Goal: Task Accomplishment & Management: Manage account settings

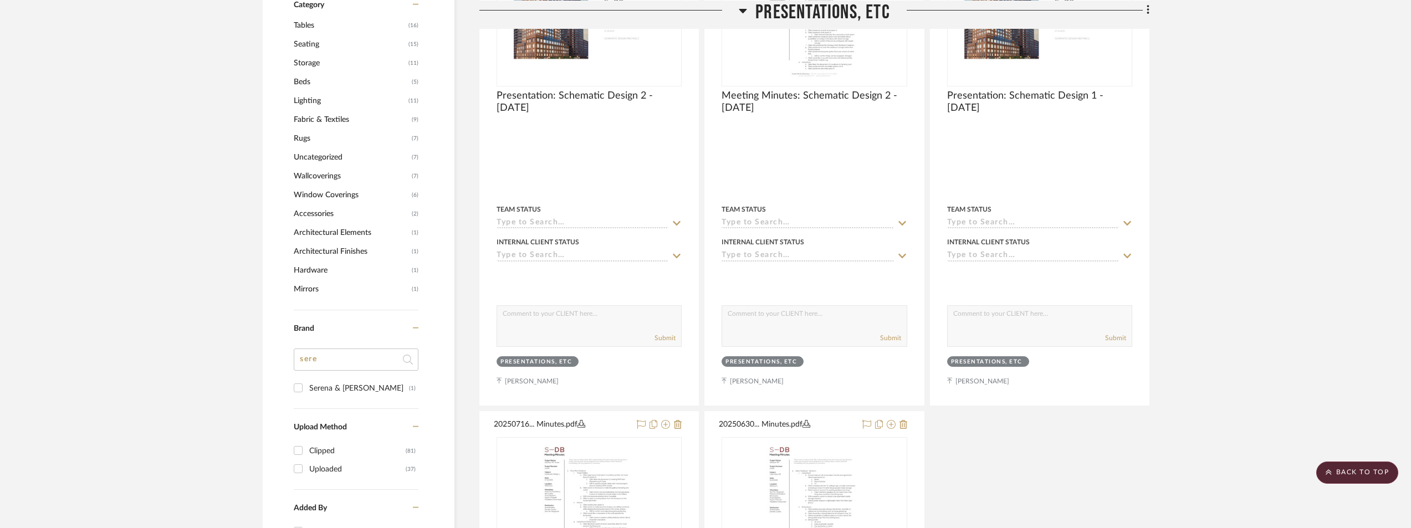
scroll to position [998, 0]
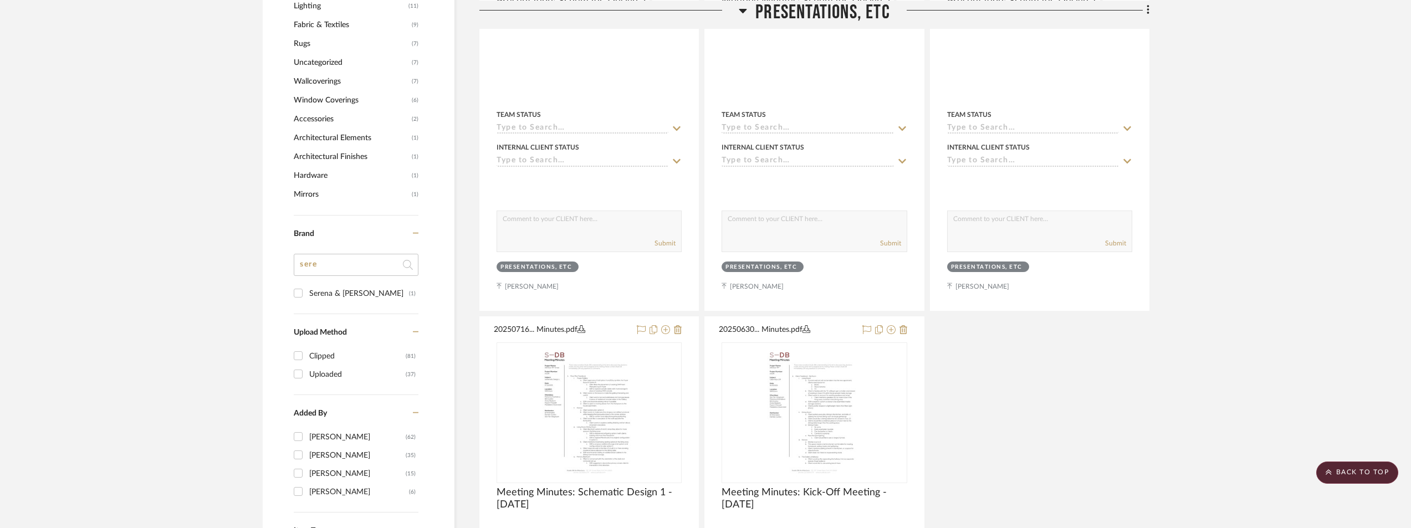
drag, startPoint x: 330, startPoint y: 265, endPoint x: 289, endPoint y: 270, distance: 41.3
click at [293, 269] on div "Filter by keyword, category or name prior to exporting to Excel or Bulk Actions…" at bounding box center [359, 14] width 192 height 1523
type input "tah"
click at [321, 289] on div "[PERSON_NAME] + Band" at bounding box center [359, 294] width 100 height 18
click at [307, 289] on input "[PERSON_NAME] + Band (1)" at bounding box center [298, 293] width 18 height 18
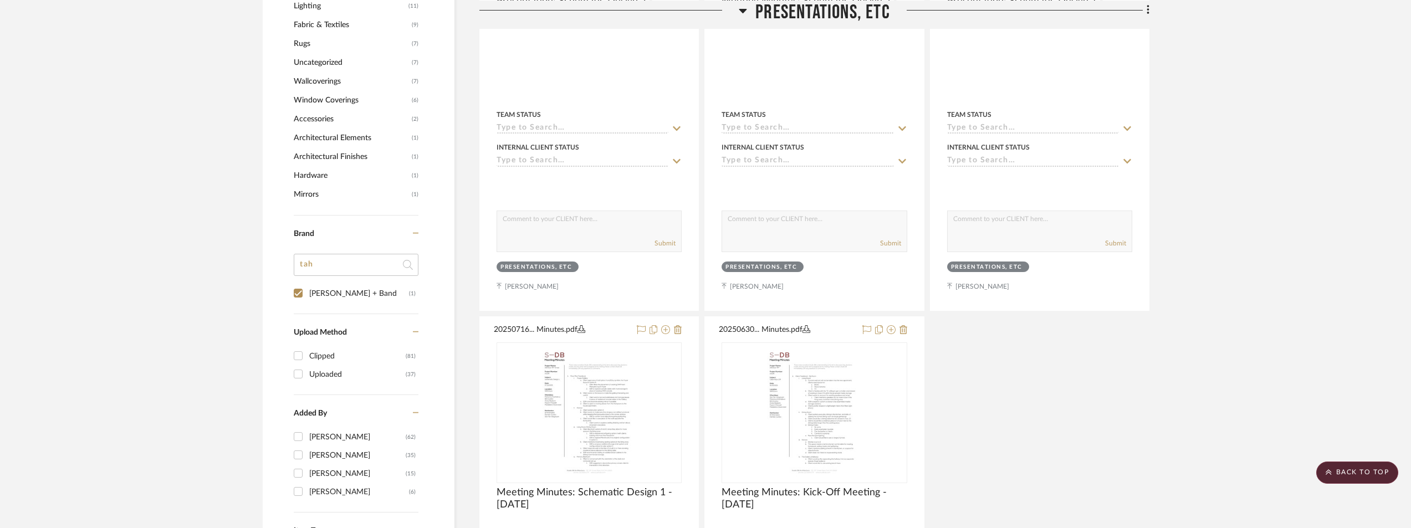
checkbox input "true"
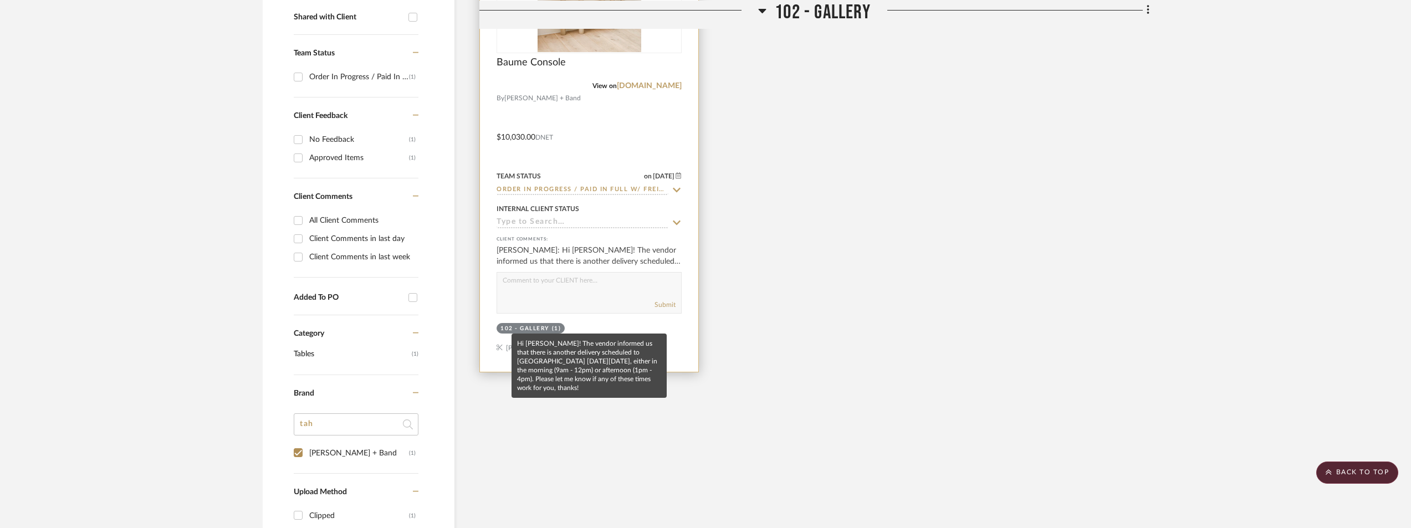
scroll to position [388, 0]
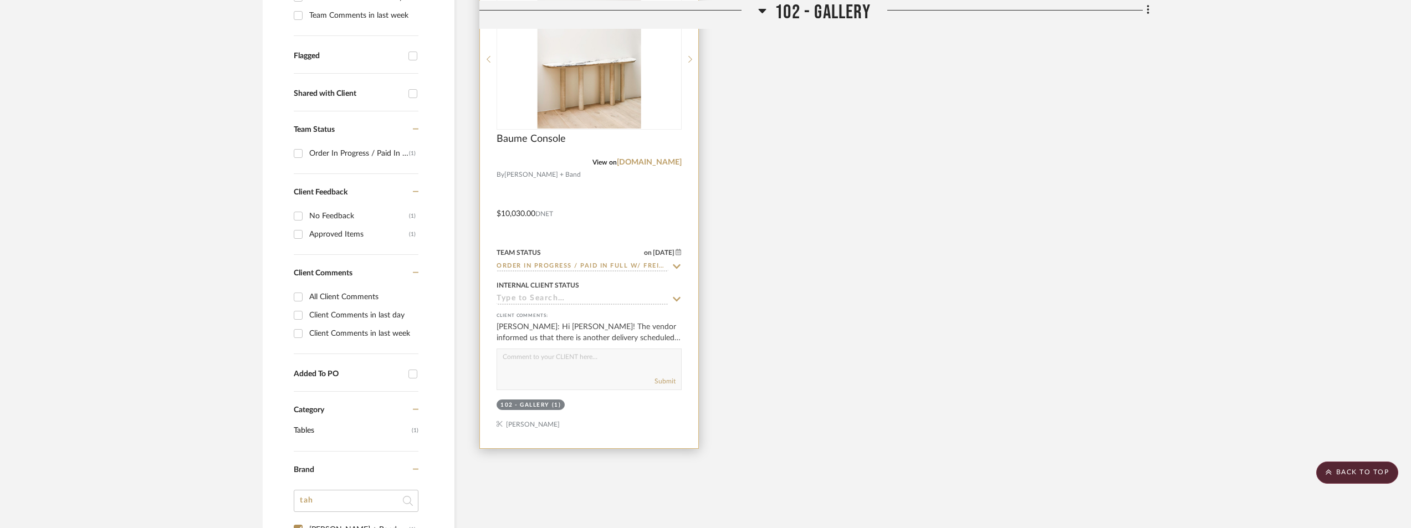
click at [0, 0] on img at bounding box center [0, 0] width 0 height 0
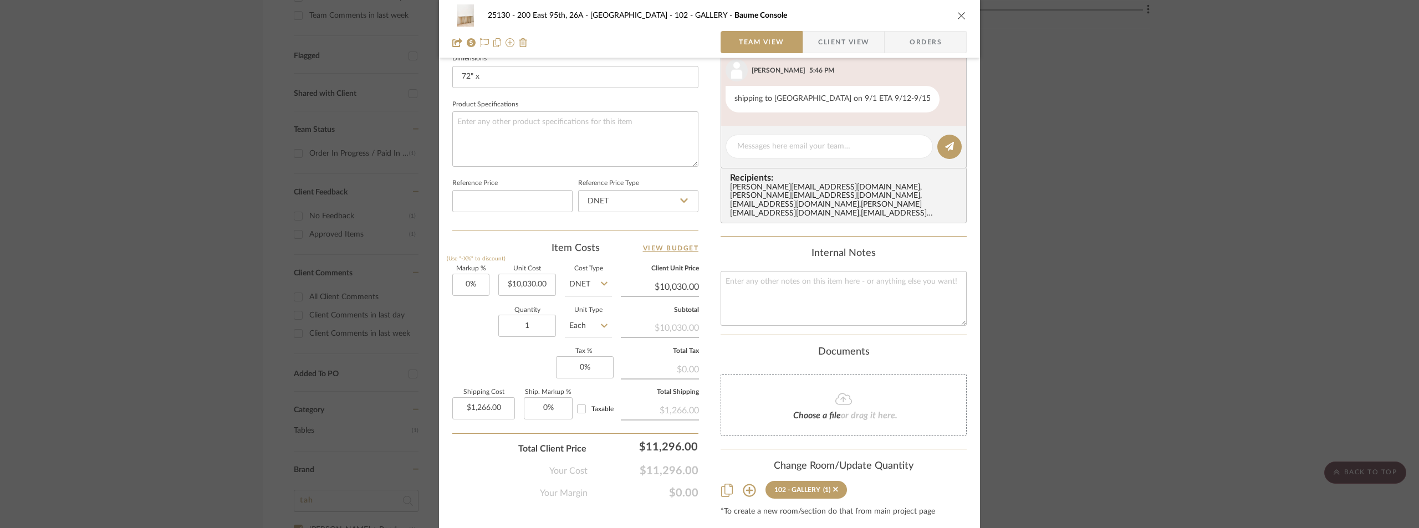
scroll to position [499, 0]
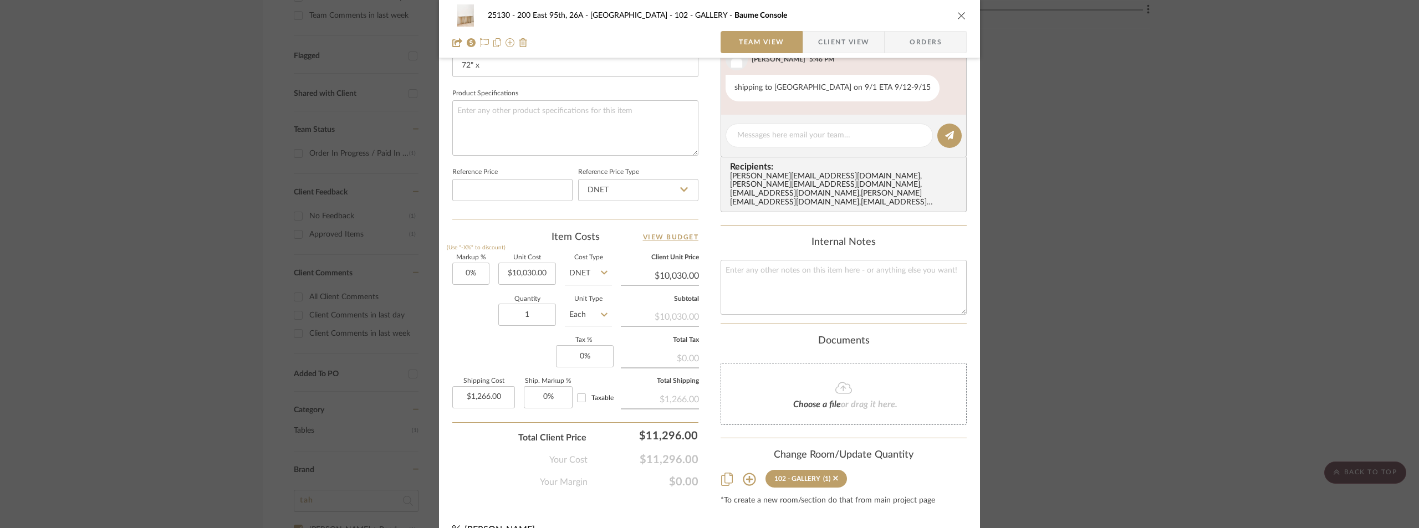
click at [818, 48] on span "Client View" at bounding box center [843, 42] width 51 height 22
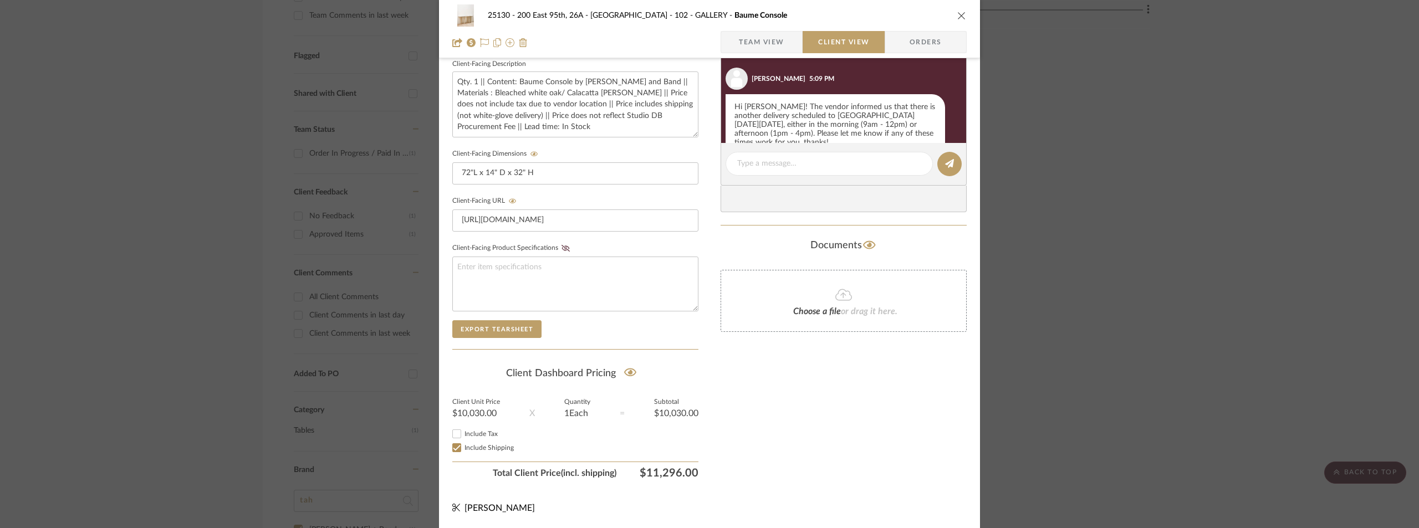
scroll to position [512, 0]
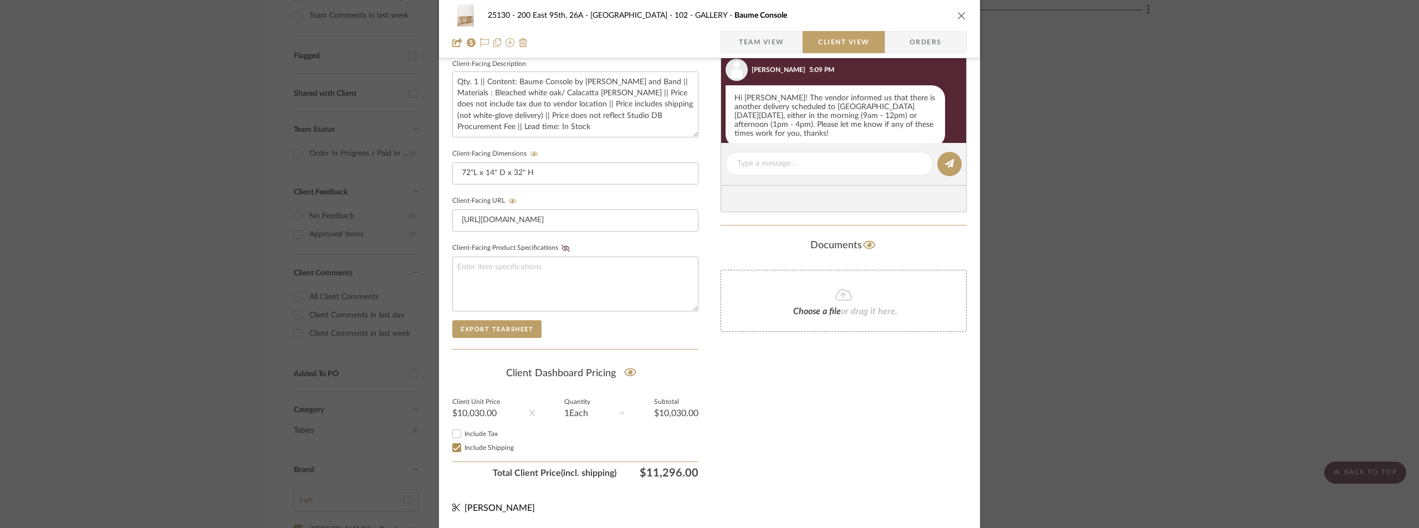
drag, startPoint x: 630, startPoint y: 467, endPoint x: 694, endPoint y: 472, distance: 64.5
click at [694, 472] on div "25130 - 200 East 95th, 26A - Kosheleva 102 - GALLERY Baume Console Team View Cl…" at bounding box center [709, 66] width 541 height 923
copy span "$11,296.00"
click at [1095, 98] on div "25130 - 200 East 95th, 26A - Kosheleva 102 - GALLERY Baume Console Team View Cl…" at bounding box center [709, 264] width 1419 height 528
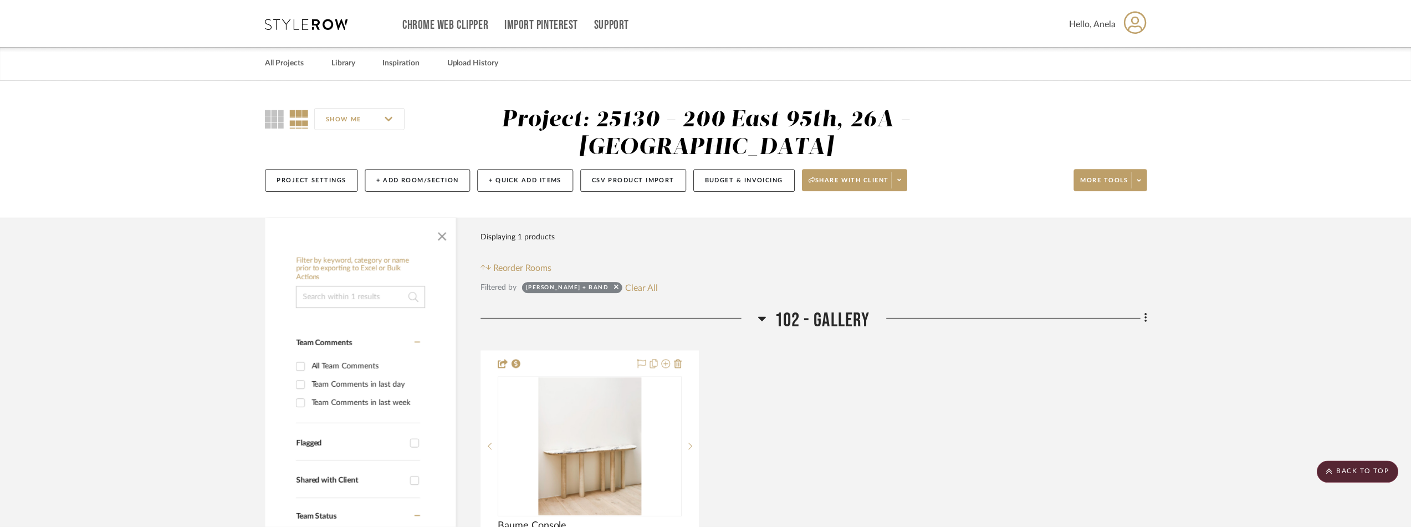
scroll to position [388, 0]
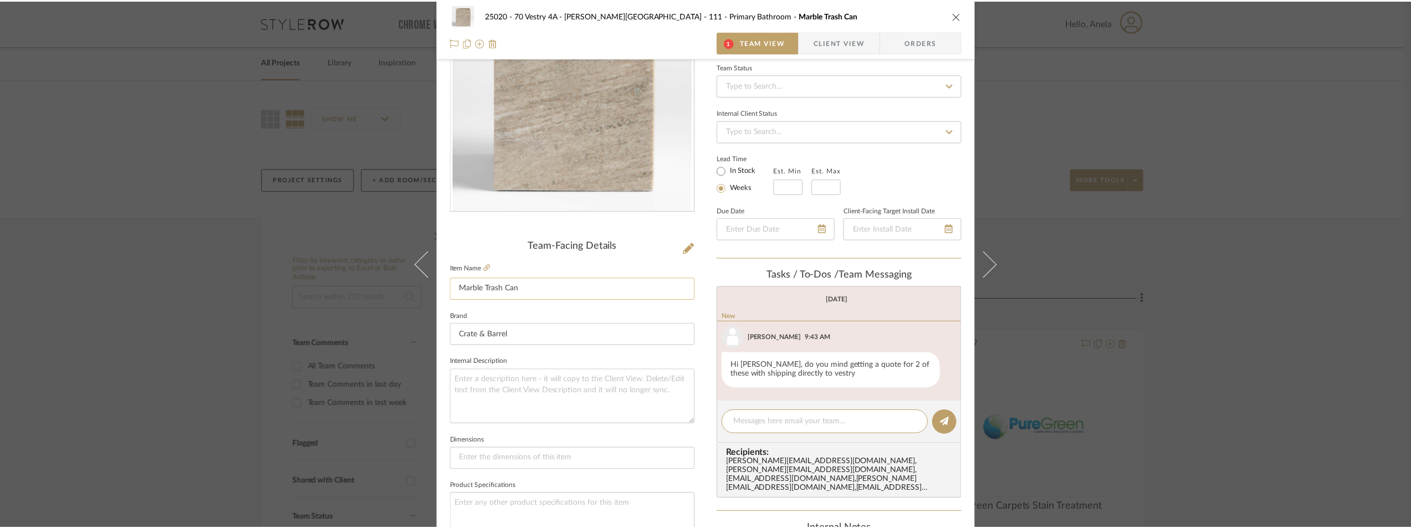
scroll to position [115, 0]
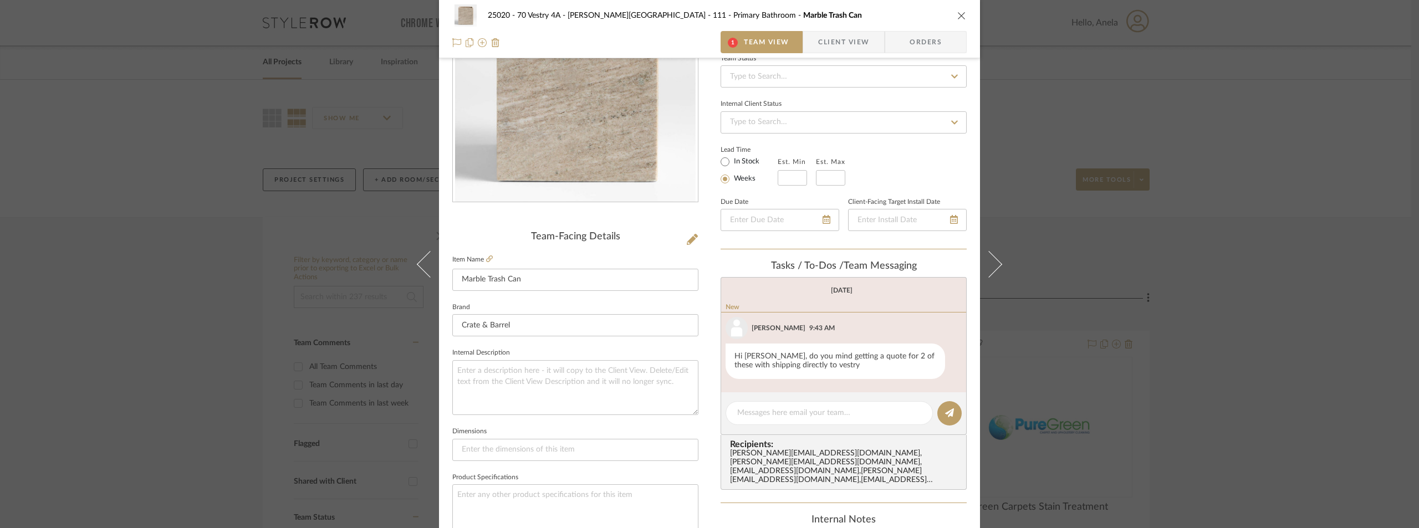
click at [1228, 248] on div "25020 - 70 Vestry 4A - [PERSON_NAME] 111 - Primary Bathroom Marble Trash Can 1 …" at bounding box center [709, 264] width 1419 height 528
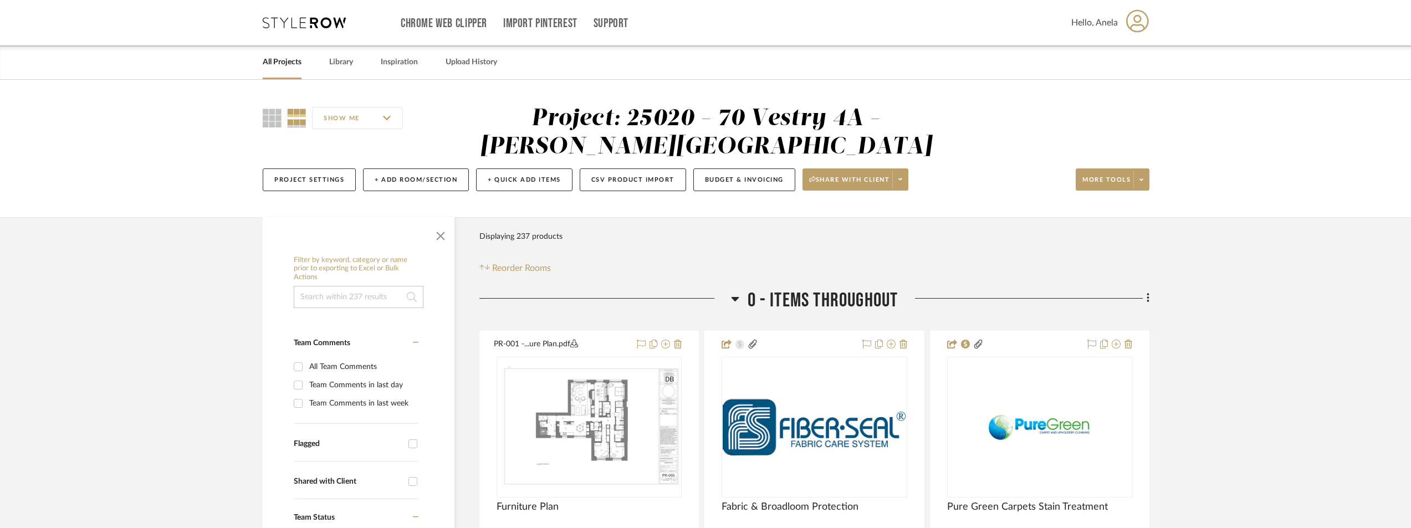
click at [367, 384] on div "Team Comments in last day" at bounding box center [362, 385] width 106 height 18
click at [307, 384] on input "Team Comments in last day" at bounding box center [298, 385] width 18 height 18
checkbox input "true"
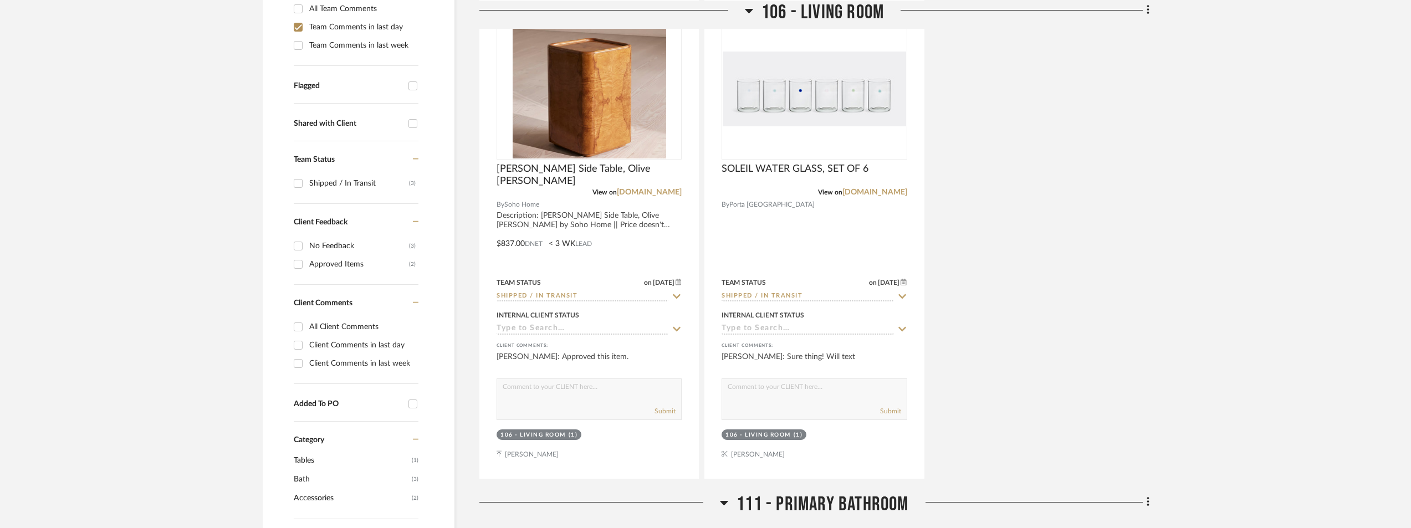
scroll to position [388, 0]
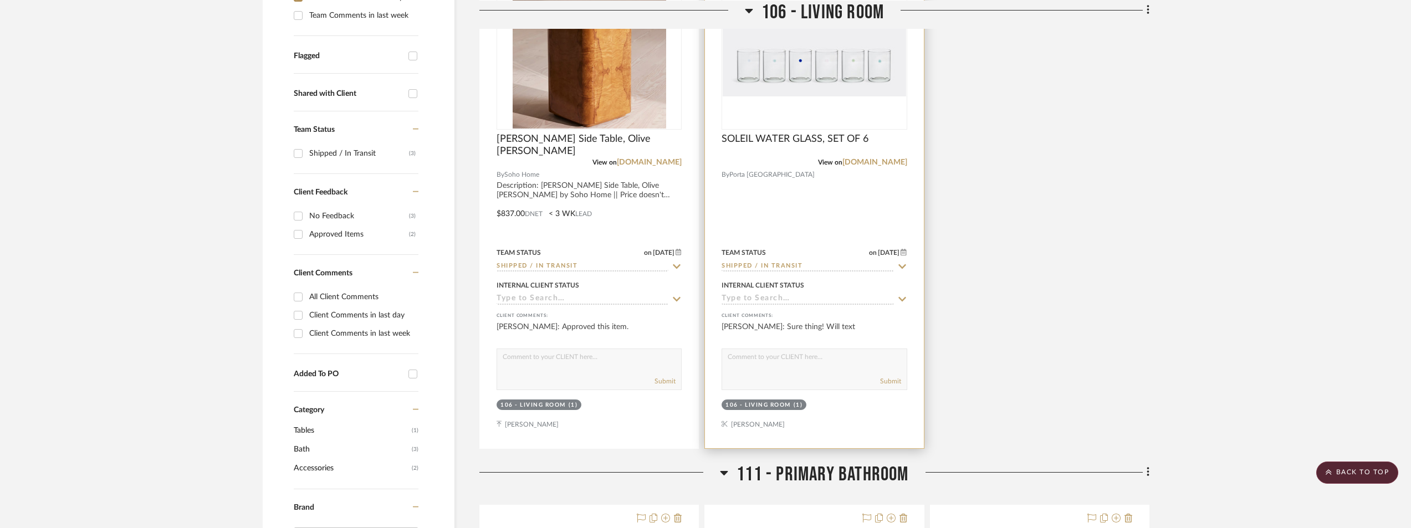
click at [903, 262] on icon at bounding box center [902, 266] width 10 height 9
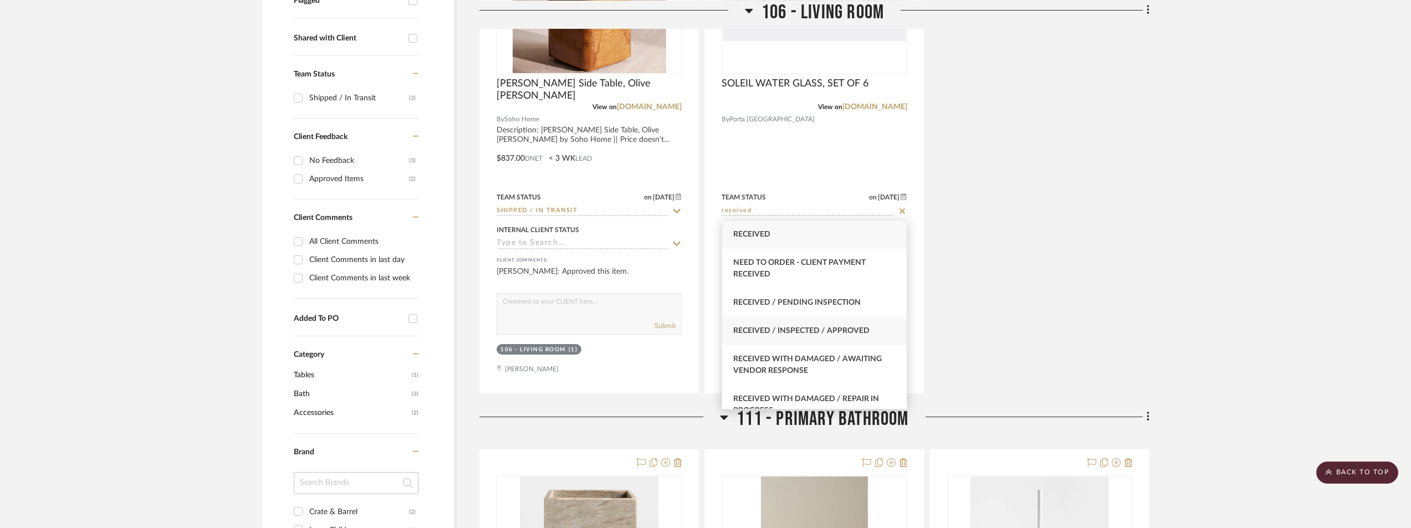
scroll to position [55, 0]
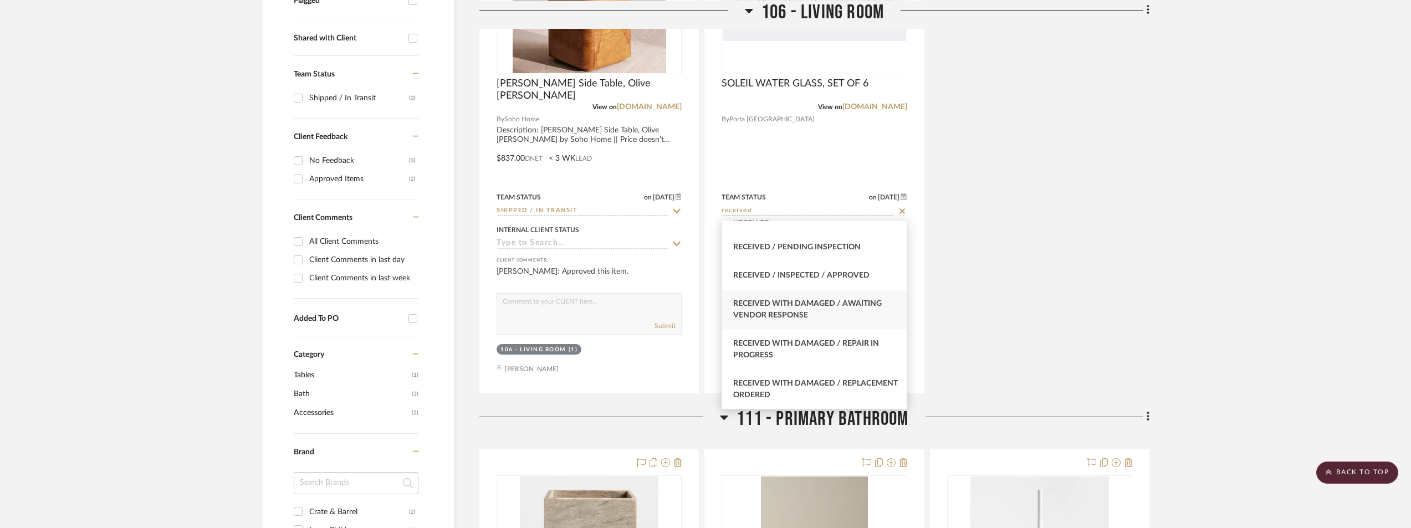
type input "received"
click at [805, 311] on div "Received with Damaged / Awaiting Vendor Response" at bounding box center [814, 310] width 184 height 40
type input "[DATE]"
type input "Received with Damaged / Awaiting Vendor Response"
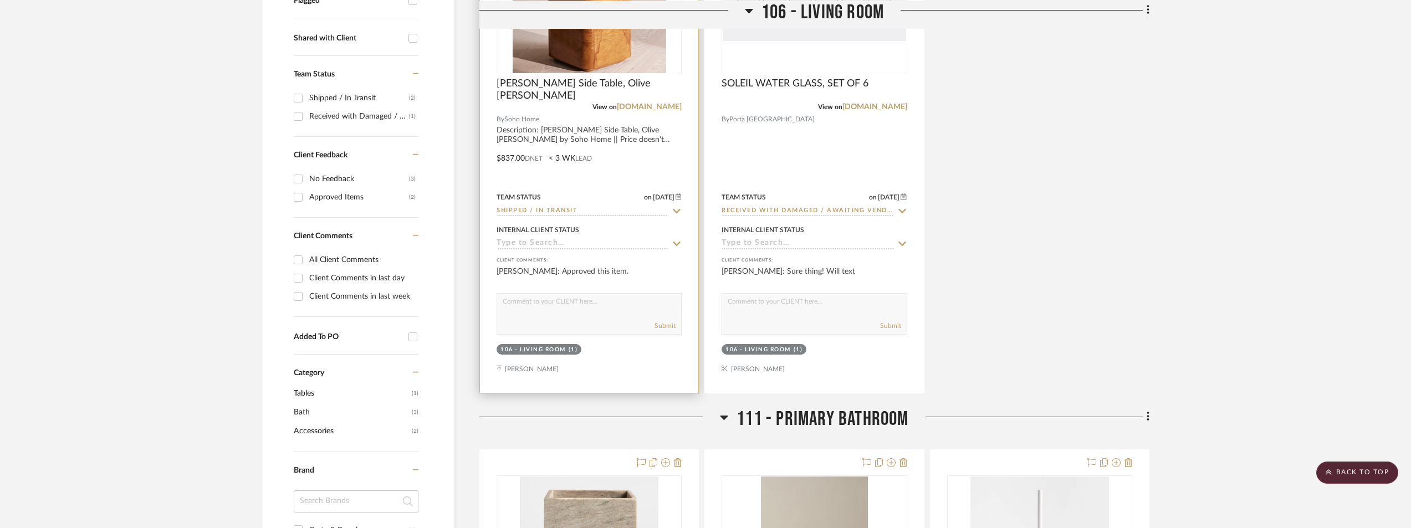
click at [585, 40] on img "0" at bounding box center [590, 4] width 154 height 139
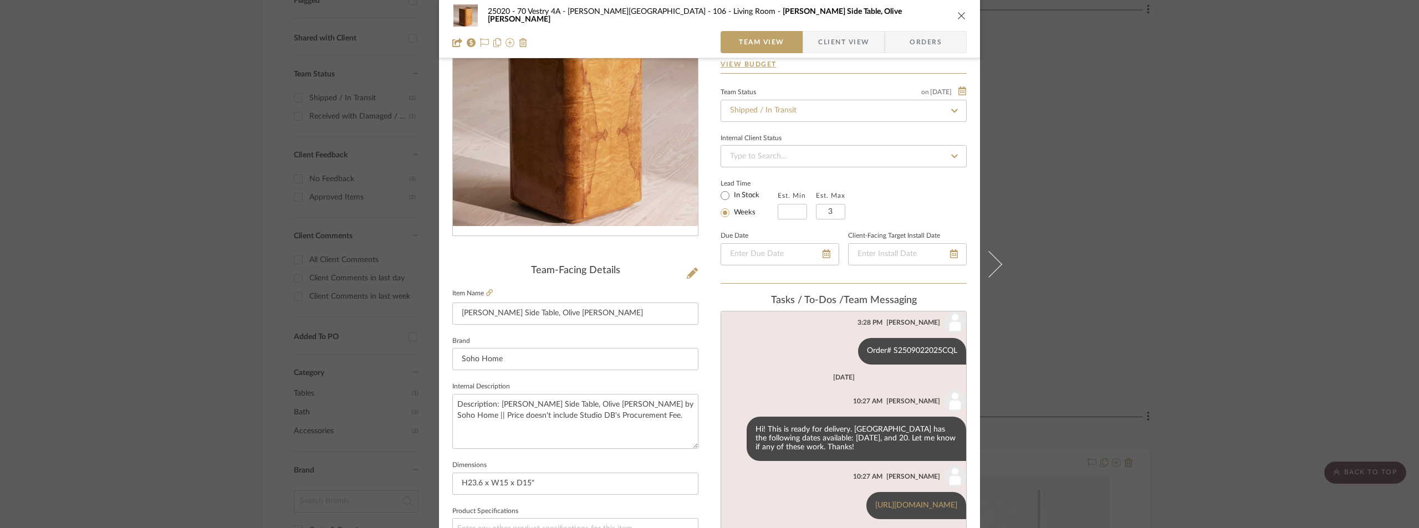
scroll to position [166, 0]
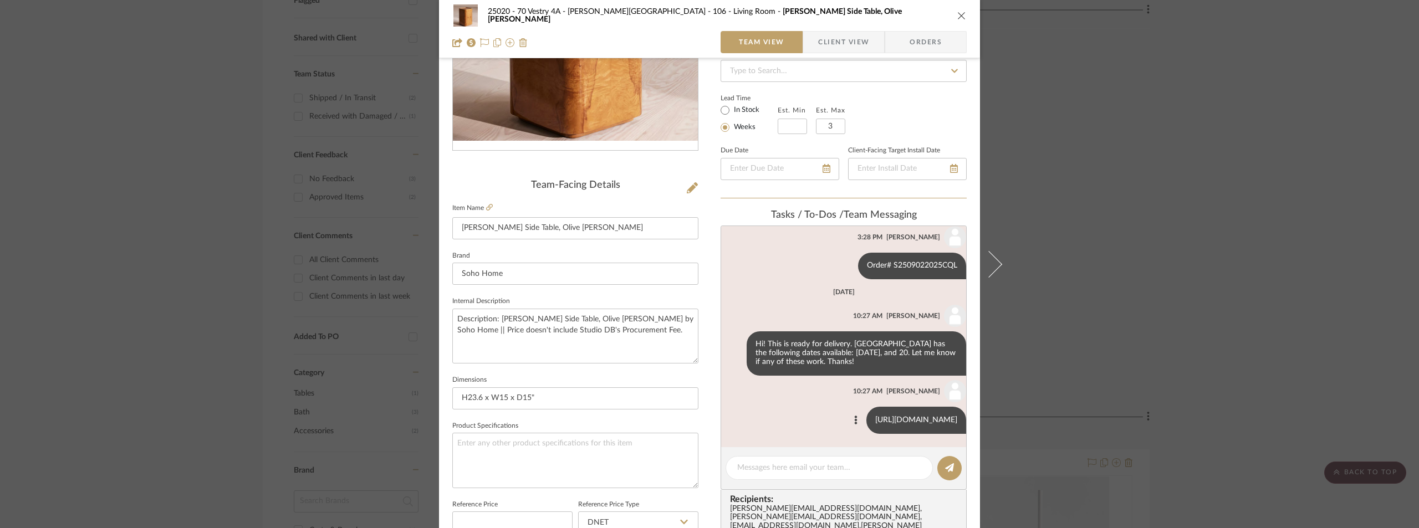
click at [875, 416] on link "[URL][DOMAIN_NAME]" at bounding box center [916, 420] width 82 height 8
click at [819, 466] on textarea at bounding box center [829, 468] width 184 height 12
type textarea "t"
type textarea "The dates for delivery changed to: [DATE], 24."
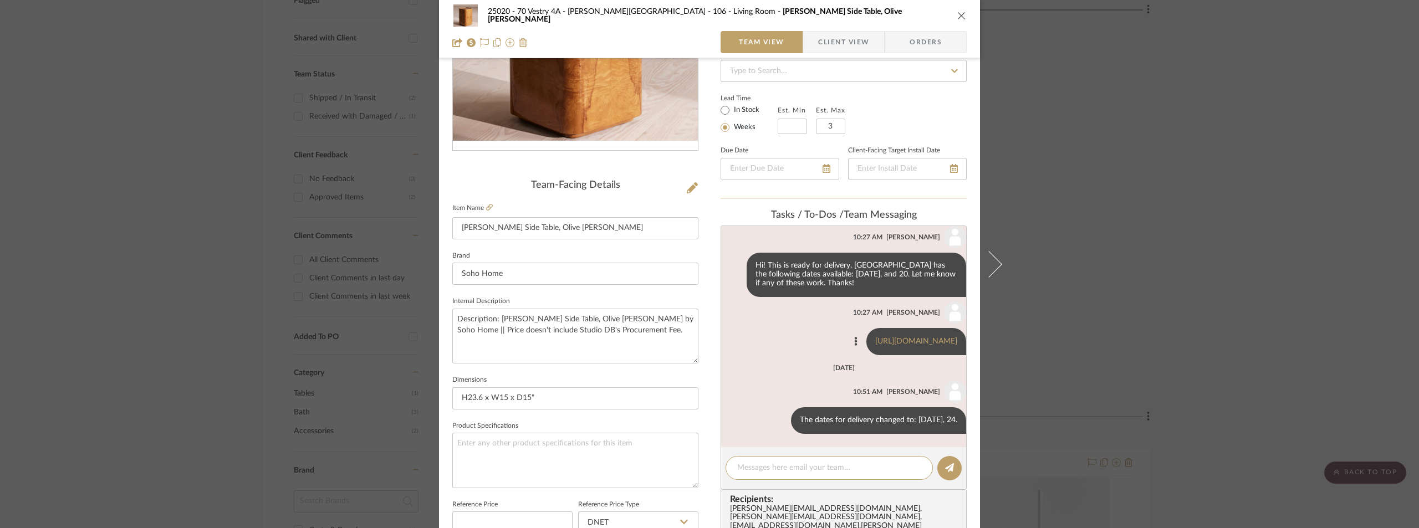
scroll to position [132, 0]
click at [272, 206] on div "25020 - 70 Vestry 4A - [PERSON_NAME] 106 - Living Room [PERSON_NAME] Side Table…" at bounding box center [709, 264] width 1419 height 528
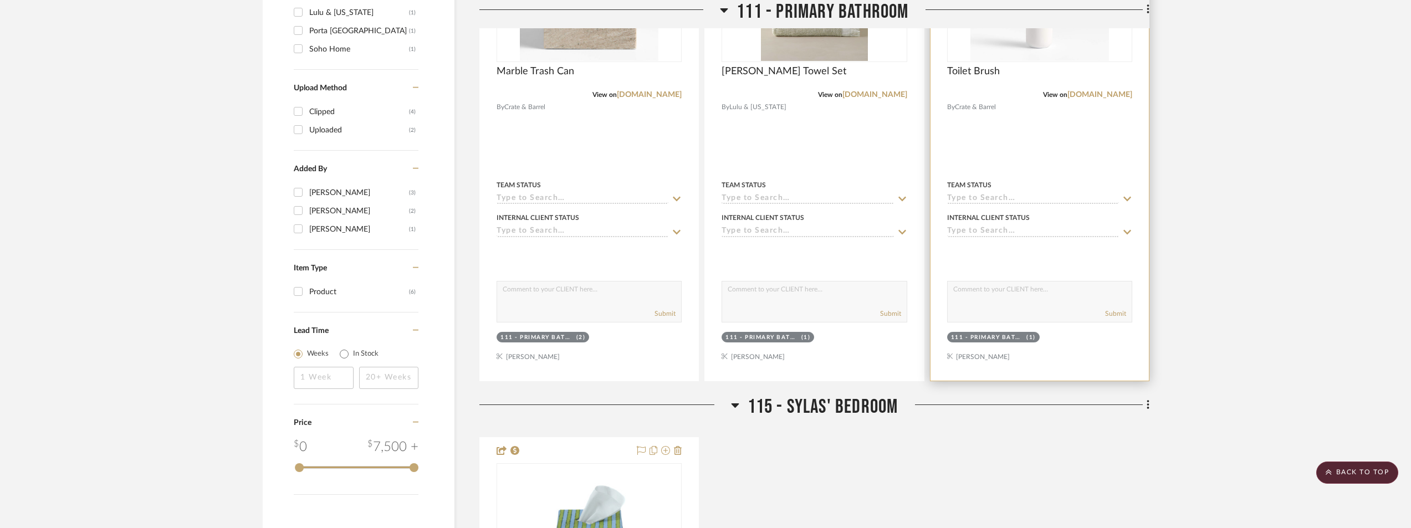
scroll to position [1330, 0]
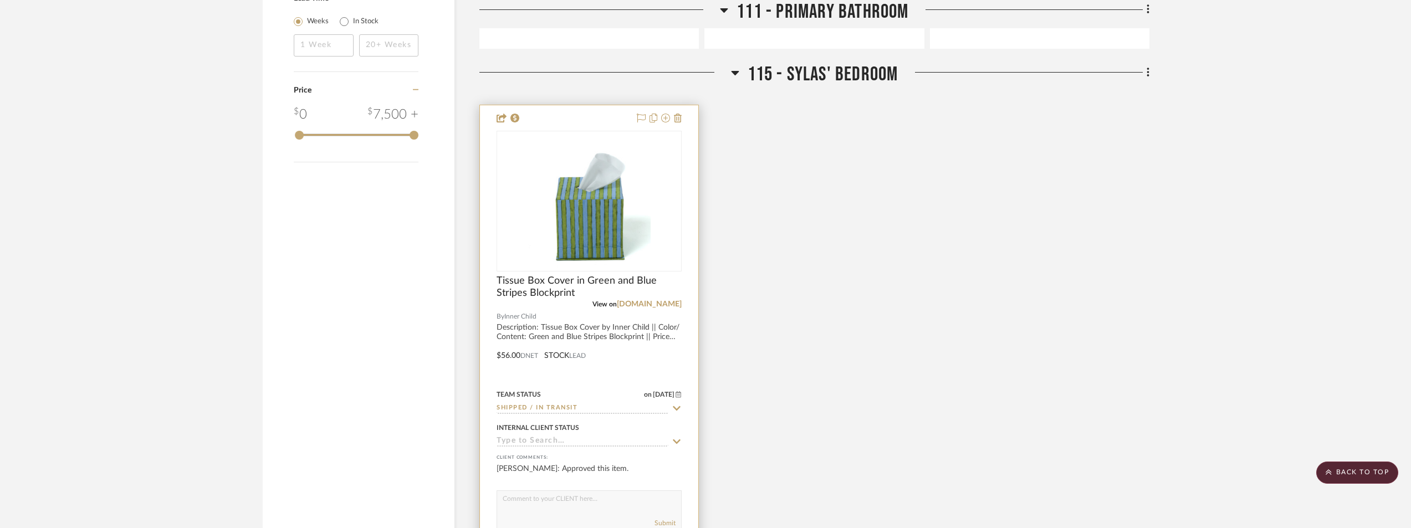
click at [677, 406] on icon at bounding box center [677, 408] width 10 height 9
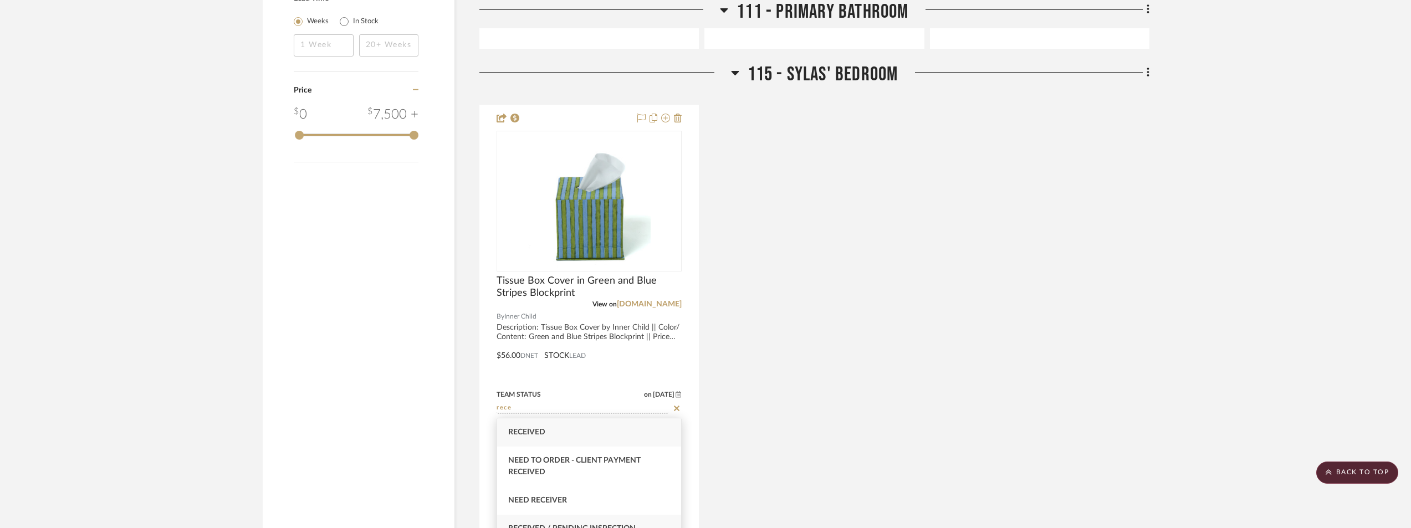
type input "rece"
click at [596, 525] on span "Received / Pending Inspection" at bounding box center [571, 529] width 127 height 8
type input "[DATE]"
type input "Received / Pending Inspection"
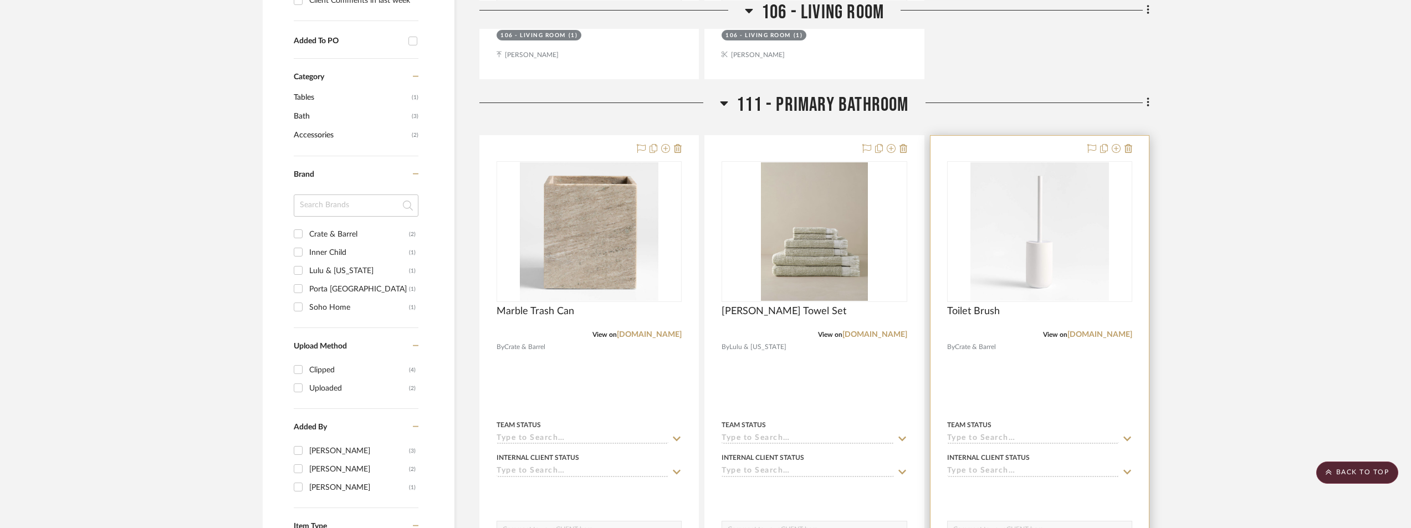
scroll to position [745, 0]
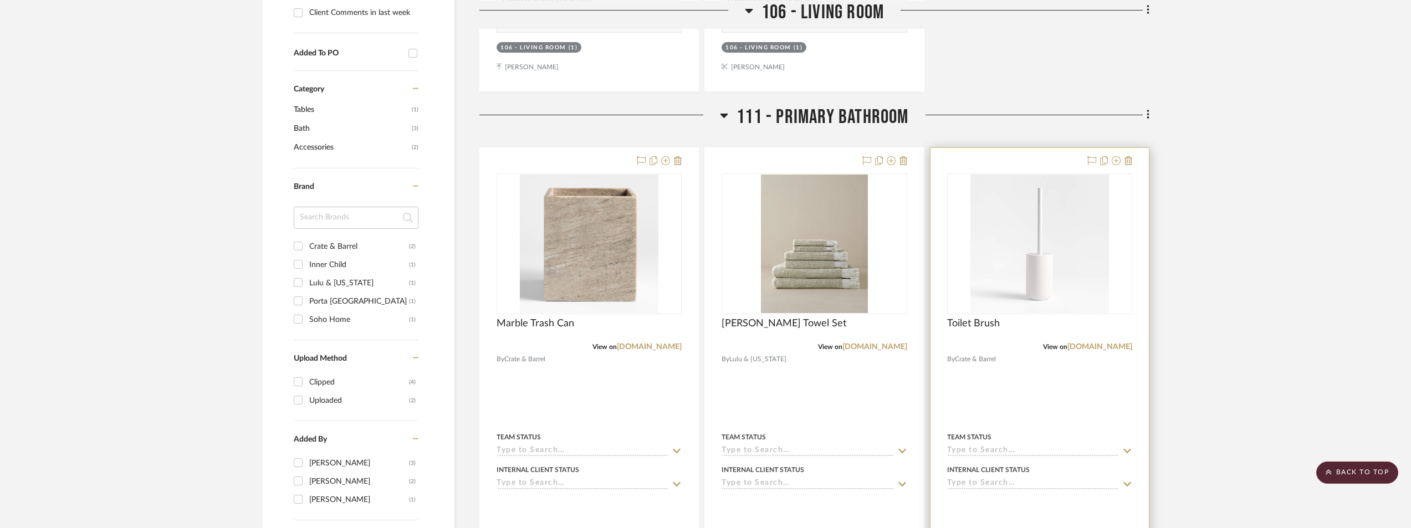
click at [1056, 315] on div at bounding box center [1040, 390] width 218 height 485
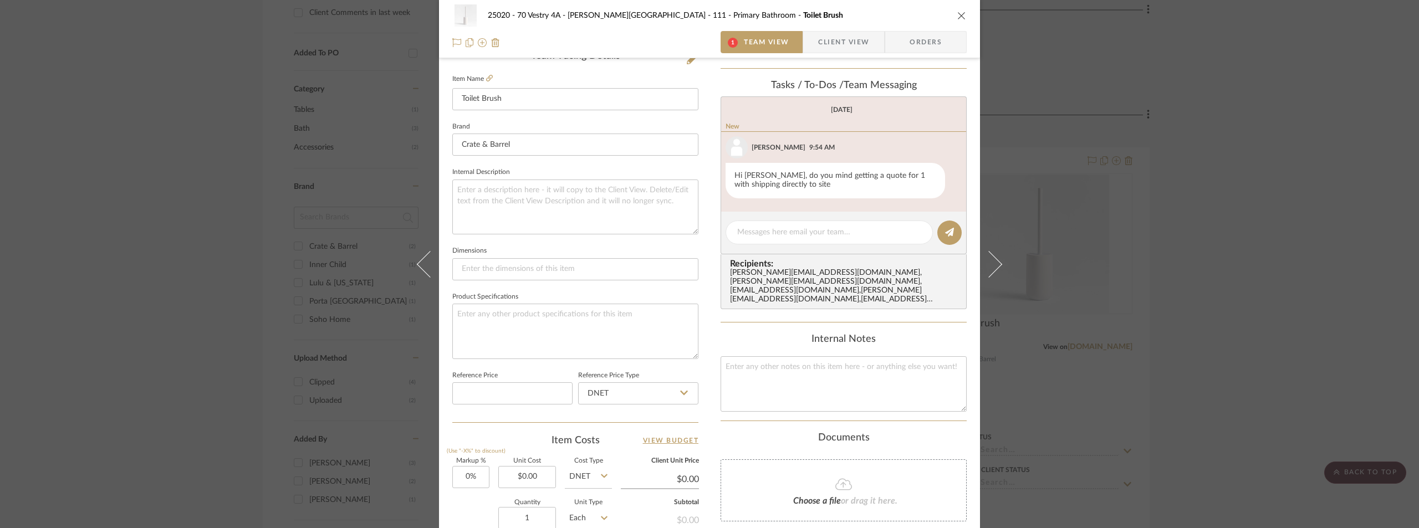
scroll to position [333, 0]
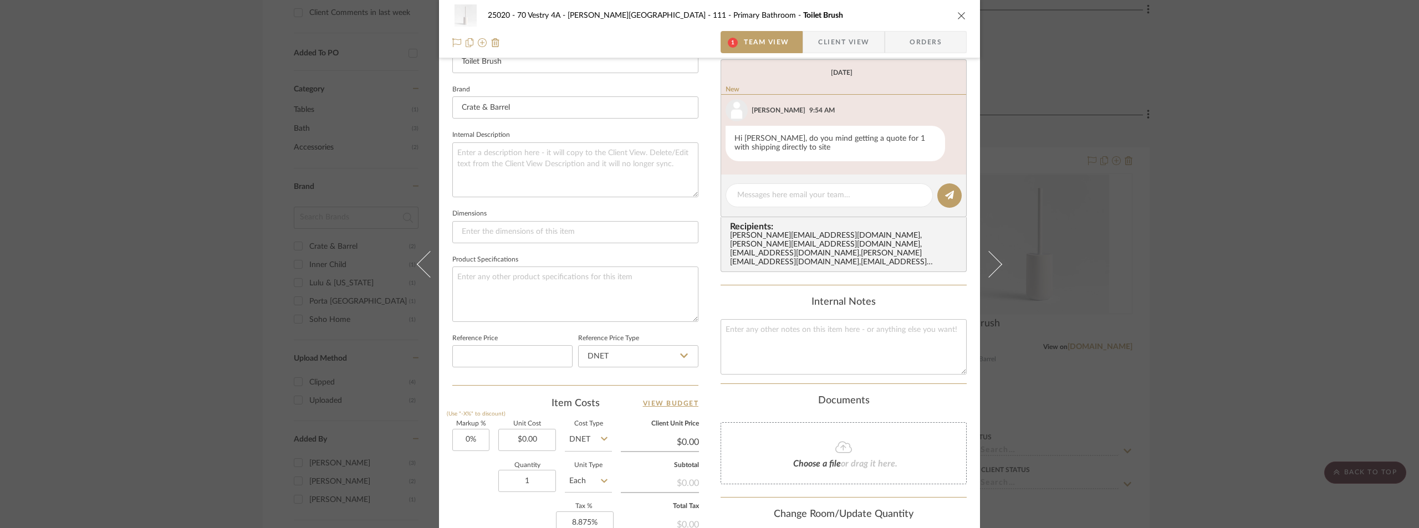
click at [1209, 267] on div "25020 - 70 Vestry 4A - [PERSON_NAME] 111 - Primary Bathroom Toilet Brush 1 Team…" at bounding box center [709, 264] width 1419 height 528
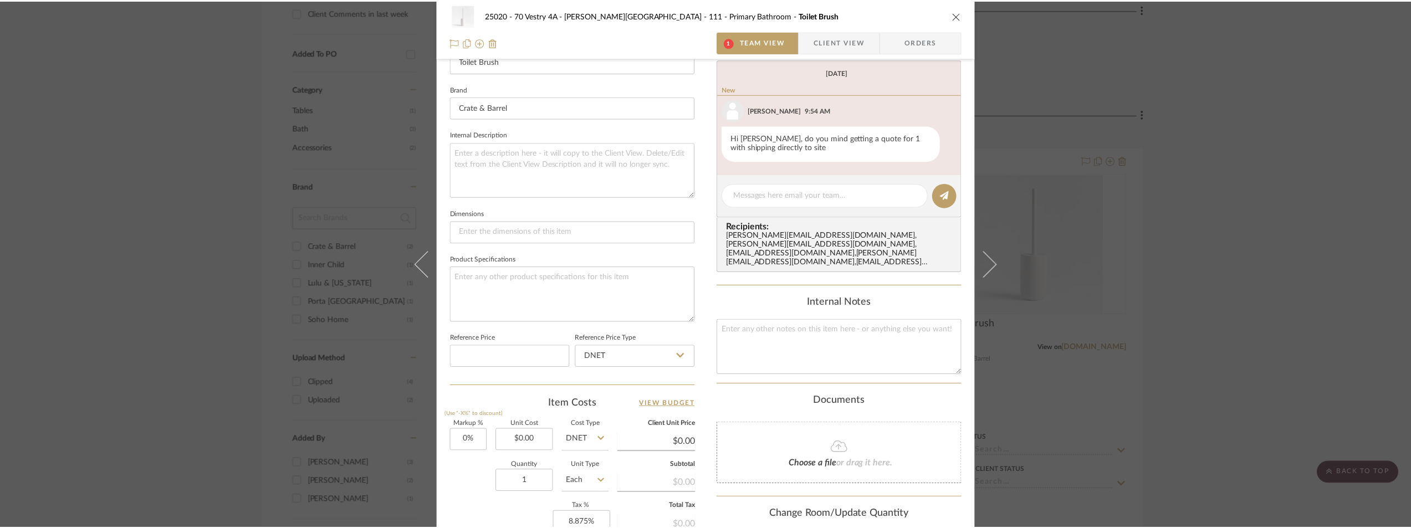
scroll to position [745, 0]
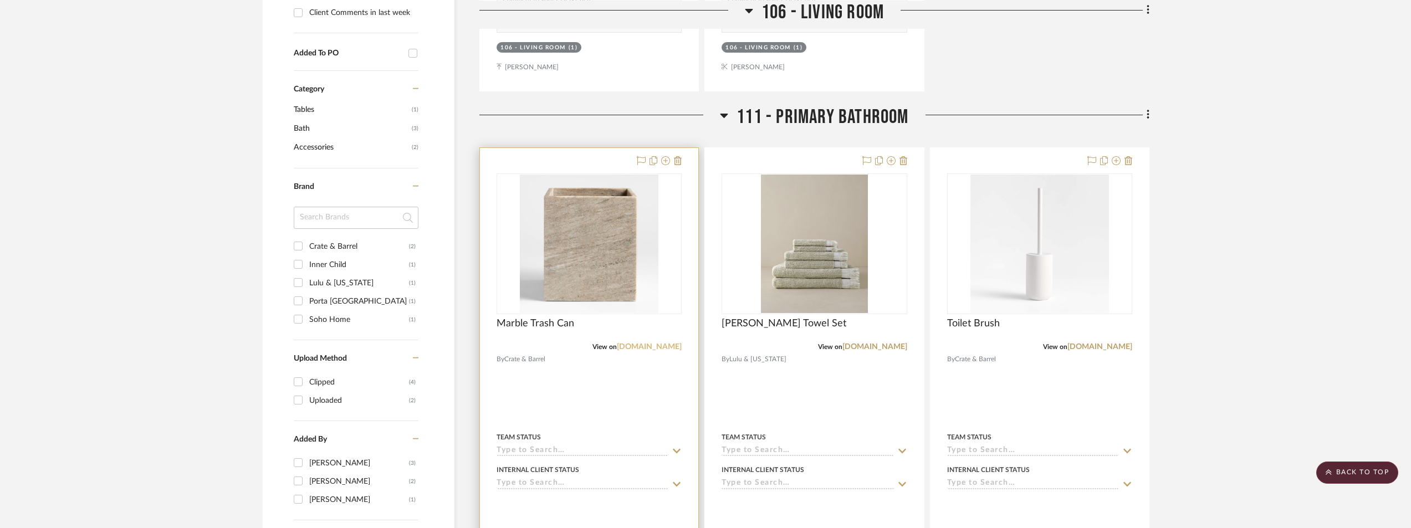
click at [650, 350] on link "[DOMAIN_NAME]" at bounding box center [649, 347] width 65 height 8
click at [572, 304] on img "0" at bounding box center [589, 244] width 139 height 139
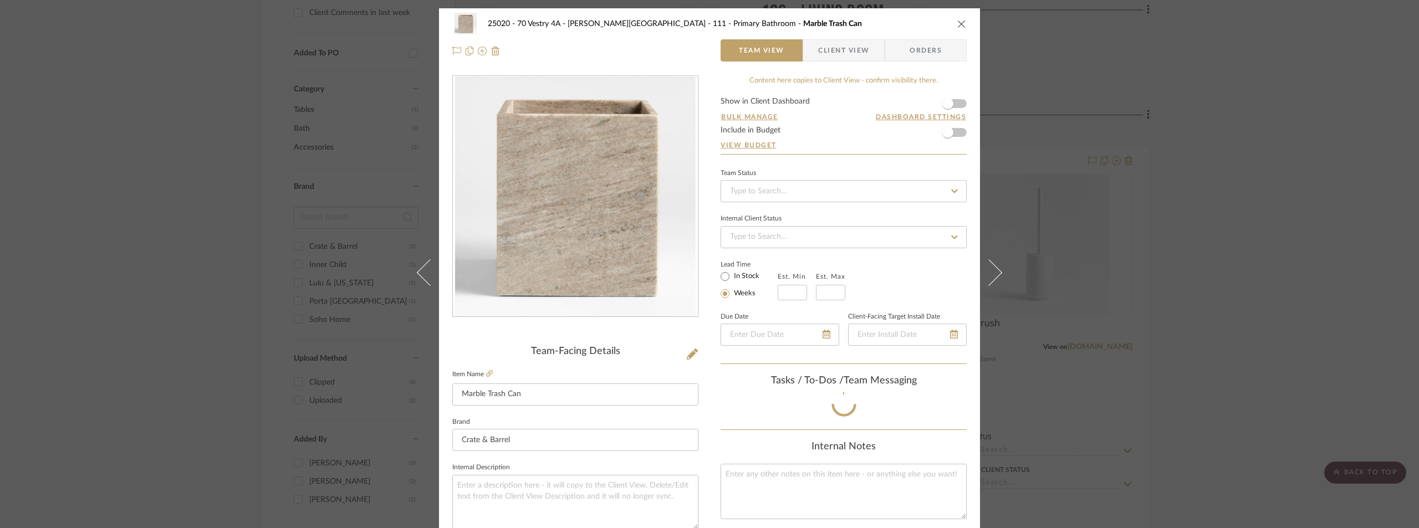
scroll to position [116, 0]
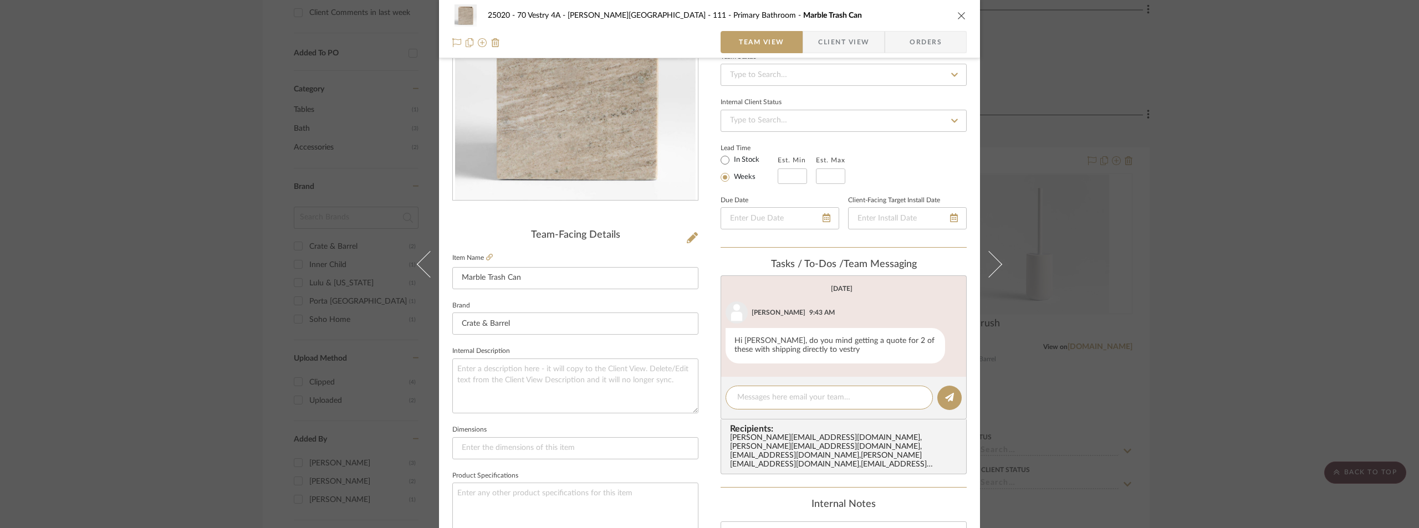
click at [829, 49] on span "Client View" at bounding box center [843, 42] width 51 height 22
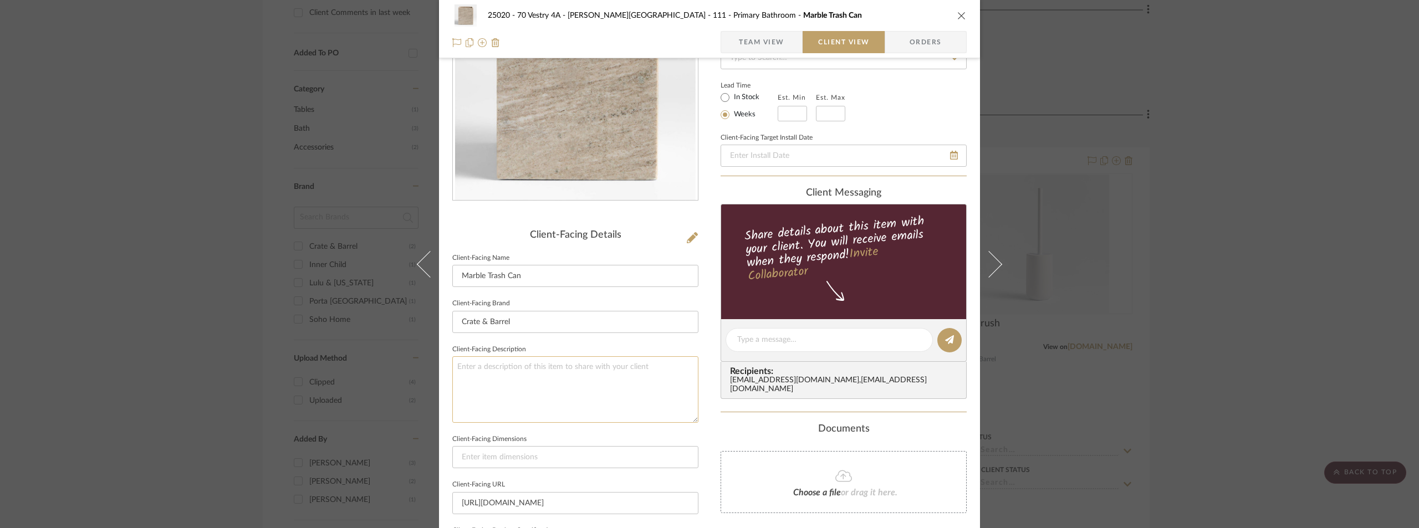
click at [574, 388] on textarea at bounding box center [575, 389] width 246 height 66
paste textarea "Tuscan Beige Marble Trash Can"
type textarea "Description: Tuscan Beige Marble Trash Can by Crate & Barrel || Price doesn't i…"
click at [564, 347] on fieldset "Client-Facing Description Description: Tuscan Beige Marble Trash Can by Crate &…" at bounding box center [575, 382] width 246 height 81
click at [551, 451] on input at bounding box center [575, 457] width 246 height 22
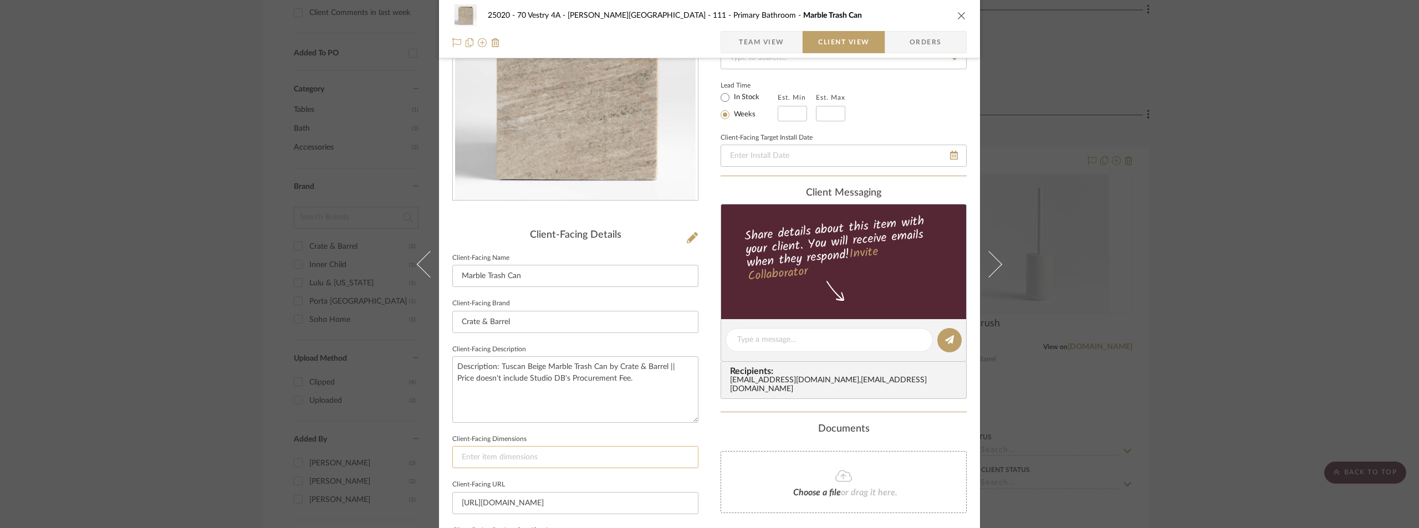
paste input "9"Hheight8"Wwidth8"D"
type input "9"Hheight8"Wwidth8"D"
drag, startPoint x: 490, startPoint y: 454, endPoint x: 471, endPoint y: 456, distance: 20.0
click at [471, 456] on input "9"Hheight8"Wwidth8"D" at bounding box center [575, 457] width 246 height 22
click at [489, 457] on input "9"Hheight8"Wwidth8"D" at bounding box center [575, 457] width 246 height 22
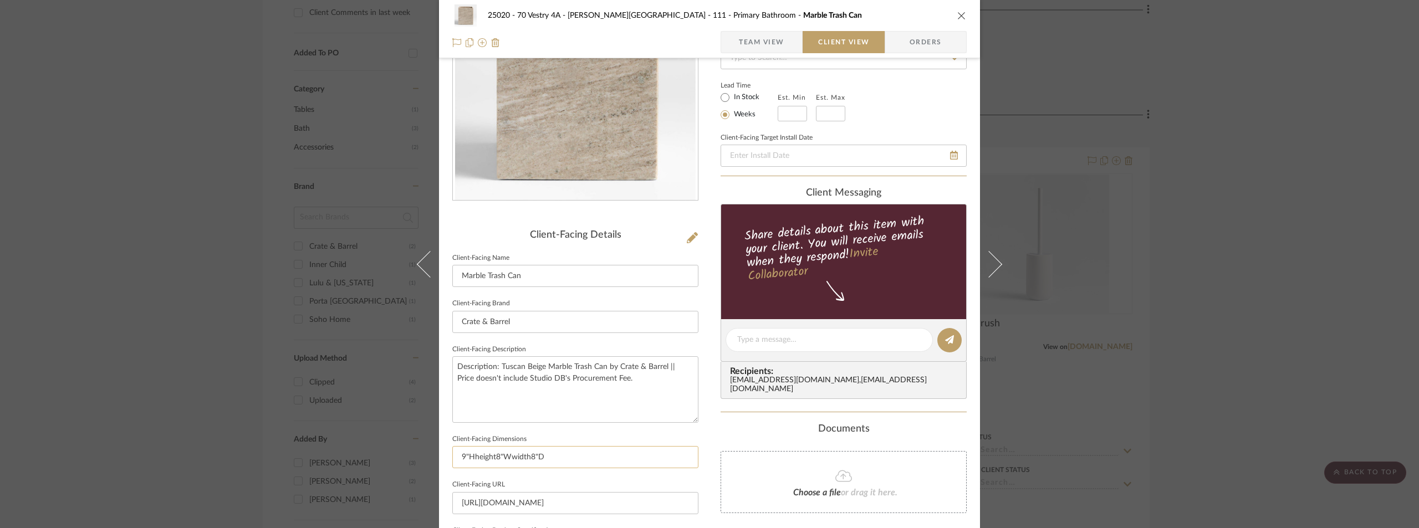
drag, startPoint x: 492, startPoint y: 459, endPoint x: 472, endPoint y: 457, distance: 20.1
click at [472, 457] on input "9"Hheight8"Wwidth8"D" at bounding box center [575, 457] width 246 height 22
type input "9"H X 8"Wwidth8"D"
drag, startPoint x: 515, startPoint y: 458, endPoint x: 497, endPoint y: 458, distance: 18.3
click at [497, 458] on input "9"H X 8"Wwidth8"D" at bounding box center [575, 457] width 246 height 22
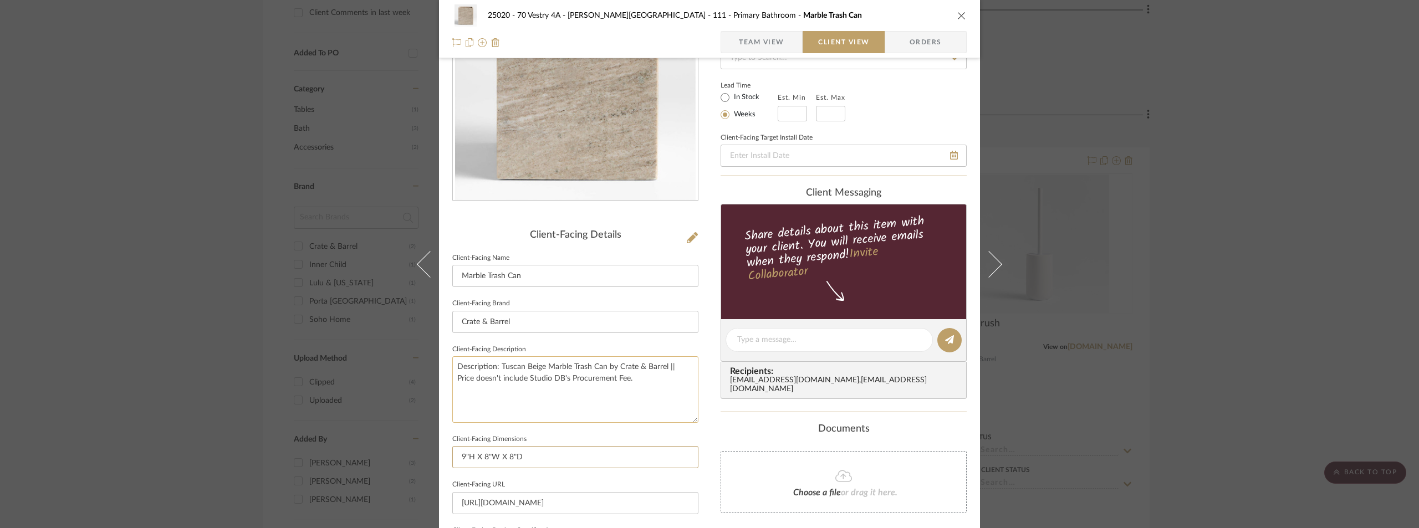
type input "9"H X 8"W X 8"D"
click at [550, 411] on textarea "Description: Tuscan Beige Marble Trash Can by Crate & Barrel || Price doesn't i…" at bounding box center [575, 389] width 246 height 66
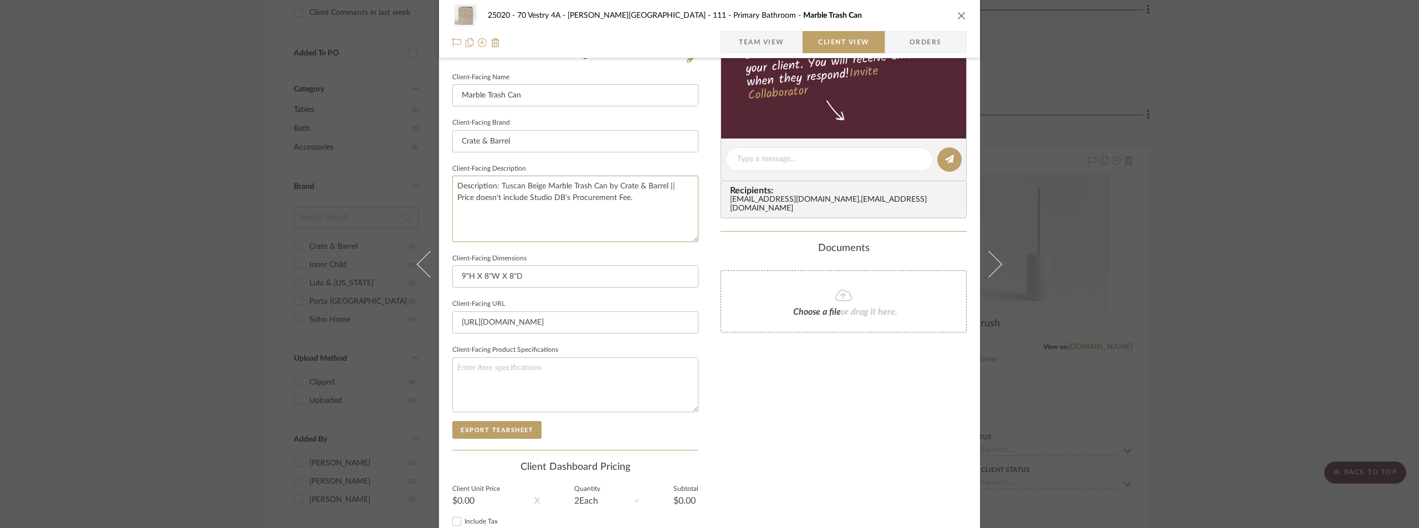
scroll to position [385, 0]
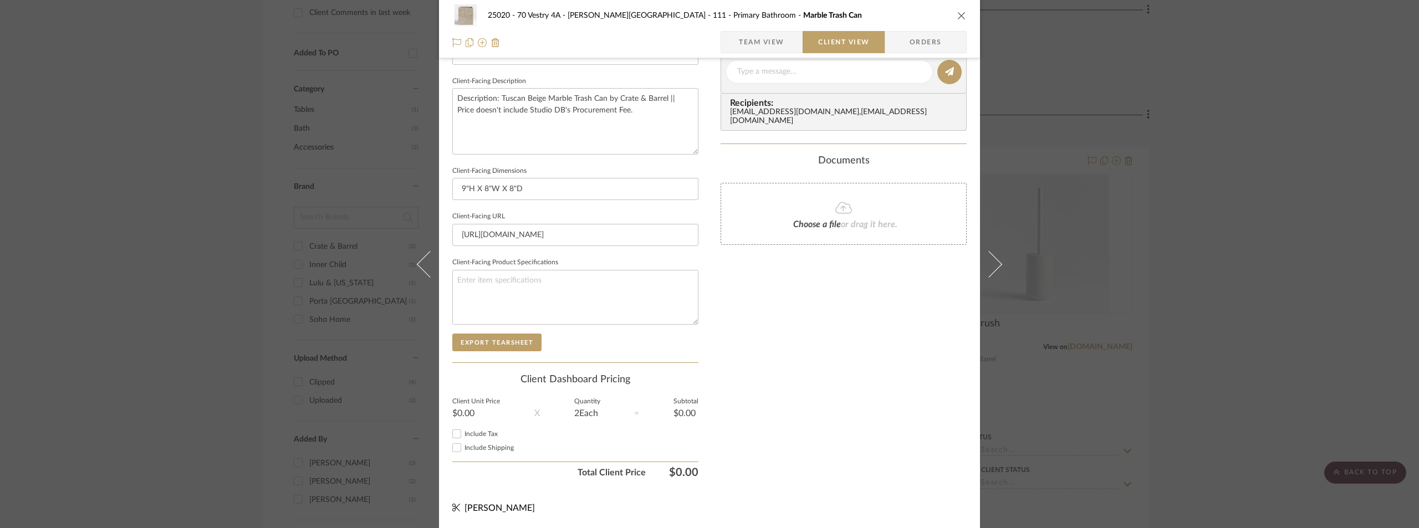
click at [734, 54] on div "25020 - 70 Vestry 4A - [PERSON_NAME][GEOGRAPHIC_DATA] 111 - Primary Bathroom Ma…" at bounding box center [709, 29] width 541 height 58
click at [732, 32] on span "button" at bounding box center [730, 42] width 18 height 22
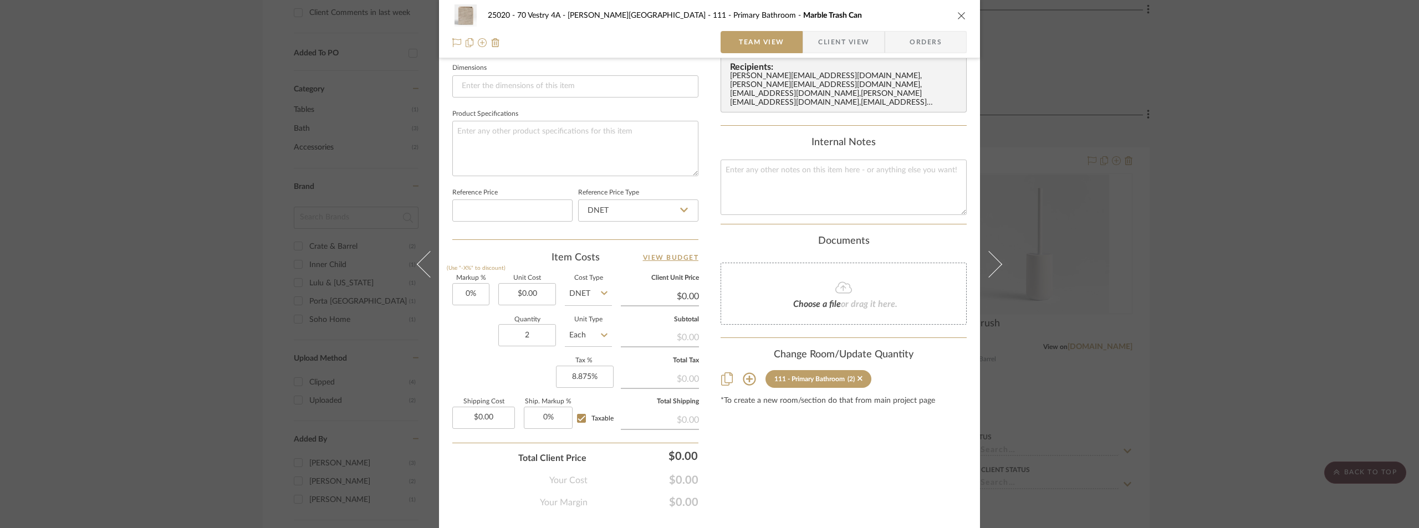
scroll to position [482, 0]
click at [503, 404] on input "0.00" at bounding box center [483, 414] width 63 height 22
type input "$16.00"
click at [531, 377] on div "Markup % (Use "-X%" to discount) 0% Unit Cost $0.00 Cost Type DNET Client Unit …" at bounding box center [575, 353] width 246 height 162
click at [533, 340] on input "2" at bounding box center [527, 331] width 58 height 22
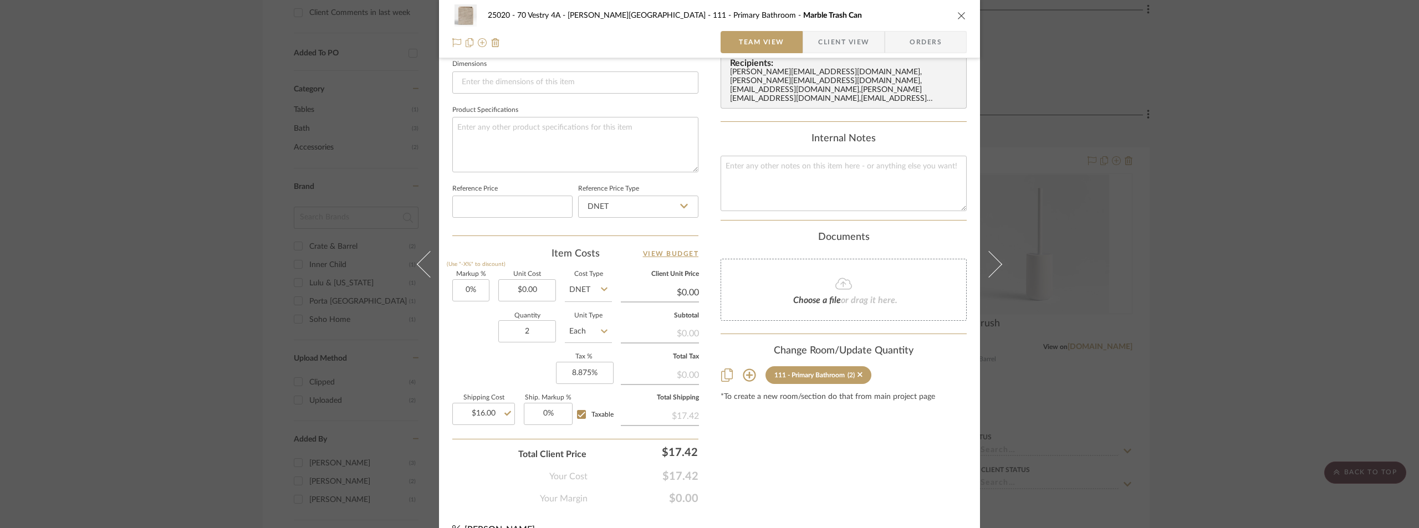
click at [530, 375] on div "Markup % (Use "-X%" to discount) 0% Unit Cost $0.00 Cost Type DNET Client Unit …" at bounding box center [575, 353] width 246 height 162
click at [831, 48] on span "Client View" at bounding box center [843, 42] width 51 height 22
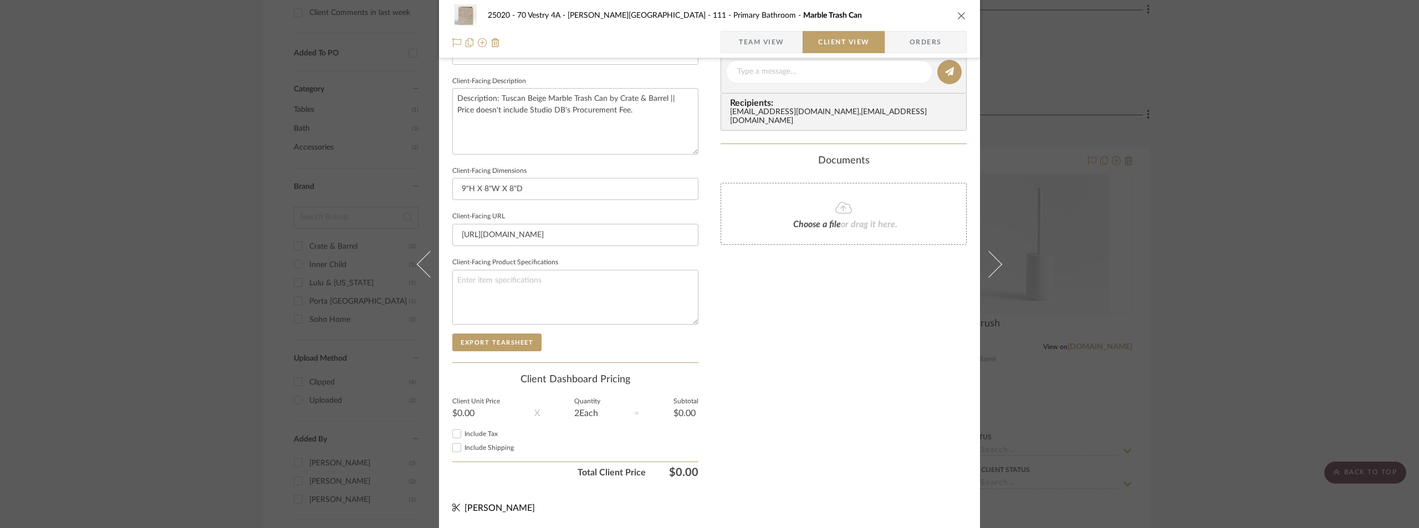
click at [729, 47] on span "button" at bounding box center [730, 42] width 18 height 22
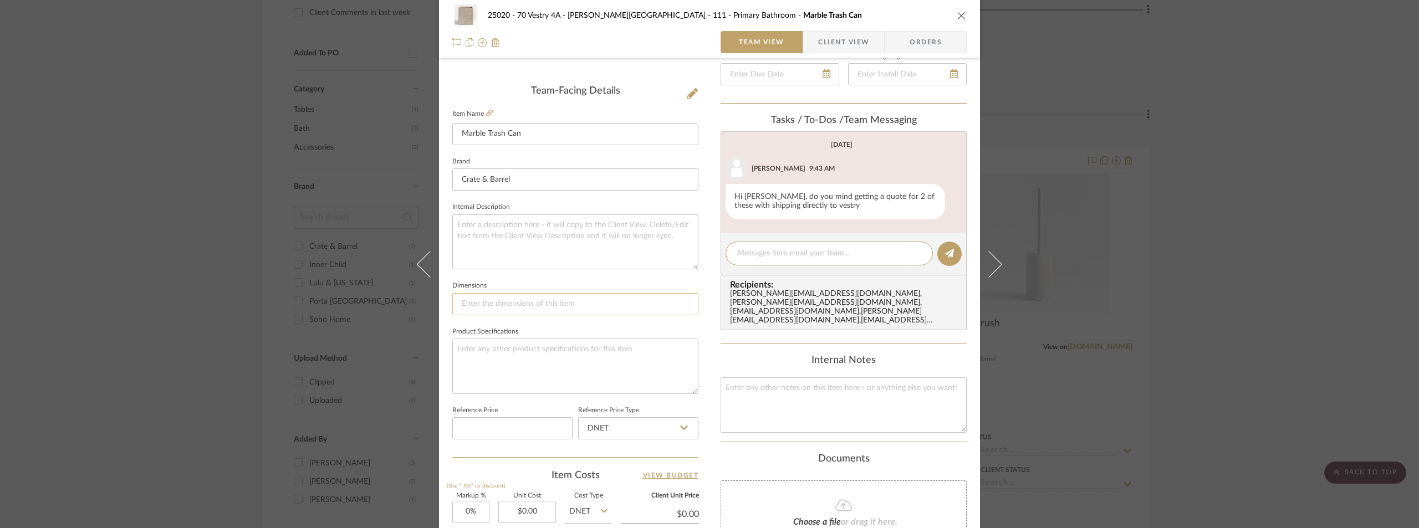
scroll to position [371, 0]
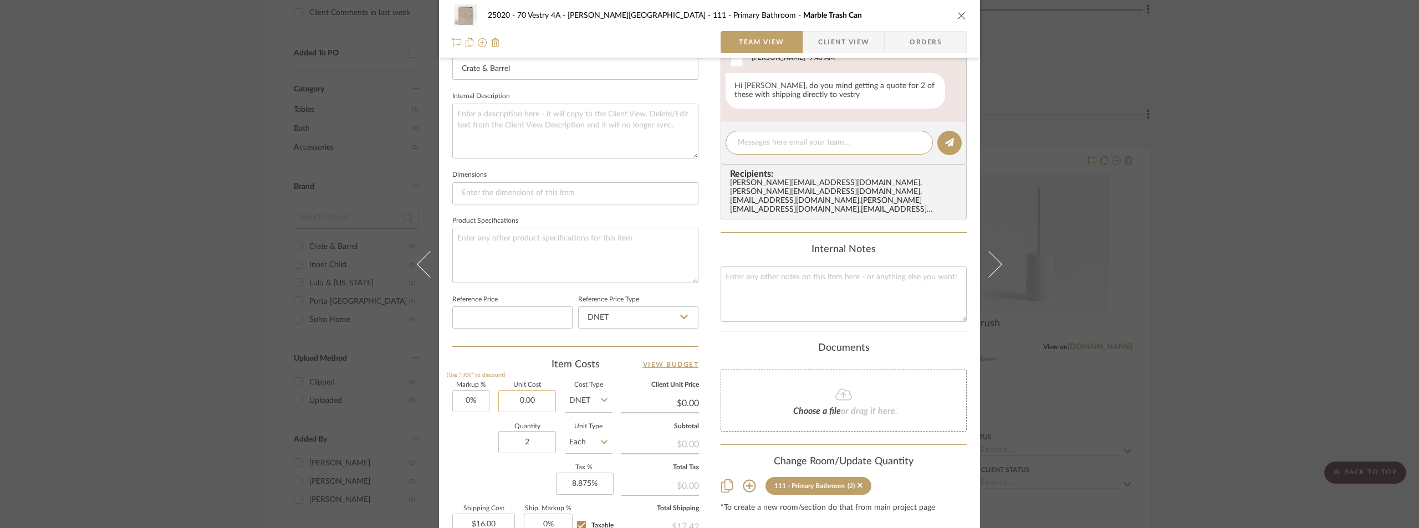
click at [528, 399] on input "0.00" at bounding box center [527, 401] width 58 height 22
type input "$55.96"
click at [512, 334] on sr-form-field "Reference Price" at bounding box center [512, 315] width 120 height 46
type input "$55.96"
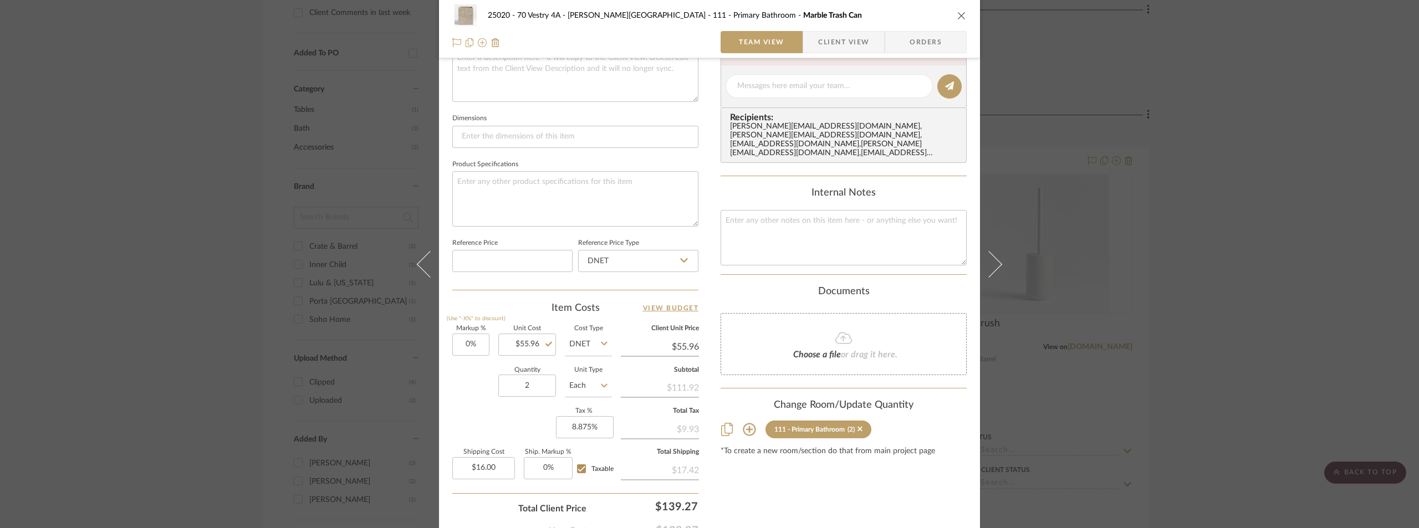
scroll to position [482, 0]
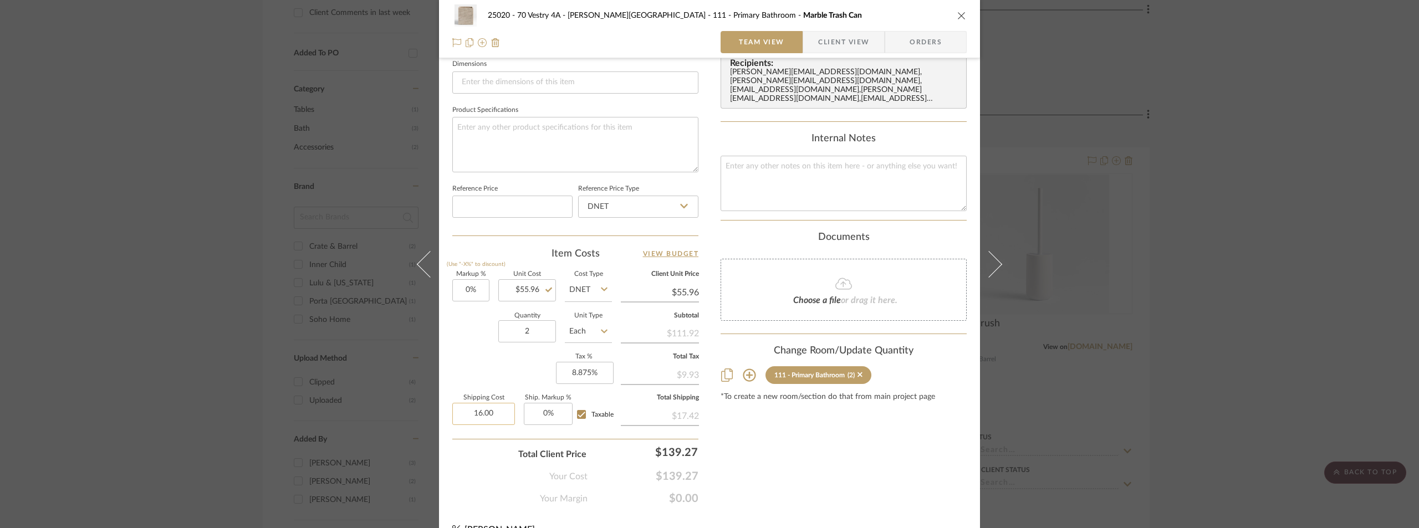
click at [503, 408] on input "16.00" at bounding box center [483, 414] width 63 height 22
type input "$24.00"
click at [504, 364] on div "Markup % (Use "-X%" to discount) 0% Unit Cost $55.96 Cost Type DNET Client Unit…" at bounding box center [575, 353] width 246 height 162
click at [595, 412] on span "Taxable" at bounding box center [602, 414] width 22 height 7
click at [590, 412] on input "Taxable" at bounding box center [581, 415] width 18 height 18
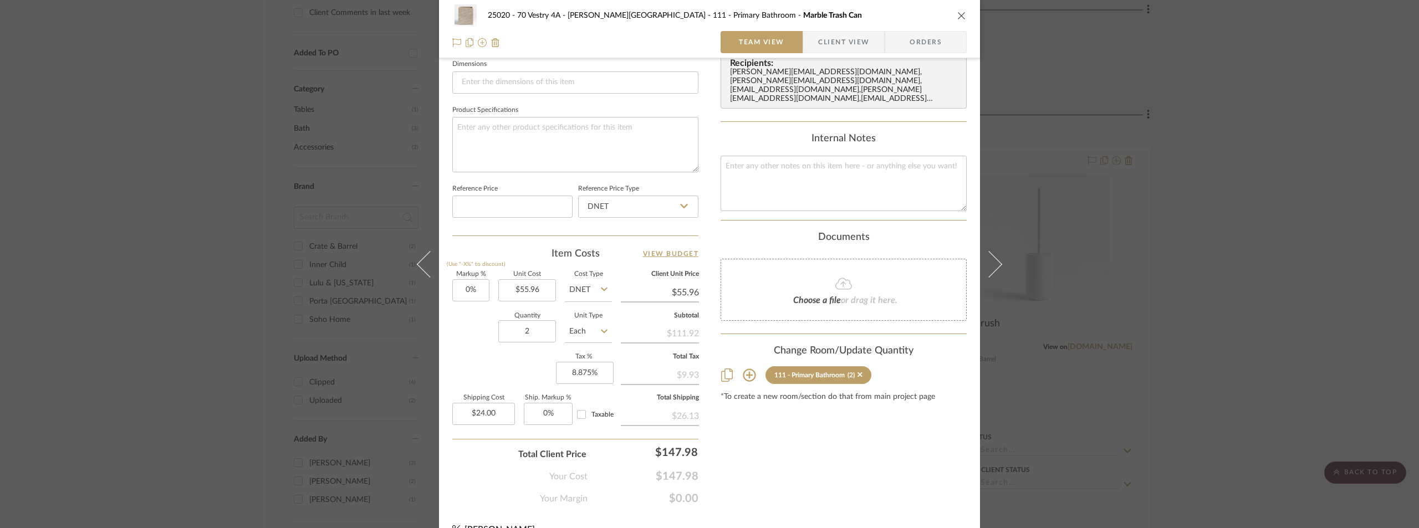
checkbox input "false"
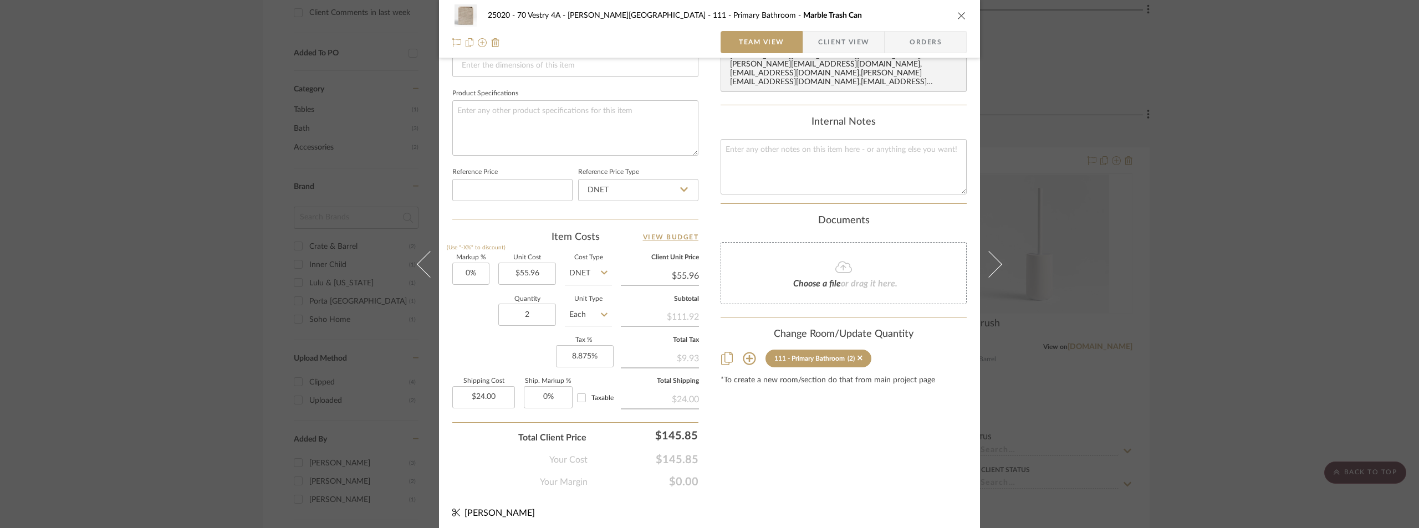
scroll to position [504, 0]
click at [592, 393] on span "Taxable" at bounding box center [602, 393] width 22 height 7
click at [590, 393] on input "Taxable" at bounding box center [581, 393] width 18 height 18
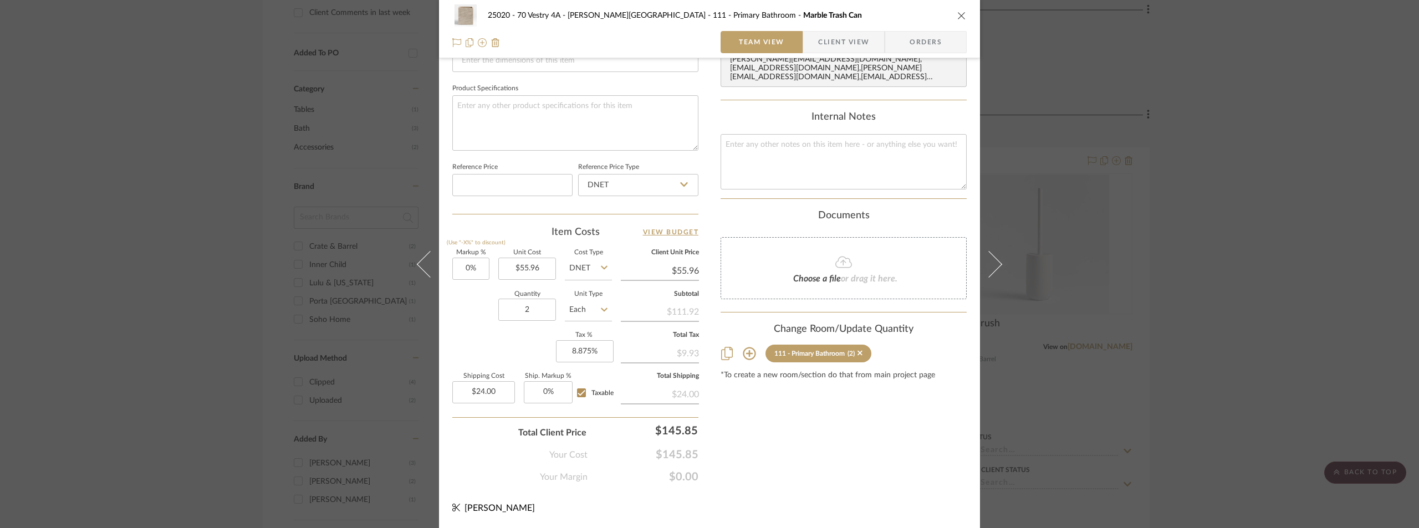
checkbox input "true"
click at [818, 46] on span "Client View" at bounding box center [843, 42] width 51 height 22
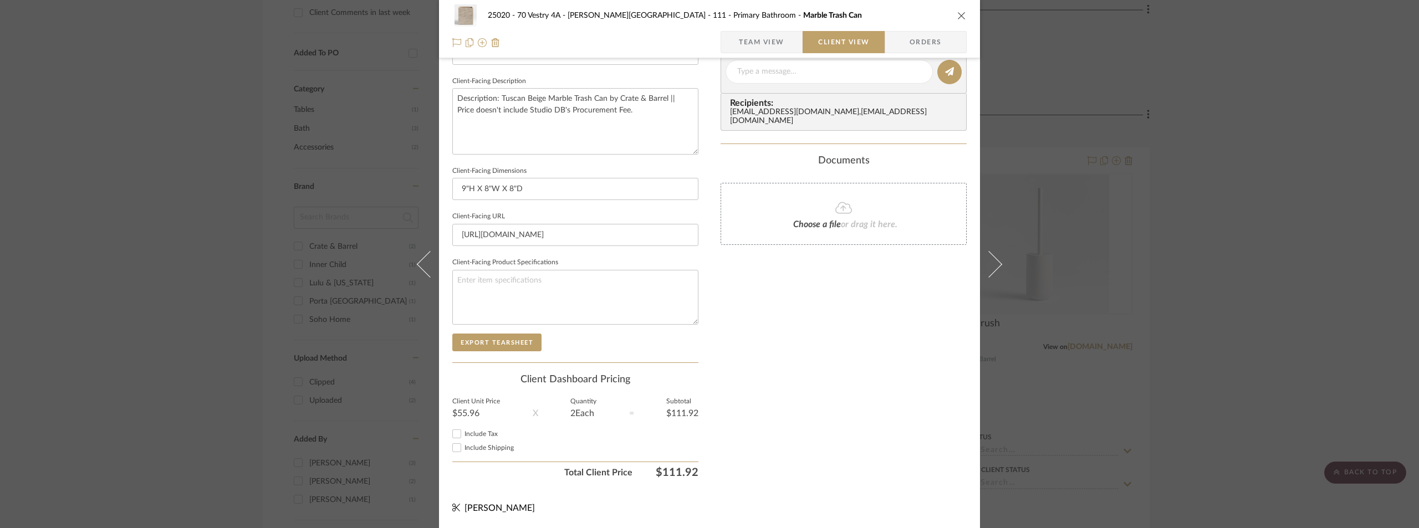
click at [483, 428] on div "Include Tax" at bounding box center [575, 433] width 246 height 13
click at [484, 431] on span "Include Tax" at bounding box center [480, 434] width 33 height 7
click at [463, 431] on input "Include Tax" at bounding box center [456, 433] width 13 height 13
checkbox input "true"
click at [485, 446] on span "Include Shipping" at bounding box center [488, 447] width 49 height 7
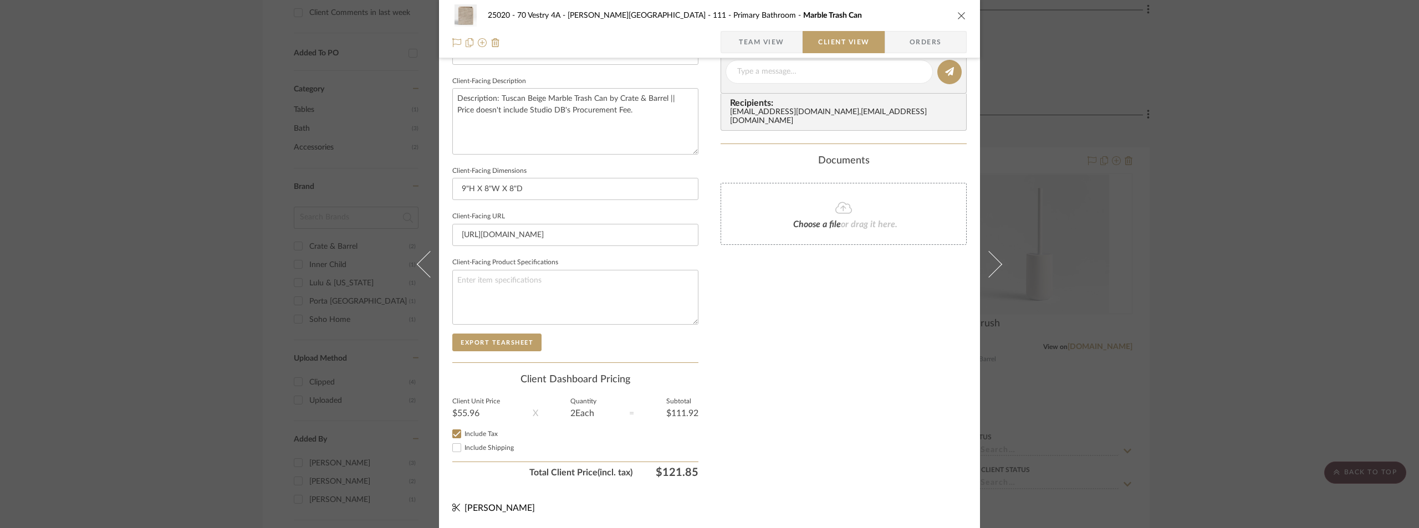
click at [463, 446] on input "Include Shipping" at bounding box center [456, 447] width 13 height 13
checkbox input "true"
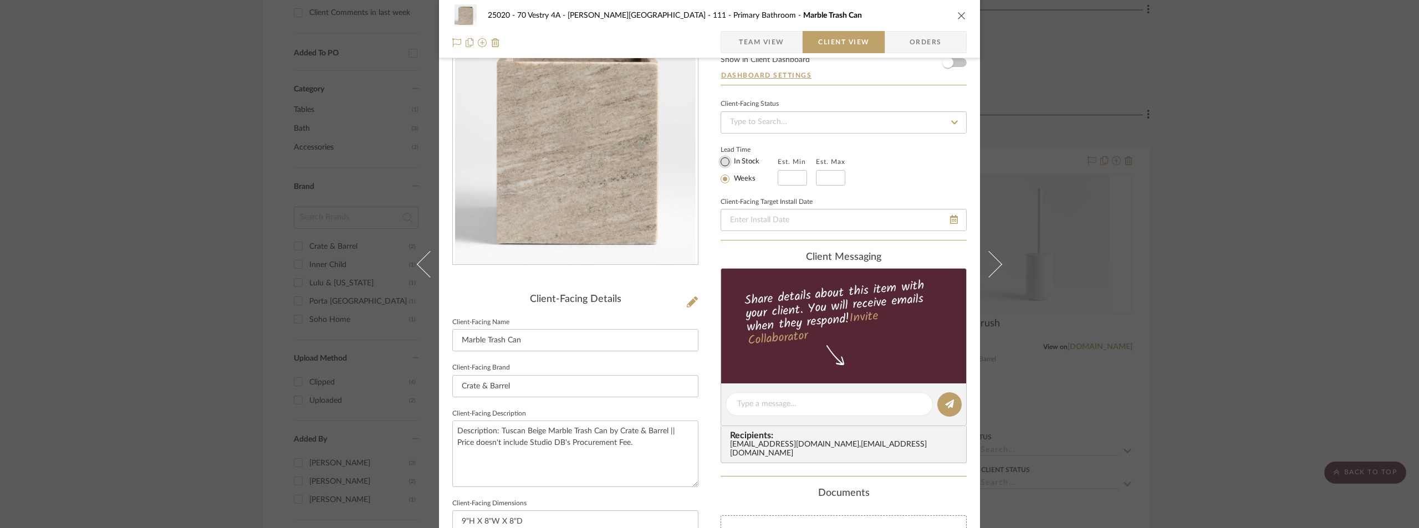
click at [725, 164] on input "In Stock" at bounding box center [724, 161] width 13 height 13
radio input "true"
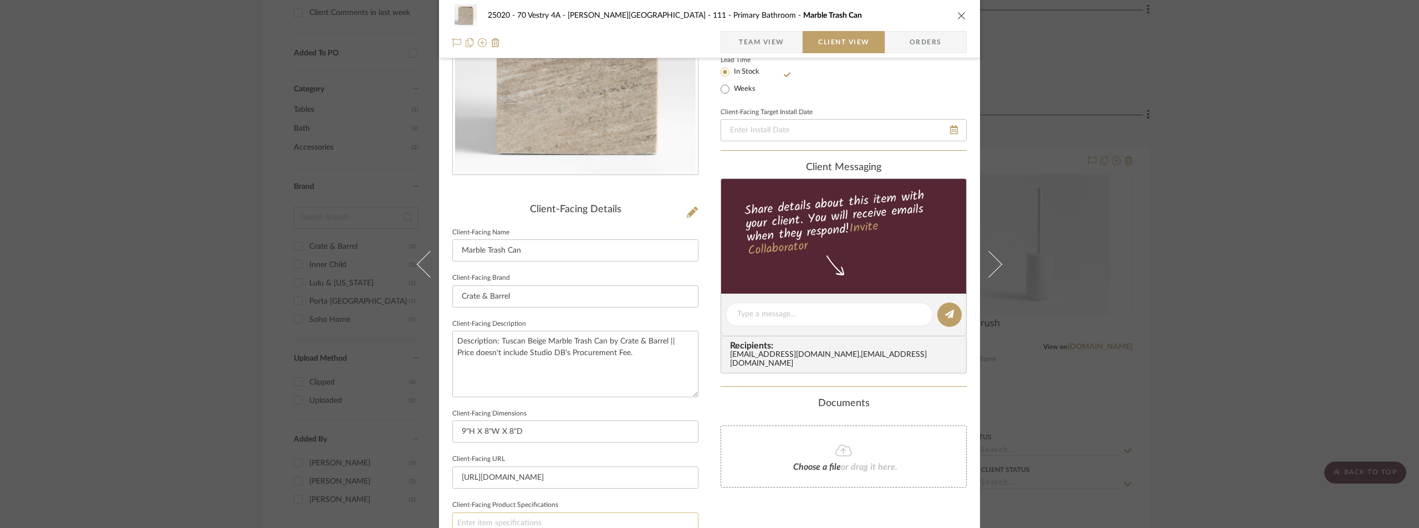
scroll to position [108, 0]
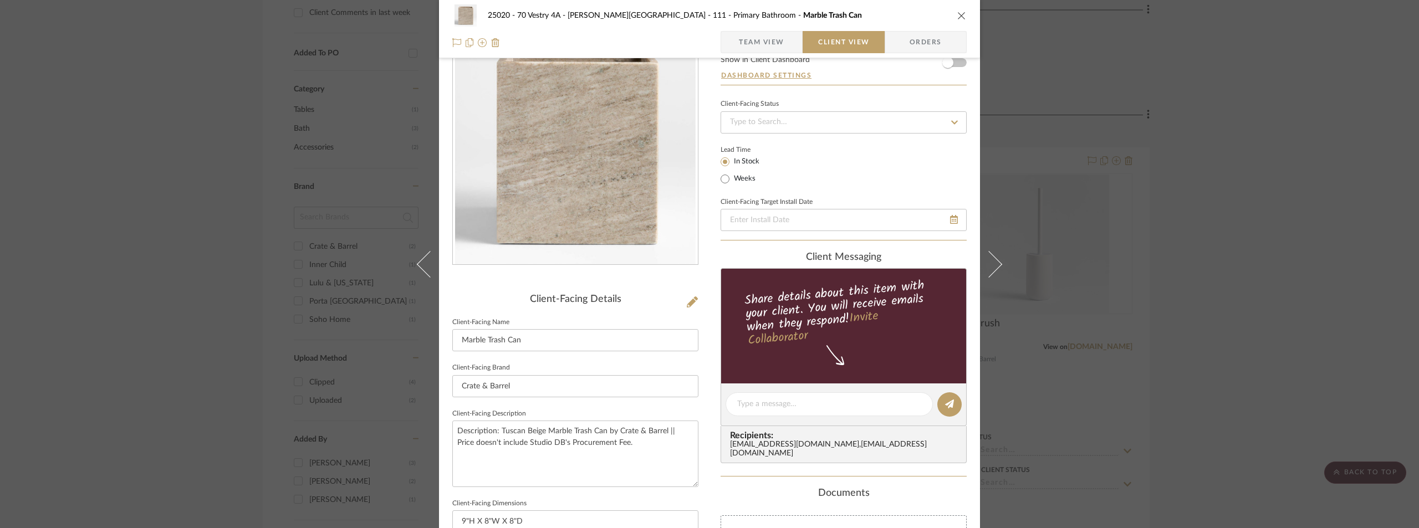
click at [744, 38] on span "Team View" at bounding box center [761, 42] width 45 height 22
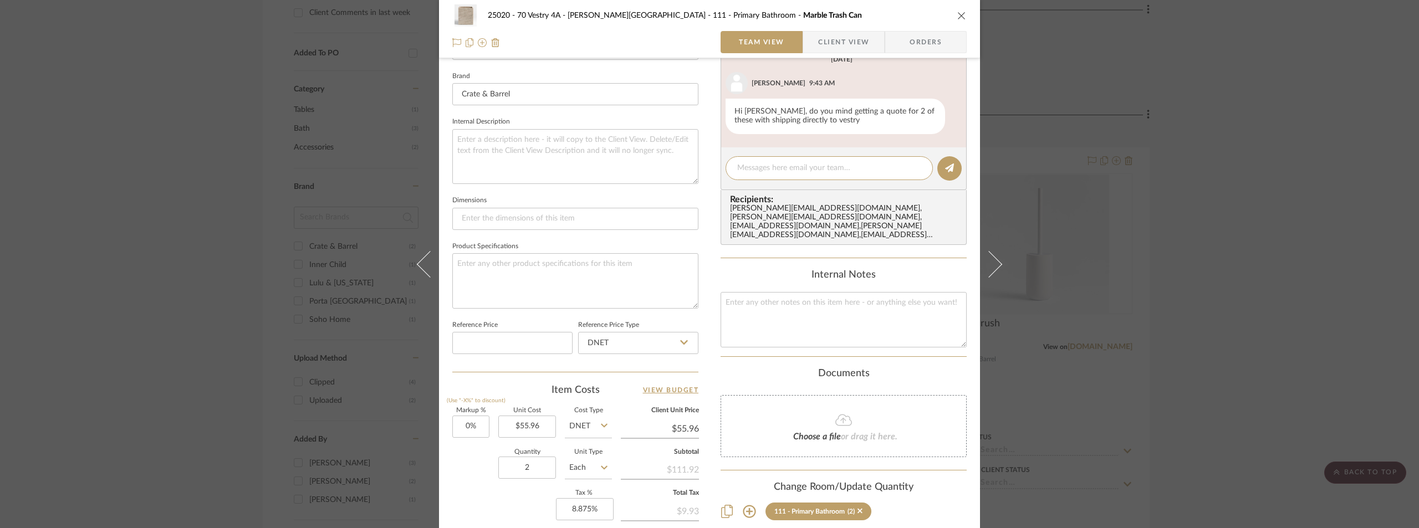
scroll to position [504, 0]
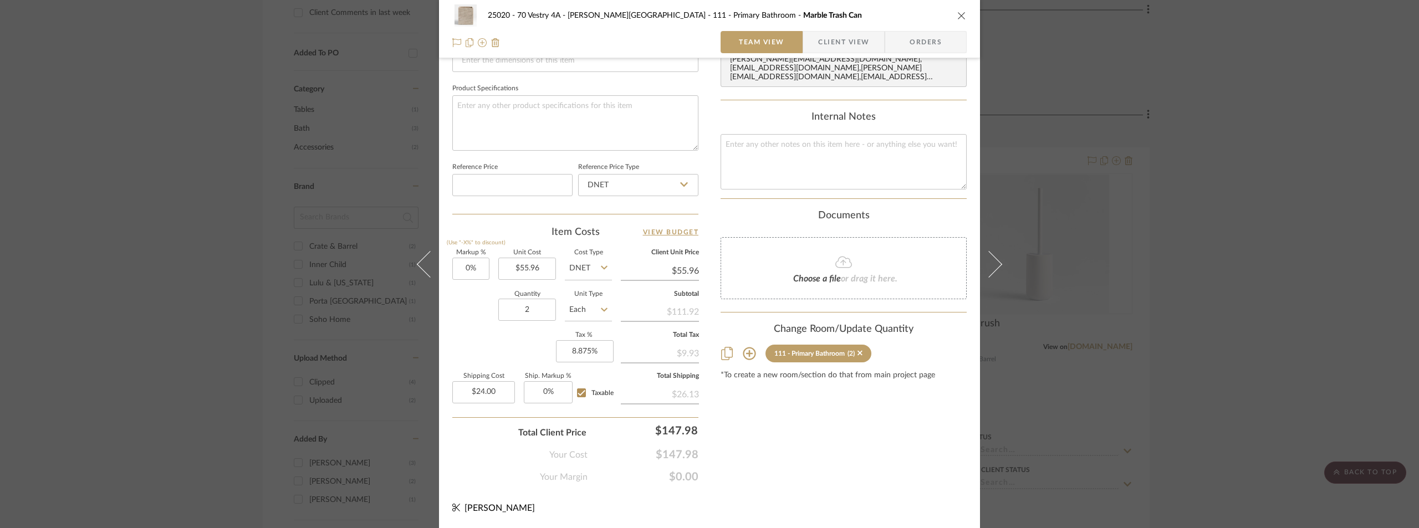
click at [846, 35] on span "Client View" at bounding box center [843, 42] width 51 height 22
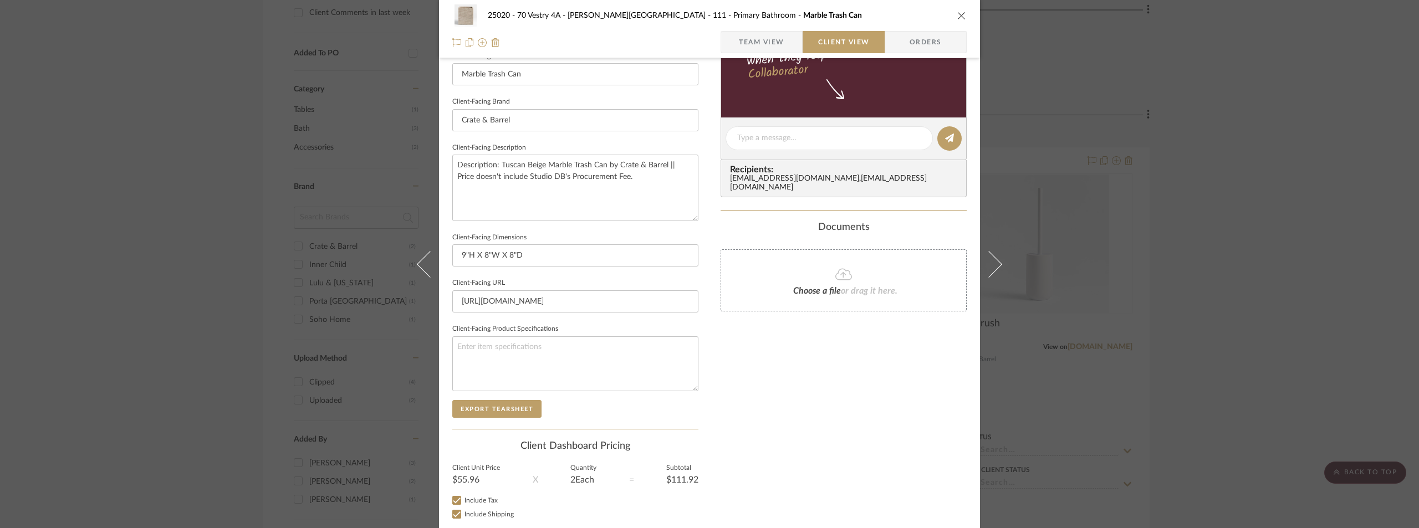
scroll to position [385, 0]
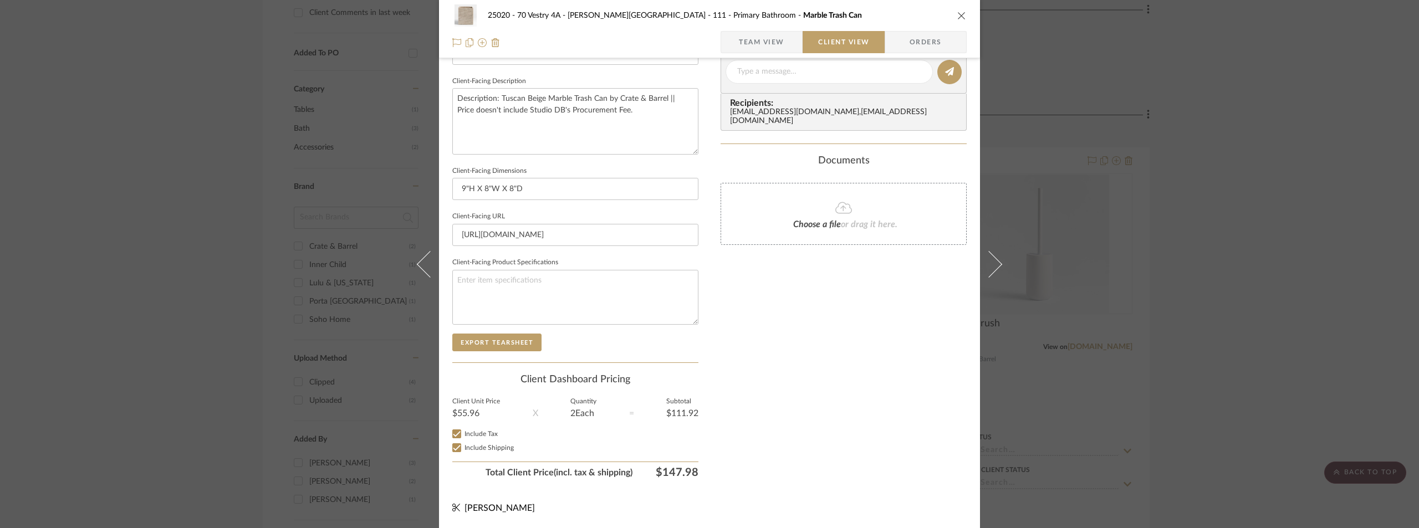
click at [725, 40] on span "button" at bounding box center [730, 42] width 18 height 22
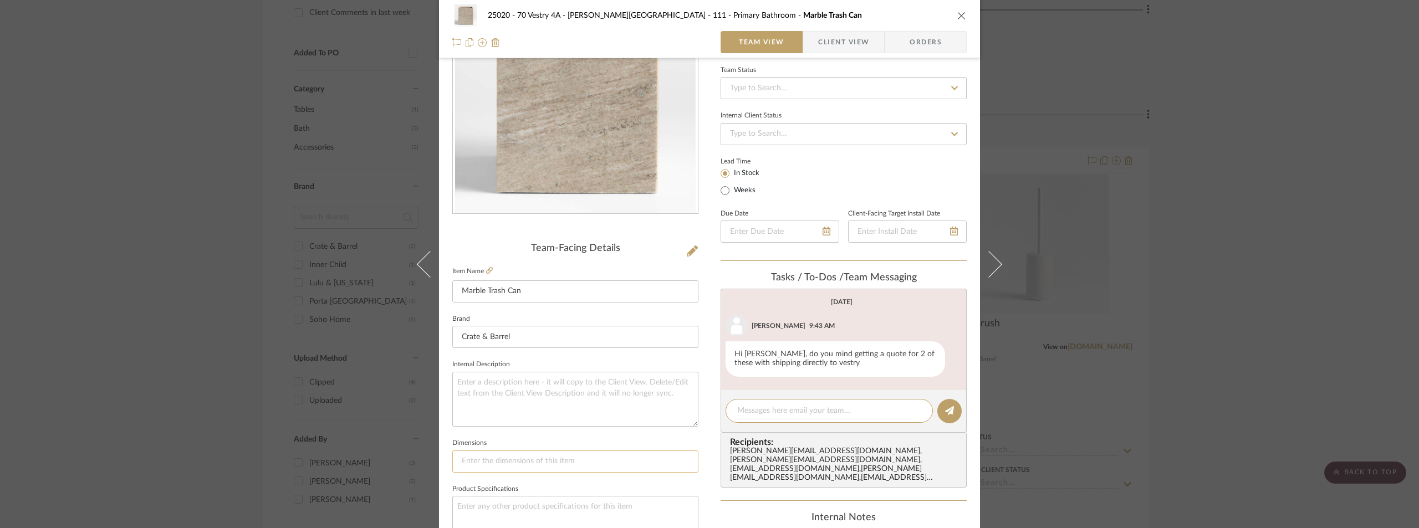
scroll to position [0, 0]
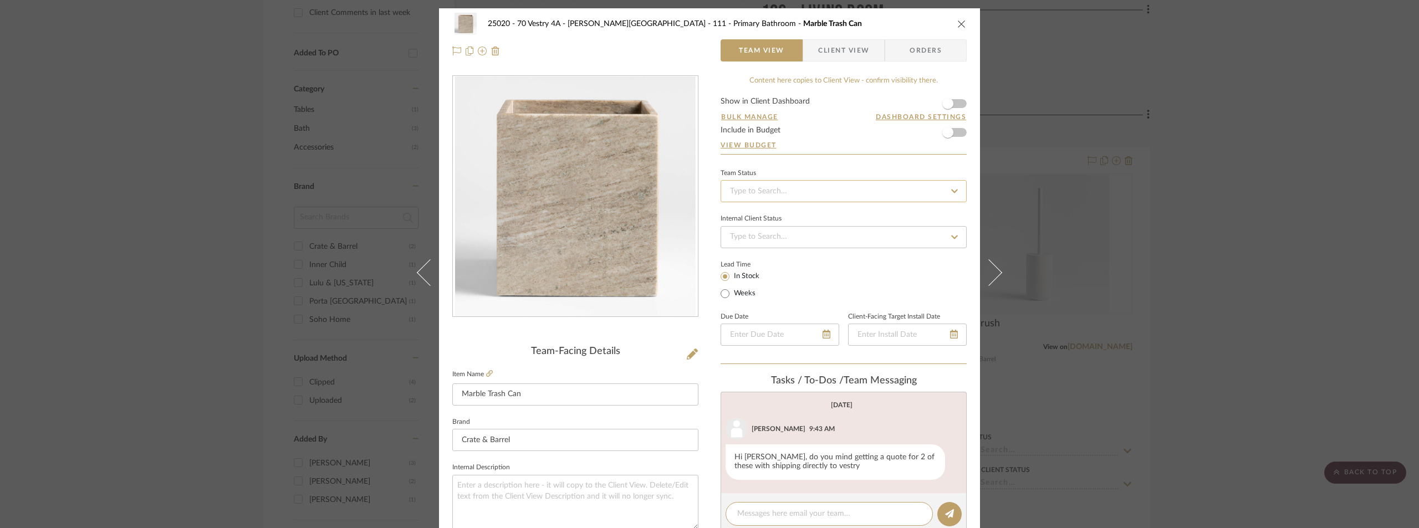
click at [742, 192] on input at bounding box center [843, 191] width 246 height 22
type input "pend"
click at [737, 226] on div "Pending Sr. Designer Approval" at bounding box center [839, 221] width 245 height 28
type input "[DATE]"
type input "Pending Sr. Designer Approval"
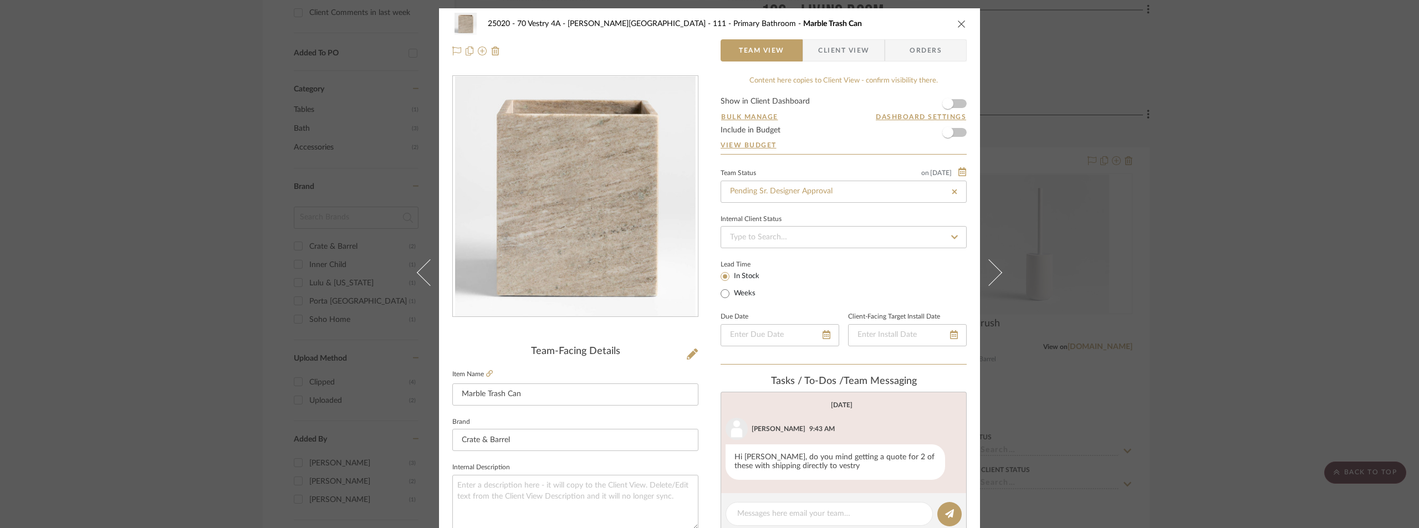
click at [776, 168] on div "Team Status on [DATE]" at bounding box center [843, 171] width 246 height 9
type input "[DATE]"
type input "Pending Sr. Designer Approval"
click at [818, 52] on span "Client View" at bounding box center [843, 50] width 51 height 22
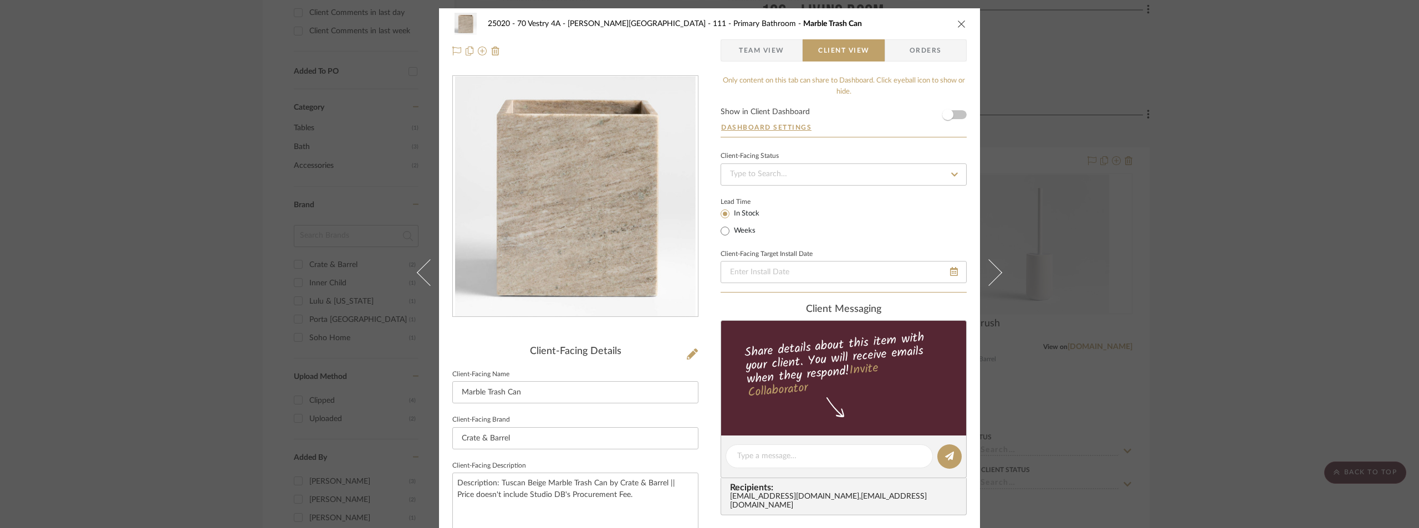
click at [1274, 125] on div "25020 - 70 Vestry 4A - [PERSON_NAME] 111 - Primary Bathroom Marble Trash Can Te…" at bounding box center [709, 264] width 1419 height 528
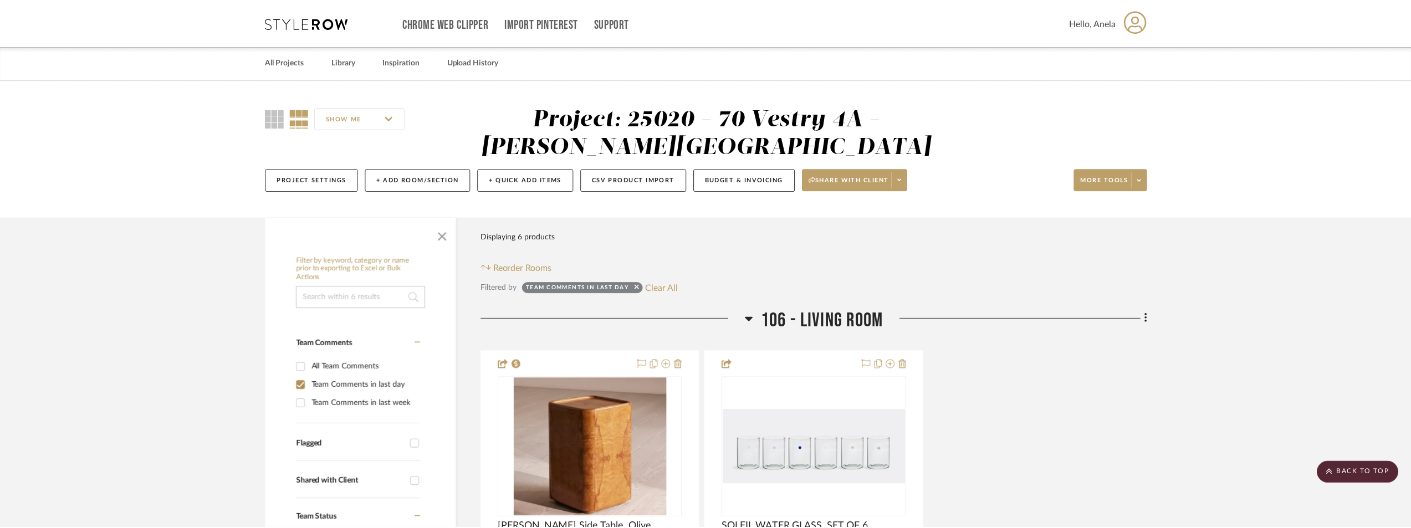
scroll to position [745, 0]
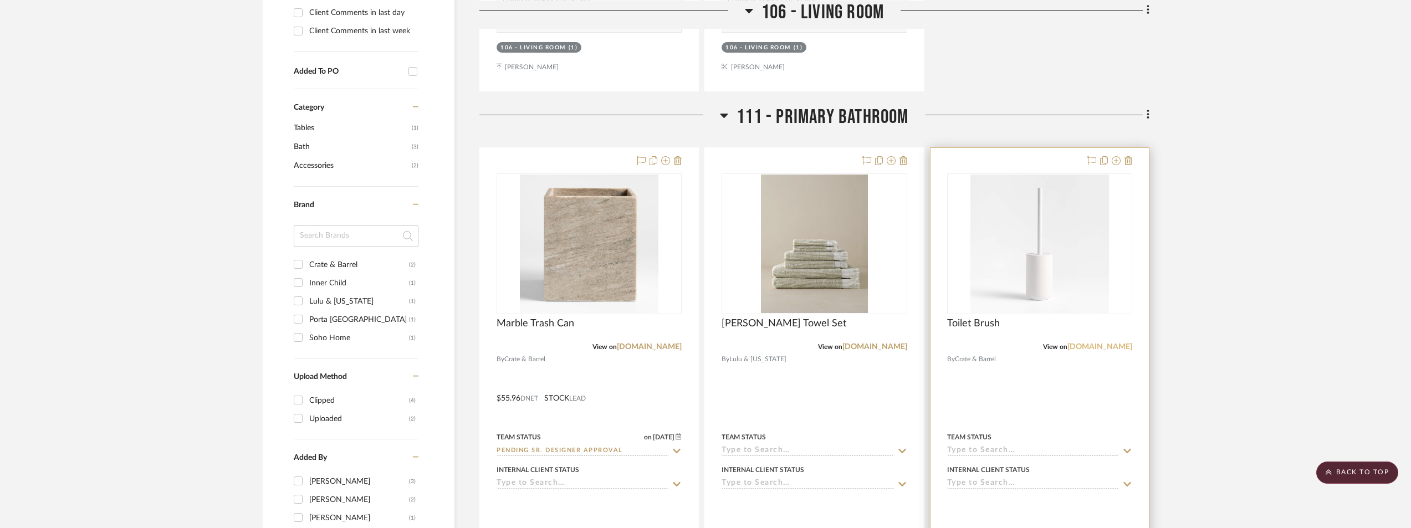
click at [1116, 345] on link "[DOMAIN_NAME]" at bounding box center [1099, 347] width 65 height 8
click at [1006, 242] on img "0" at bounding box center [1039, 244] width 139 height 139
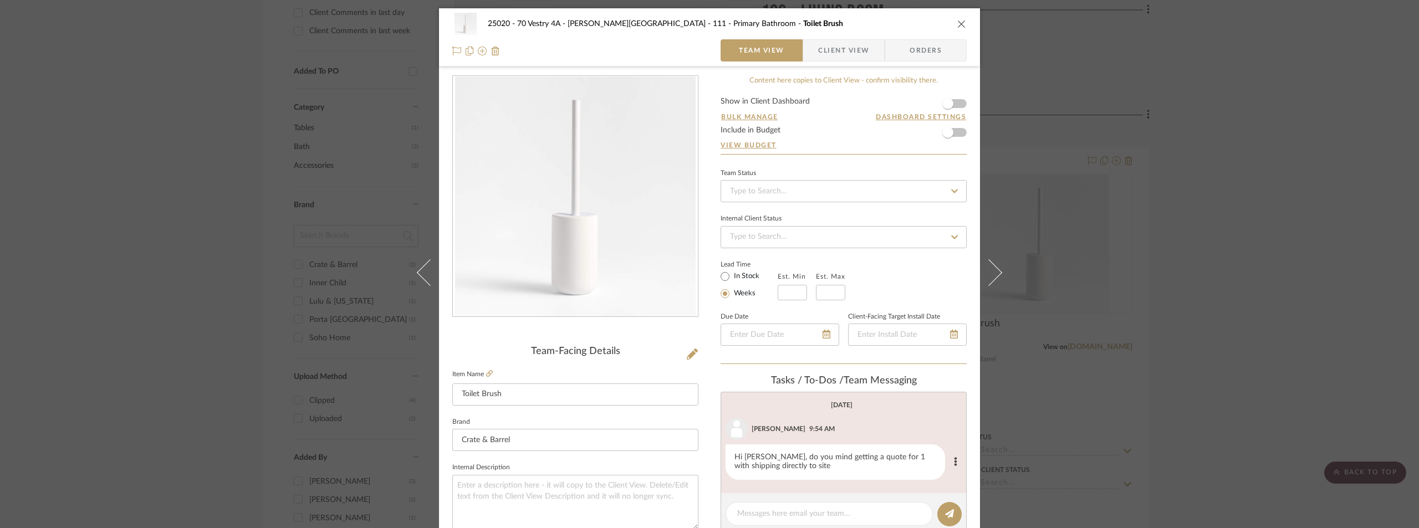
scroll to position [111, 0]
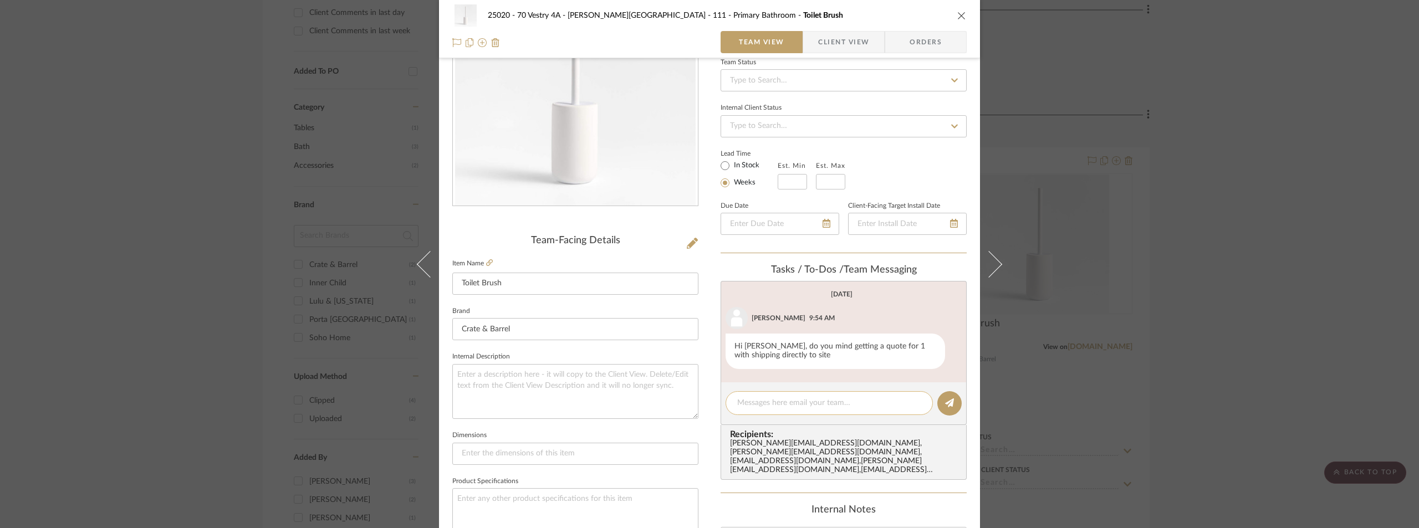
click at [806, 411] on div at bounding box center [828, 403] width 207 height 24
click at [806, 406] on textarea at bounding box center [829, 403] width 184 height 12
click at [807, 41] on span "button" at bounding box center [810, 42] width 15 height 22
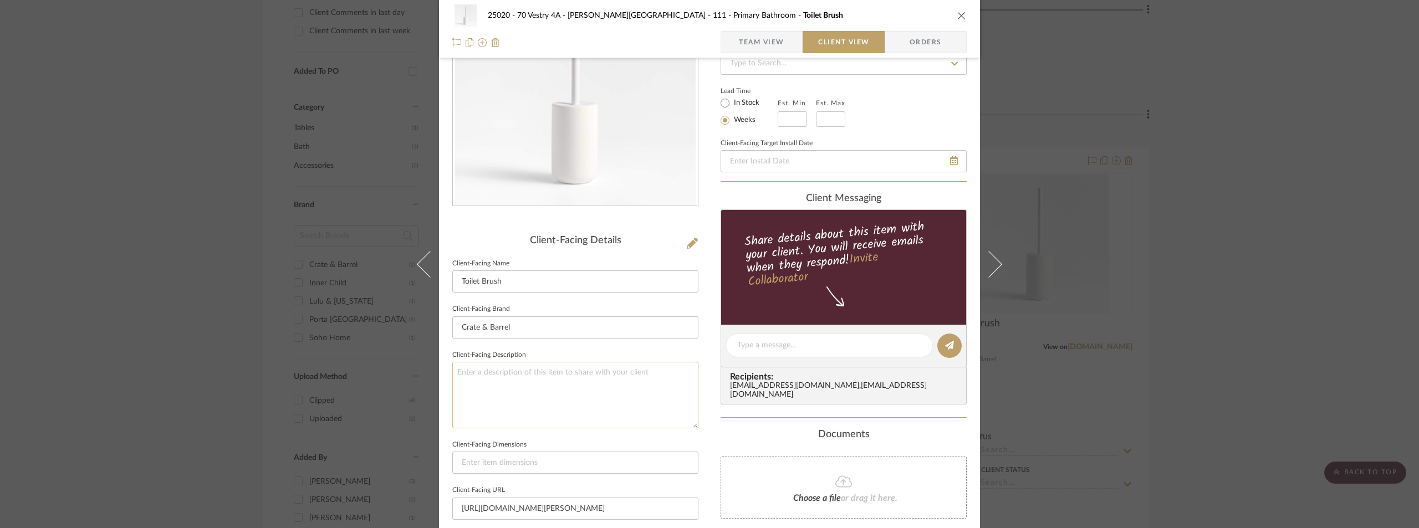
click at [633, 406] on textarea at bounding box center [575, 395] width 246 height 66
type textarea "Description:"
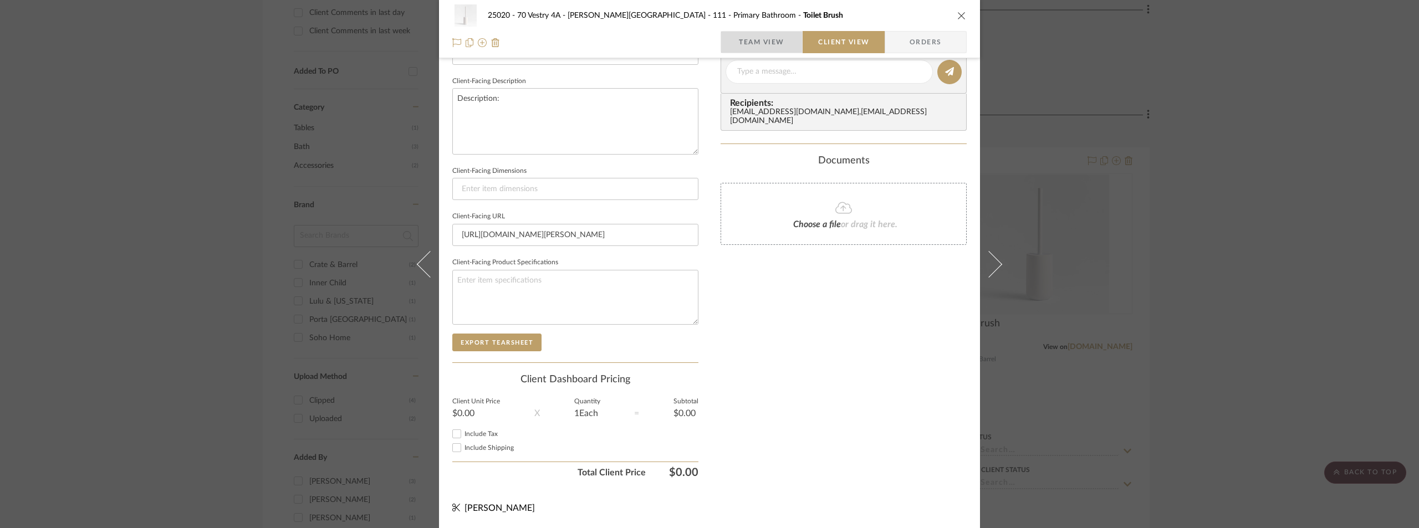
click at [764, 40] on span "Team View" at bounding box center [761, 42] width 45 height 22
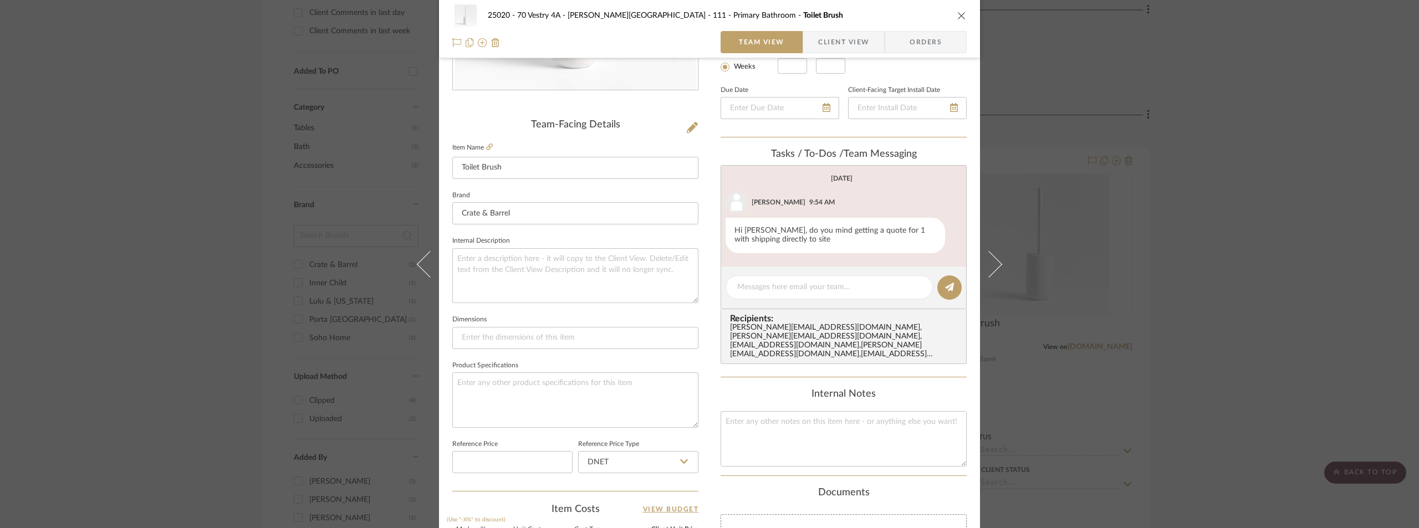
scroll to position [218, 0]
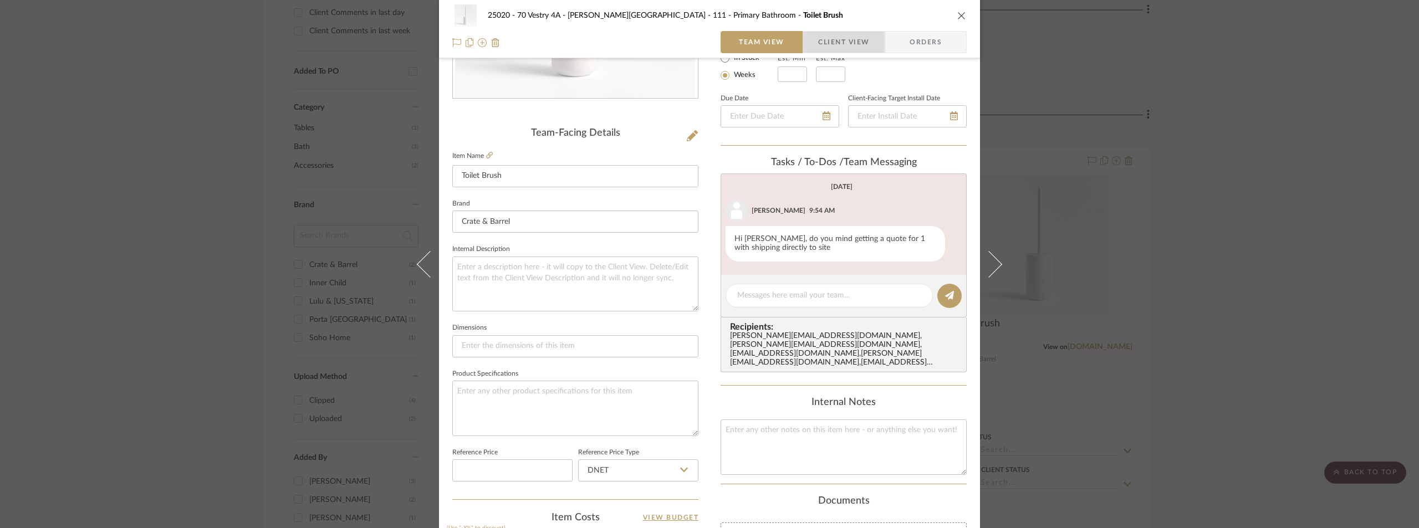
drag, startPoint x: 863, startPoint y: 39, endPoint x: 621, endPoint y: 135, distance: 260.3
click at [862, 39] on span "Client View" at bounding box center [843, 42] width 51 height 22
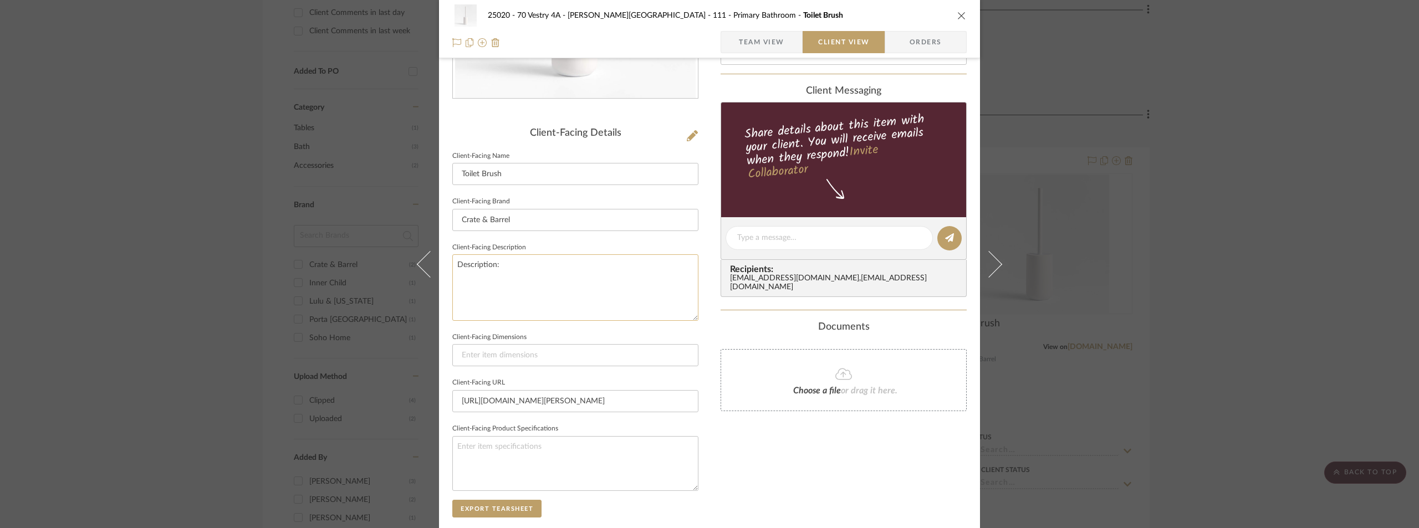
click at [539, 270] on textarea "Description:" at bounding box center [575, 287] width 246 height 66
paste textarea "[PERSON_NAME] Silicone Coated Toilet Brush"
type textarea "Description: [PERSON_NAME] Silicone Coated Toilet Brush by Crate & Barrel || Pr…"
click at [592, 247] on fieldset "Client-Facing Description Description: [PERSON_NAME] Silicone Coated Toilet Bru…" at bounding box center [575, 280] width 246 height 81
click at [676, 282] on textarea "Description: [PERSON_NAME] Silicone Coated Toilet Brush by Crate & Barrel || Pr…" at bounding box center [575, 287] width 246 height 66
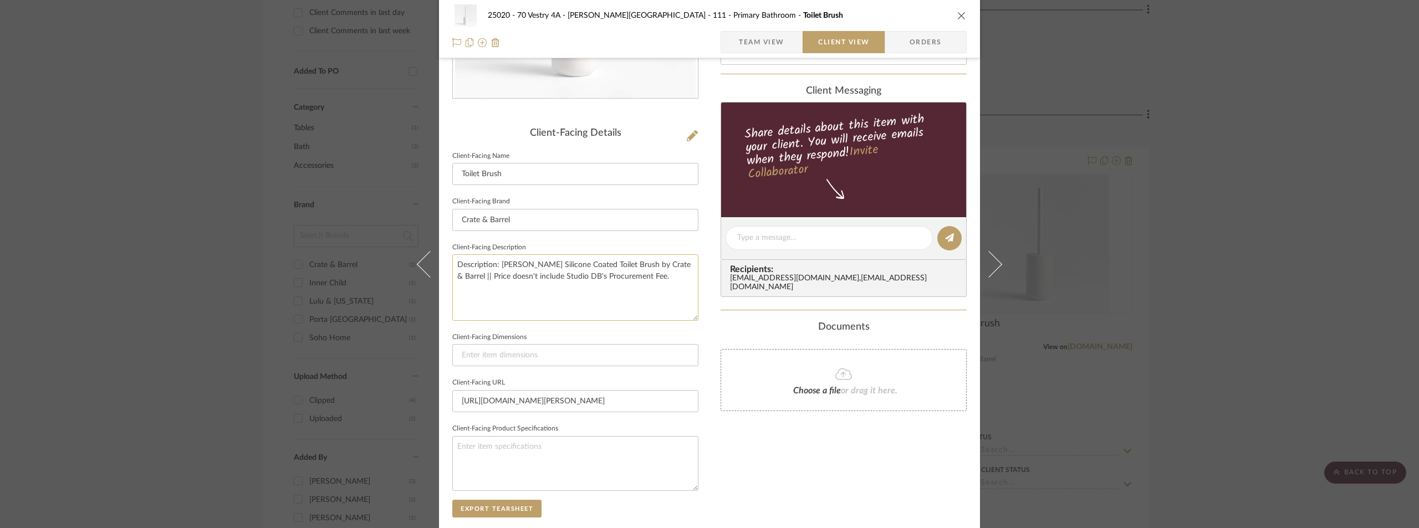
paste textarea "Estimated on backorder until mid October 2025delivery time information (opens m…"
drag, startPoint x: 601, startPoint y: 304, endPoint x: 492, endPoint y: 301, distance: 109.2
click at [492, 301] on textarea "Description: [PERSON_NAME] Silicone Coated Toilet Brush by Crate & Barrel || Pr…" at bounding box center [575, 287] width 246 height 66
drag, startPoint x: 660, startPoint y: 288, endPoint x: 640, endPoint y: 295, distance: 21.2
click at [658, 288] on textarea "Description: [PERSON_NAME] Silicone Coated Toilet Brush by Crate & Barrel || Pr…" at bounding box center [575, 287] width 246 height 66
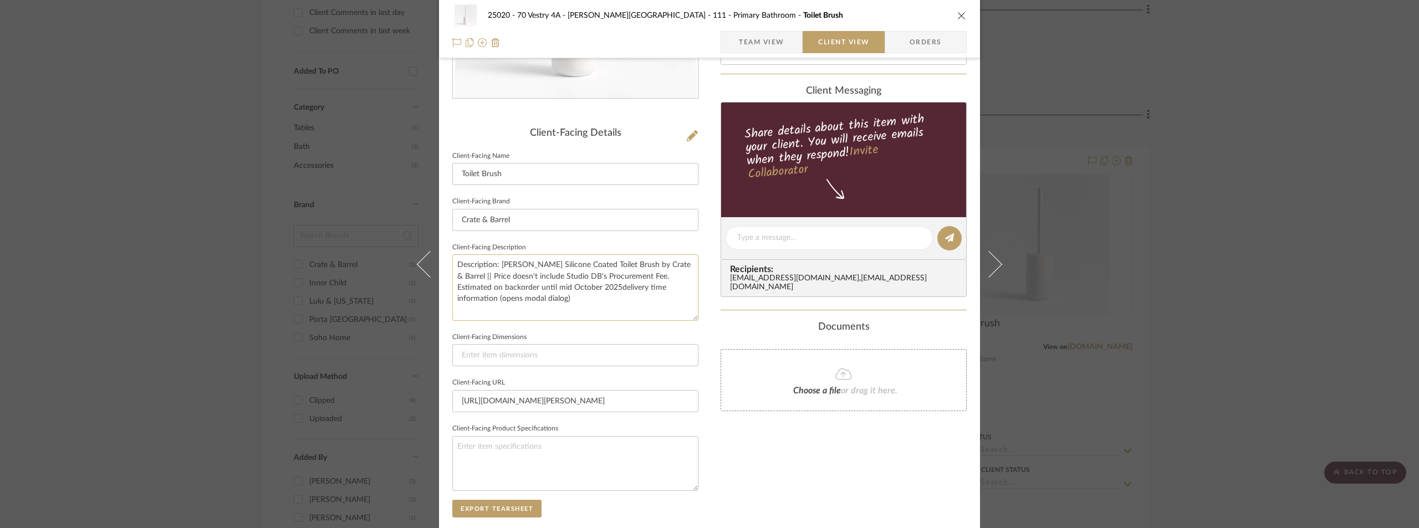
drag, startPoint x: 622, startPoint y: 300, endPoint x: 615, endPoint y: 287, distance: 14.6
click at [615, 287] on textarea "Description: [PERSON_NAME] Silicone Coated Toilet Brush by Crate & Barrel || Pr…" at bounding box center [575, 287] width 246 height 66
type textarea "Description: [PERSON_NAME] Silicone Coated Toilet Brush by Crate & Barrel || Pr…"
click at [699, 310] on div "25020 - 70 Vestry 4A - [PERSON_NAME] 111 - Primary Bathroom Toilet Brush Team V…" at bounding box center [709, 242] width 541 height 904
click at [771, 55] on div "25020 - 70 Vestry 4A - [PERSON_NAME][GEOGRAPHIC_DATA] 111 - Primary Bathroom To…" at bounding box center [709, 29] width 541 height 58
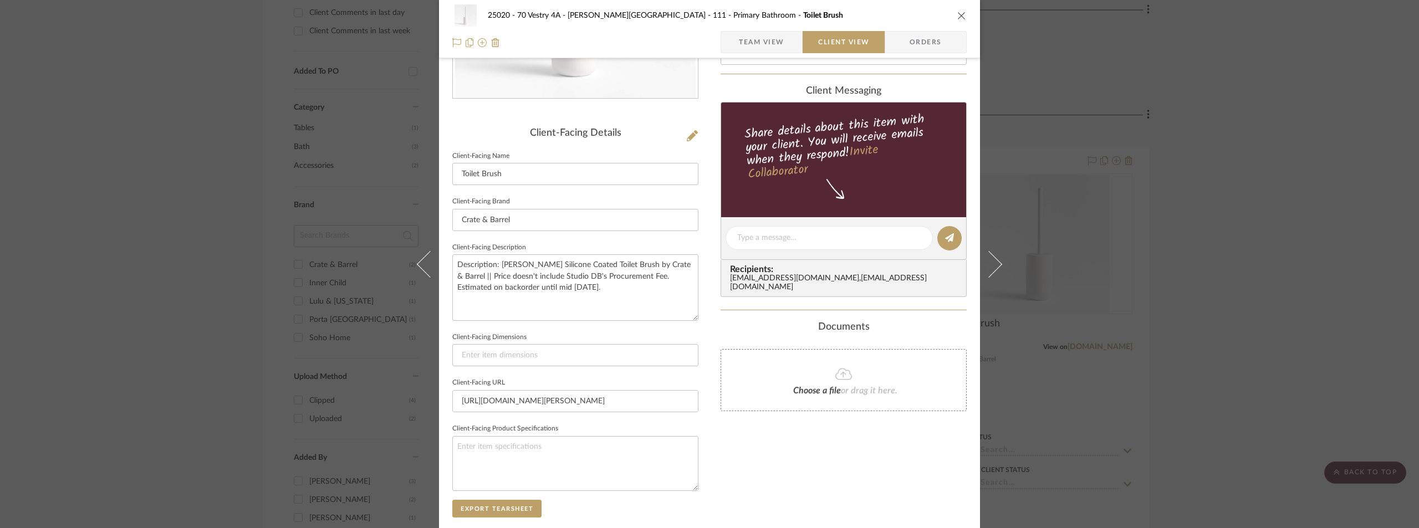
click at [771, 43] on span "Team View" at bounding box center [761, 42] width 45 height 22
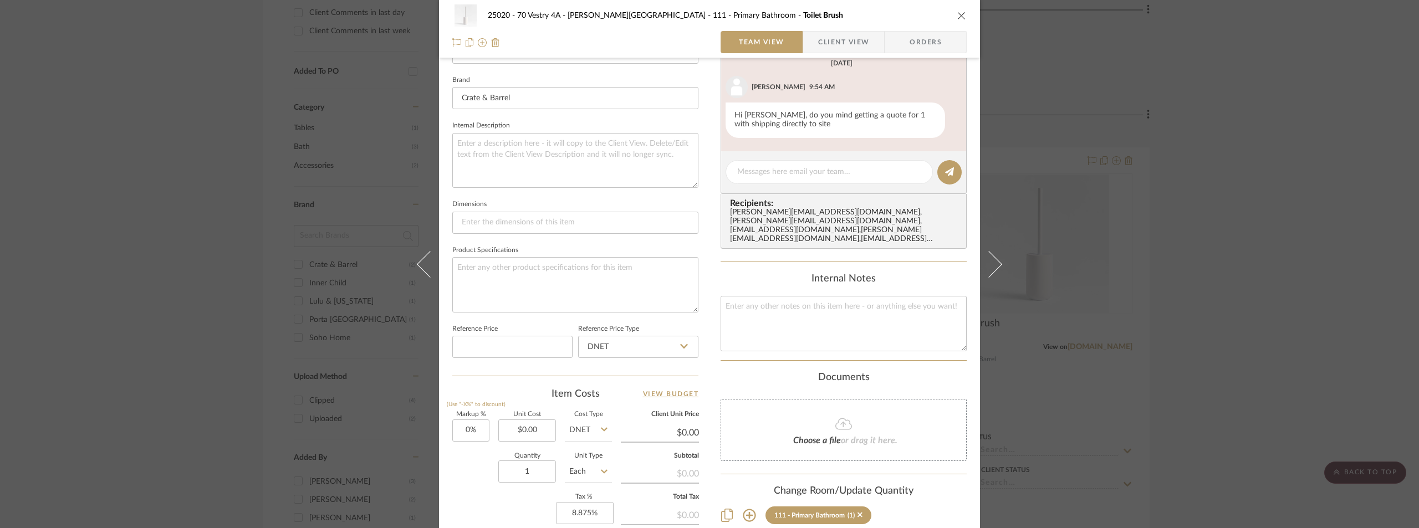
scroll to position [504, 0]
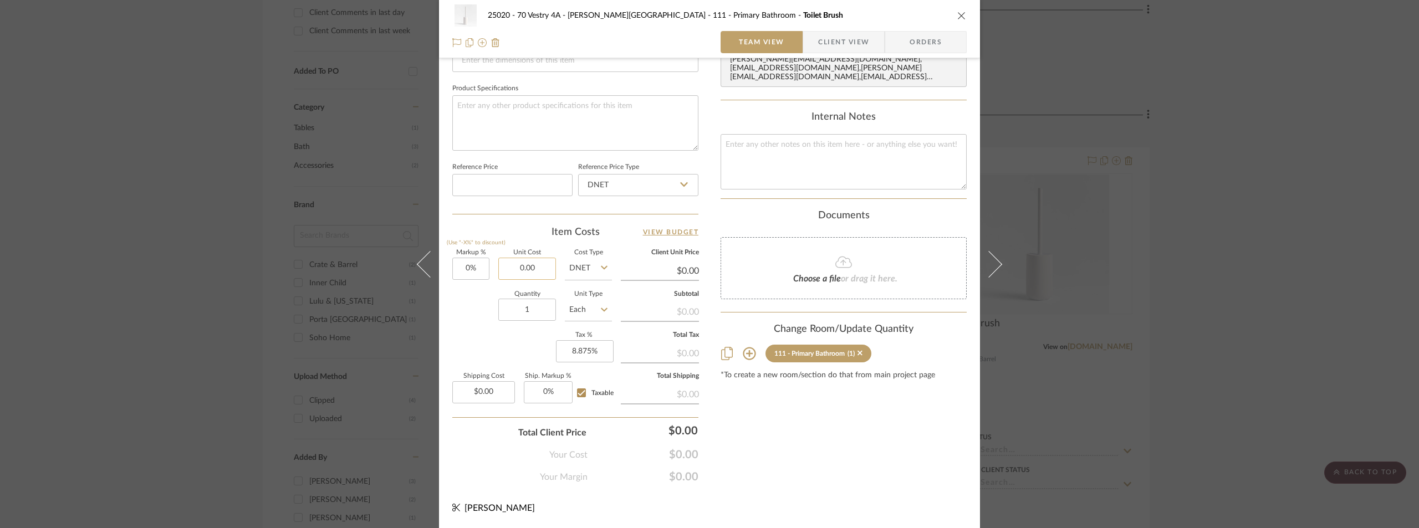
click at [525, 277] on input "0.00" at bounding box center [527, 269] width 58 height 22
type input "$31.96"
click at [479, 314] on div "Quantity 1 Unit Type Each" at bounding box center [532, 311] width 160 height 39
type input "$31.96"
click at [476, 389] on input "0.00" at bounding box center [483, 392] width 63 height 22
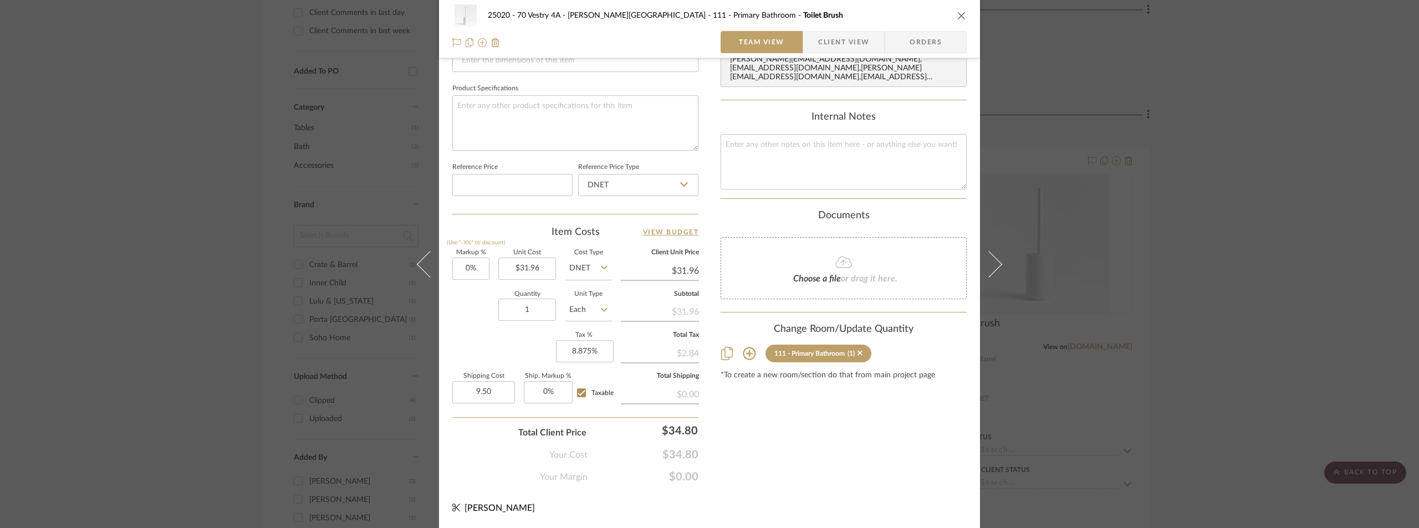
type input "$9.50"
click at [499, 345] on div "Markup % (Use "-X%" to discount) 0% Unit Cost $31.96 Cost Type DNET Client Unit…" at bounding box center [575, 331] width 246 height 162
click at [826, 45] on span "Client View" at bounding box center [843, 42] width 51 height 22
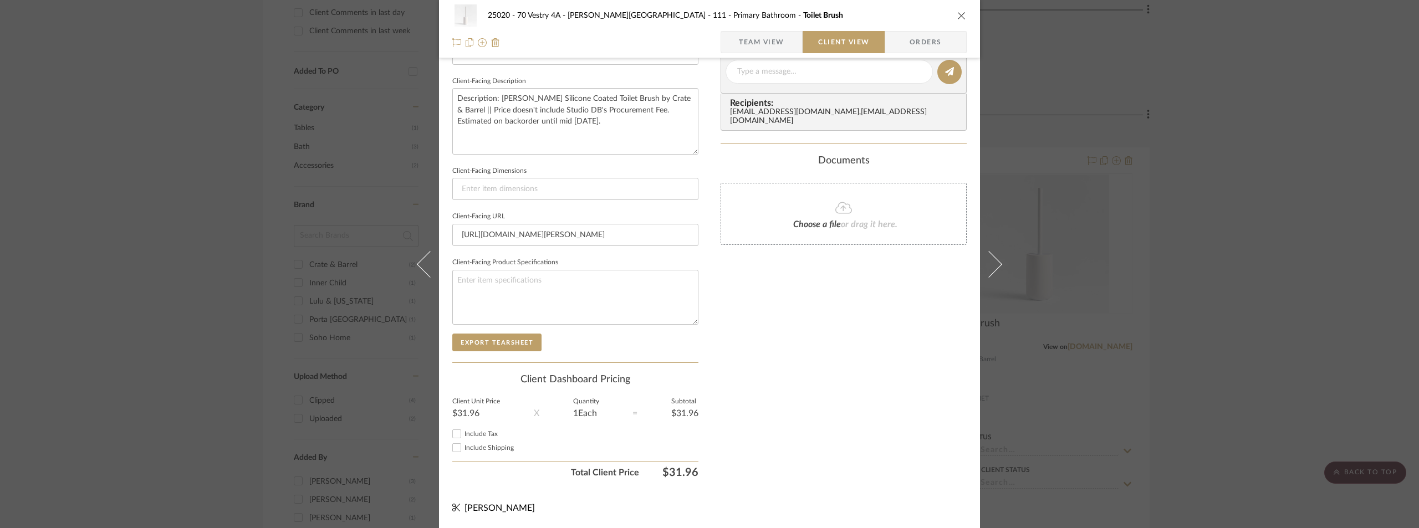
click at [482, 428] on div "Include Tax" at bounding box center [575, 433] width 246 height 13
click at [482, 438] on div "Include Tax" at bounding box center [575, 433] width 246 height 13
click at [479, 432] on span "Include Tax" at bounding box center [480, 434] width 33 height 7
click at [463, 432] on input "Include Tax" at bounding box center [456, 433] width 13 height 13
checkbox input "true"
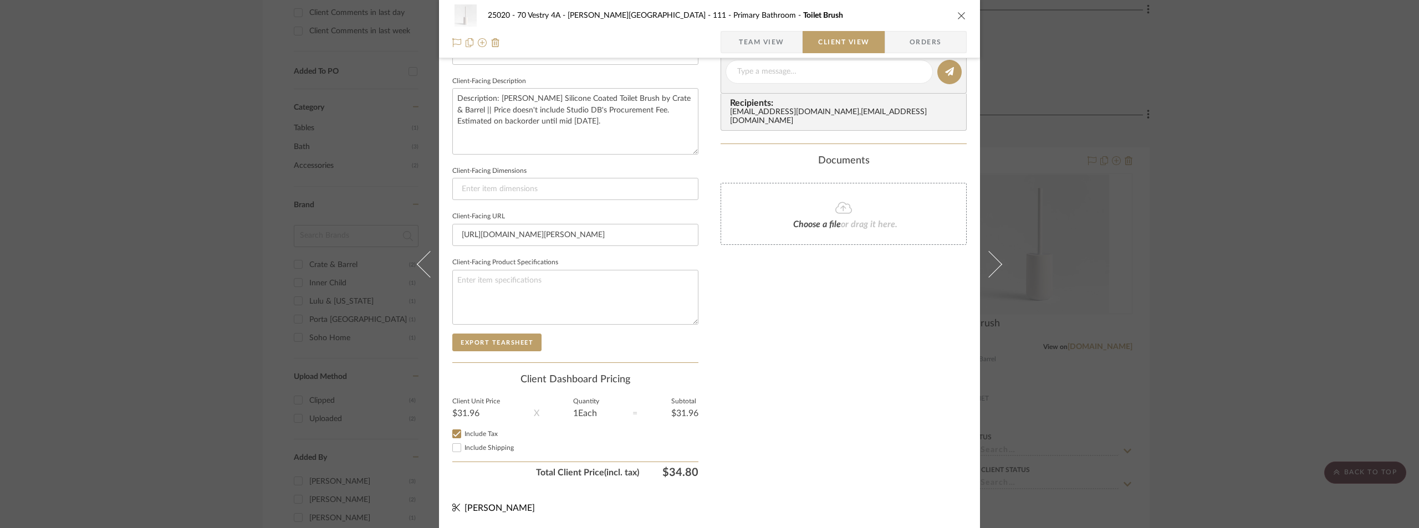
click at [484, 447] on span "Include Shipping" at bounding box center [488, 447] width 49 height 7
click at [463, 447] on input "Include Shipping" at bounding box center [456, 447] width 13 height 13
checkbox input "true"
click at [600, 186] on input at bounding box center [575, 189] width 246 height 22
paste input "Width: 3.6" Depth: 3.6" Height: 15.3""
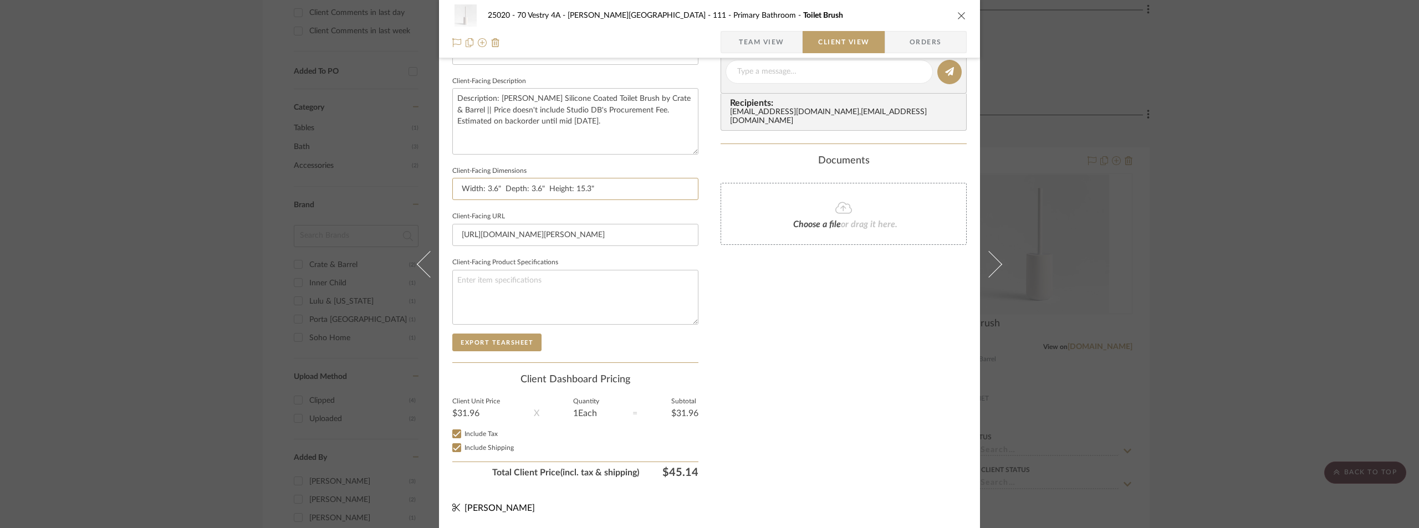
type input "Width: 3.6" Depth: 3.6" Height: 15.3""
click at [626, 167] on fieldset "Client-Facing Dimensions Width: 3.6" Depth: 3.6" Height: 15.3"" at bounding box center [575, 181] width 246 height 37
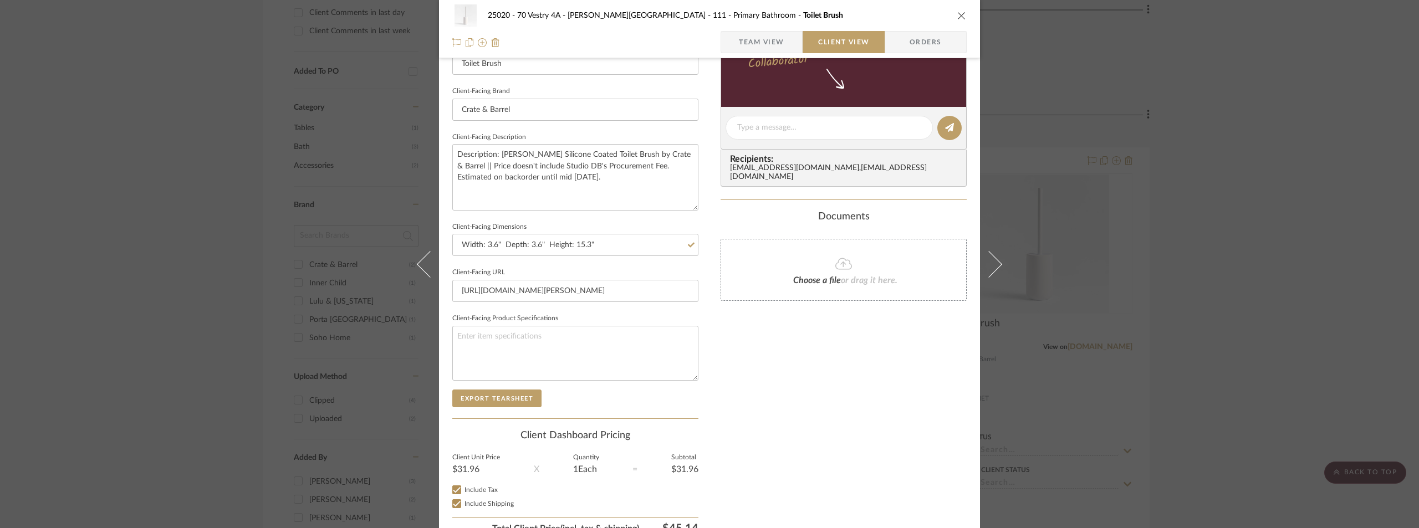
scroll to position [163, 0]
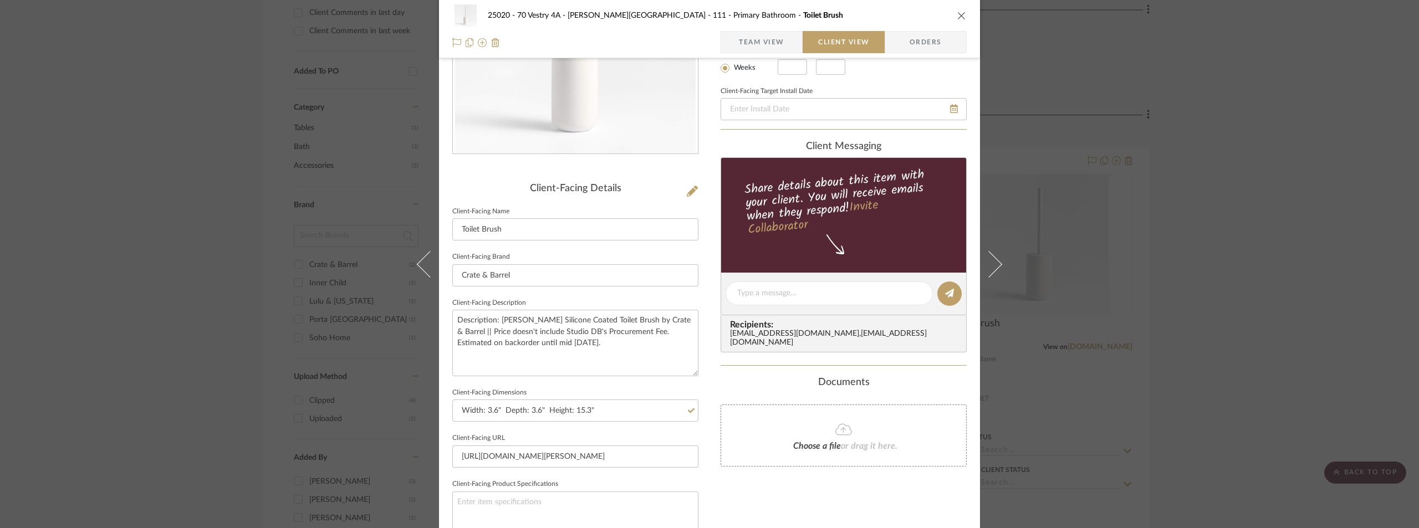
click at [740, 33] on span "Team View" at bounding box center [761, 42] width 45 height 22
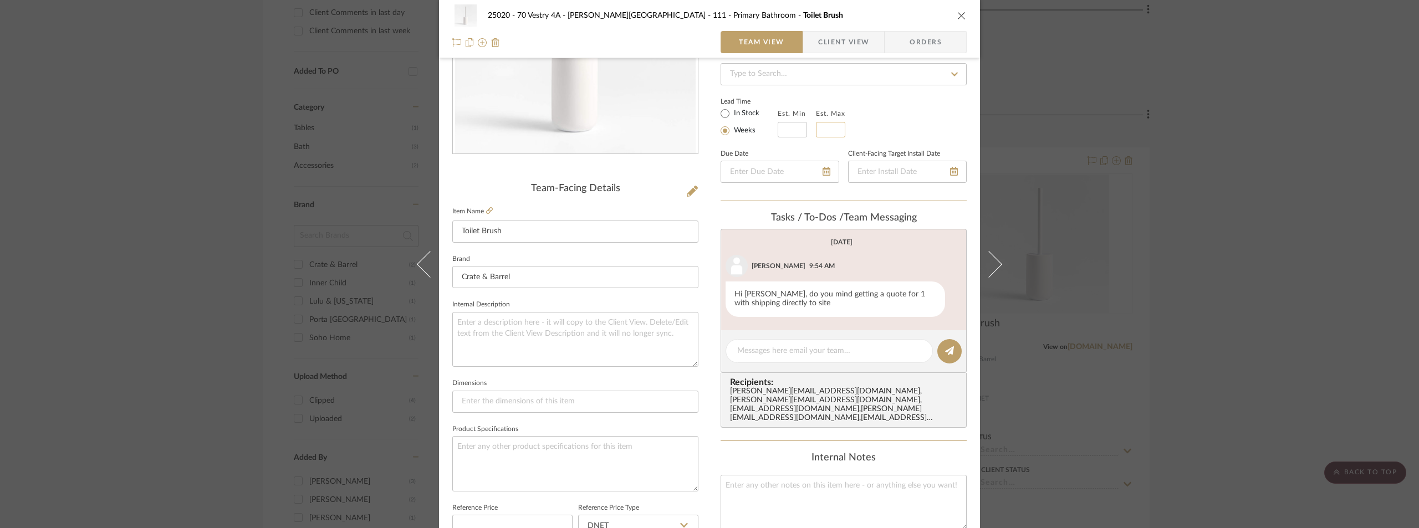
click at [820, 129] on input "text" at bounding box center [830, 130] width 29 height 16
type input "4"
click at [916, 90] on div "Team Status Internal Client Status Lead Time In Stock Weeks Est. Min Est. Max 4…" at bounding box center [843, 102] width 246 height 199
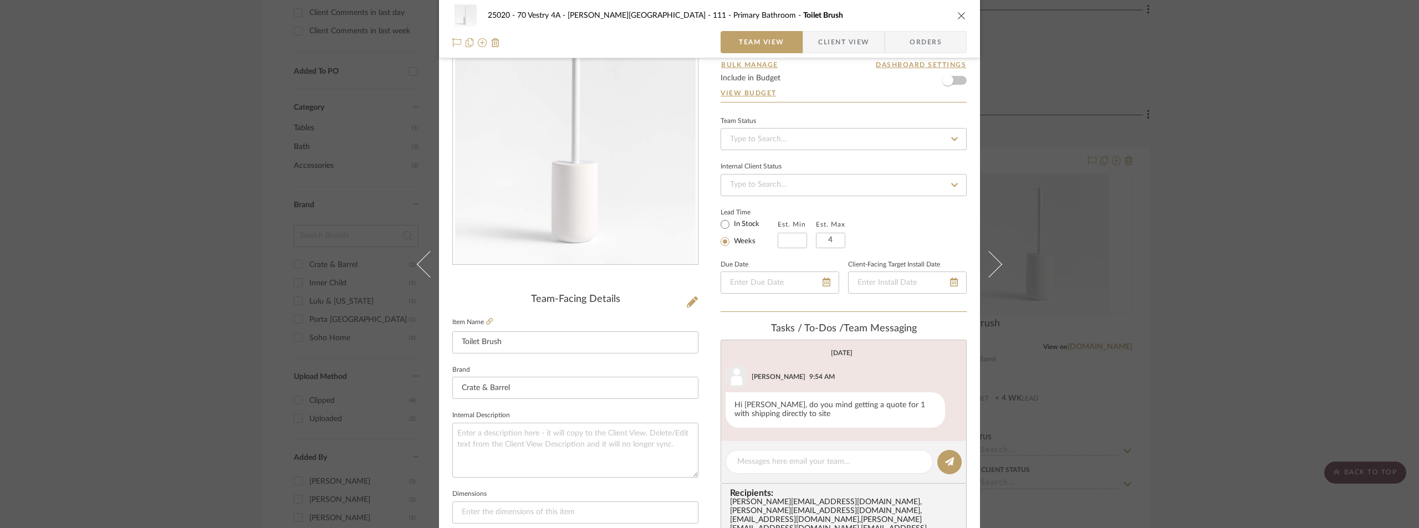
scroll to position [0, 0]
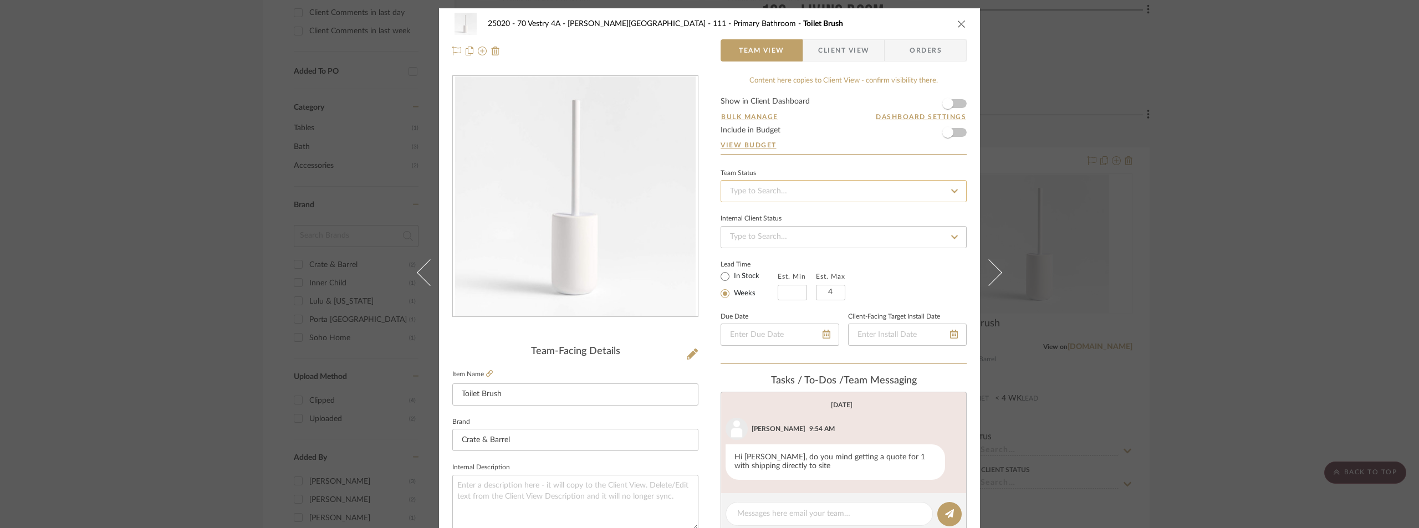
click at [744, 193] on input at bounding box center [843, 191] width 246 height 22
click at [842, 44] on span "Client View" at bounding box center [843, 50] width 51 height 22
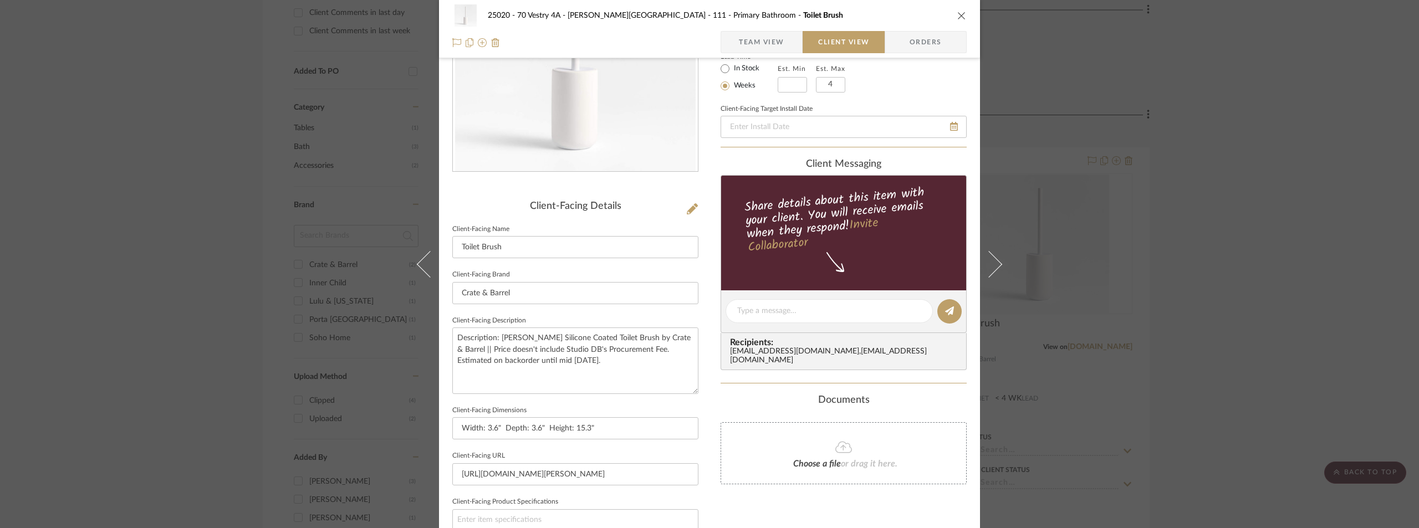
scroll to position [277, 0]
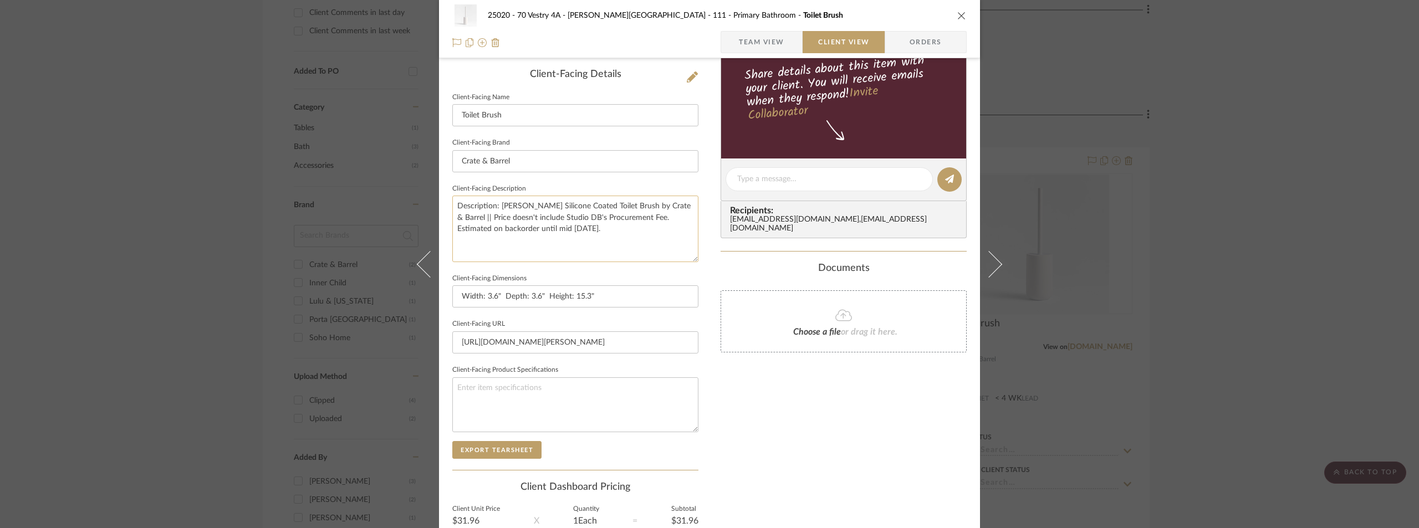
drag, startPoint x: 489, startPoint y: 231, endPoint x: 618, endPoint y: 231, distance: 129.1
click at [618, 231] on textarea "Description: [PERSON_NAME] Silicone Coated Toilet Brush by Crate & Barrel || Pr…" at bounding box center [575, 229] width 246 height 66
click at [739, 37] on span "Team View" at bounding box center [761, 42] width 45 height 22
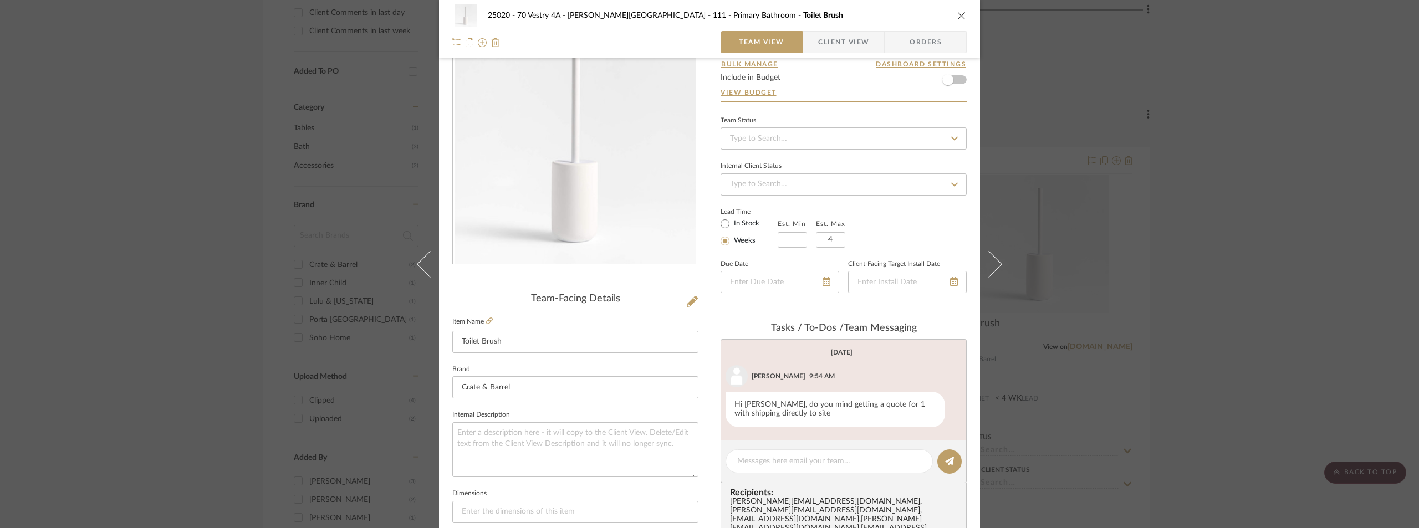
scroll to position [0, 0]
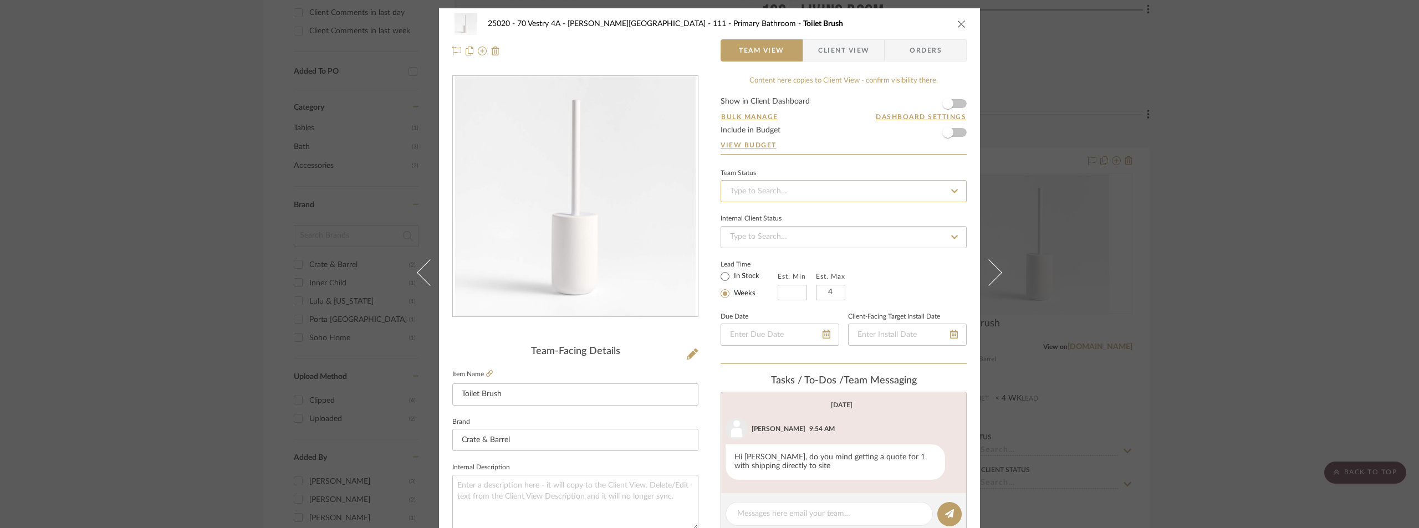
click at [756, 188] on input at bounding box center [843, 191] width 246 height 22
type input "pend"
click at [774, 219] on span "Pending Sr. Designer Approval" at bounding box center [779, 221] width 103 height 8
type input "[DATE]"
type input "Pending Sr. Designer Approval"
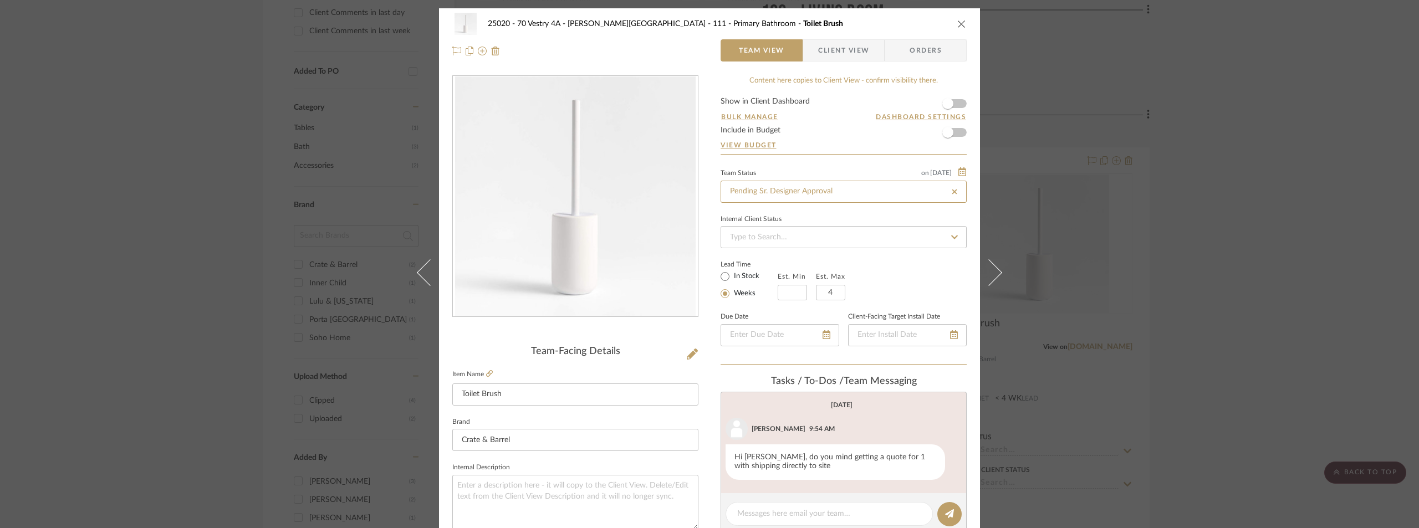
type input "[DATE]"
type input "Pending Sr. Designer Approval"
click at [781, 169] on div "Team Status on [DATE]" at bounding box center [843, 171] width 246 height 9
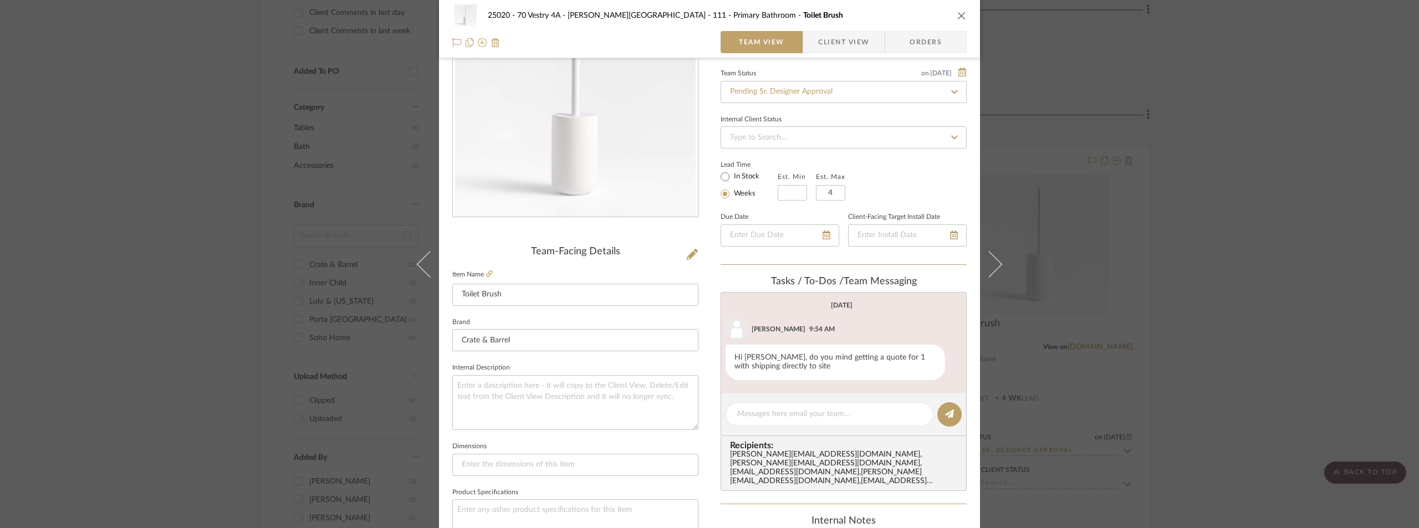
scroll to position [111, 0]
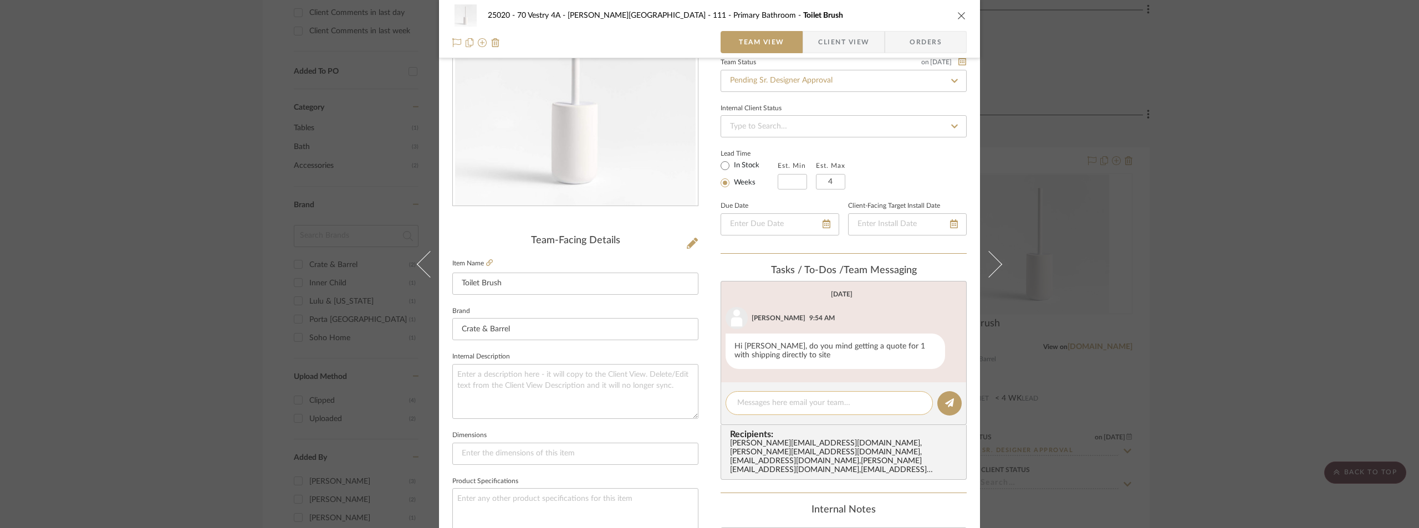
click at [799, 402] on textarea at bounding box center [829, 403] width 184 height 12
paste textarea "on backorder until mid [DATE]."
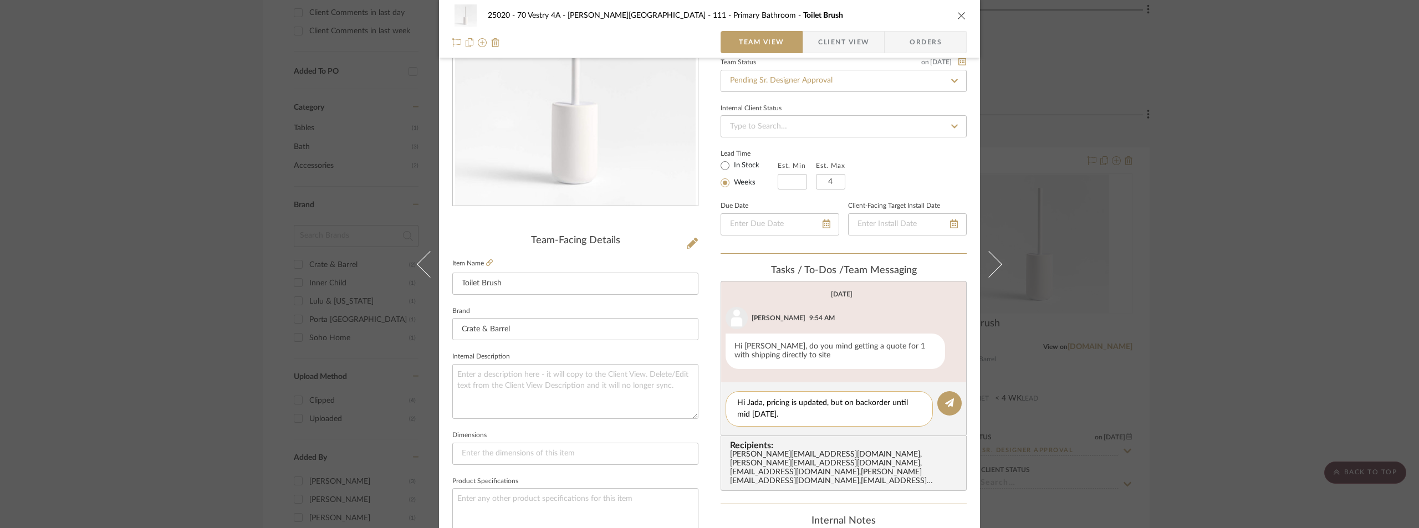
scroll to position [0, 0]
click at [839, 402] on textarea "Hi Jada, pricing is updated, but on backorder until mid [DATE]." at bounding box center [829, 408] width 184 height 23
click at [846, 416] on textarea "Hi [PERSON_NAME], pricing is updated, but it's on backorder until mid [DATE]." at bounding box center [829, 408] width 184 height 23
type textarea "Hi [PERSON_NAME], pricing is updated, but it's on backorder until mid [DATE]."
click at [937, 403] on button at bounding box center [949, 403] width 24 height 24
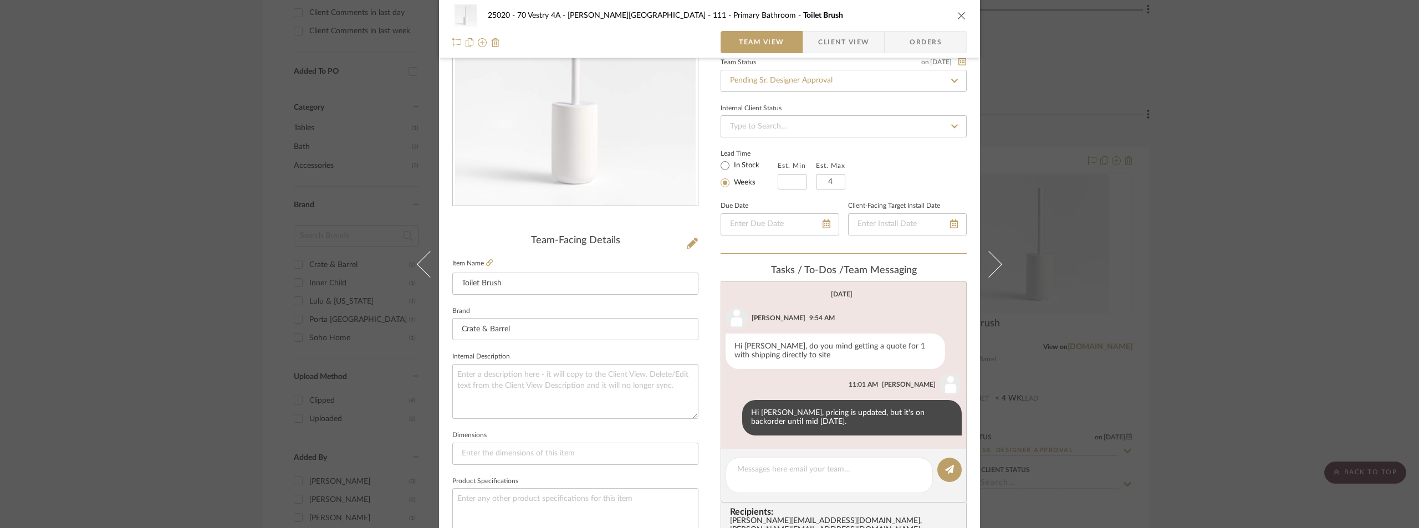
click at [1200, 270] on div "25020 - 70 Vestry 4A - [PERSON_NAME] 111 - Primary Bathroom Toilet Brush Team V…" at bounding box center [709, 264] width 1419 height 528
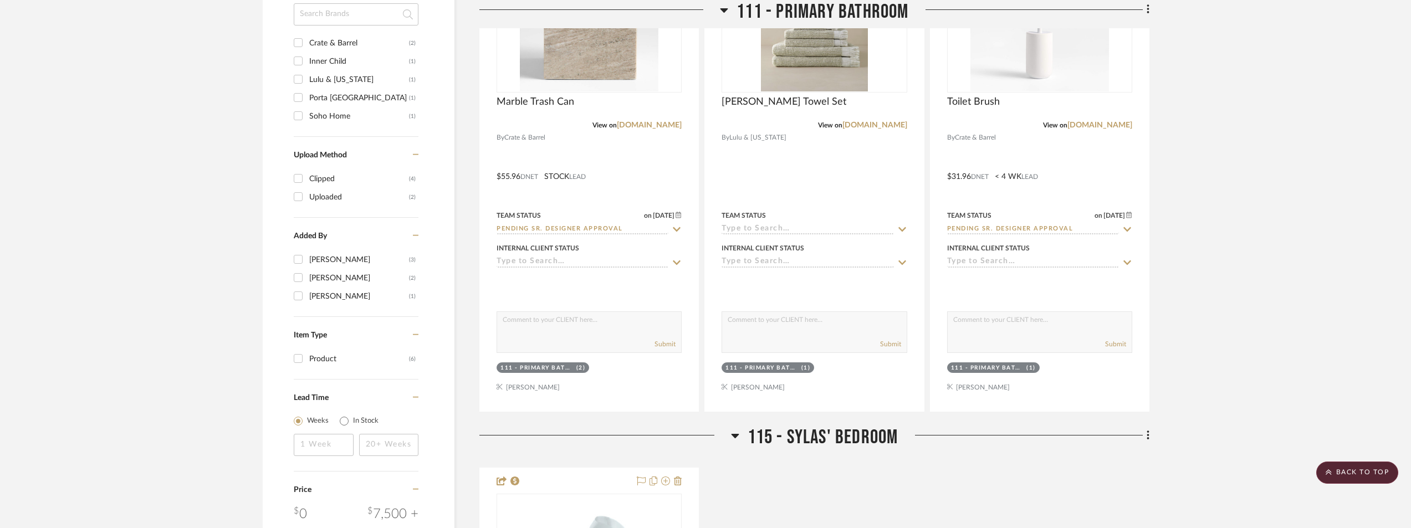
scroll to position [856, 0]
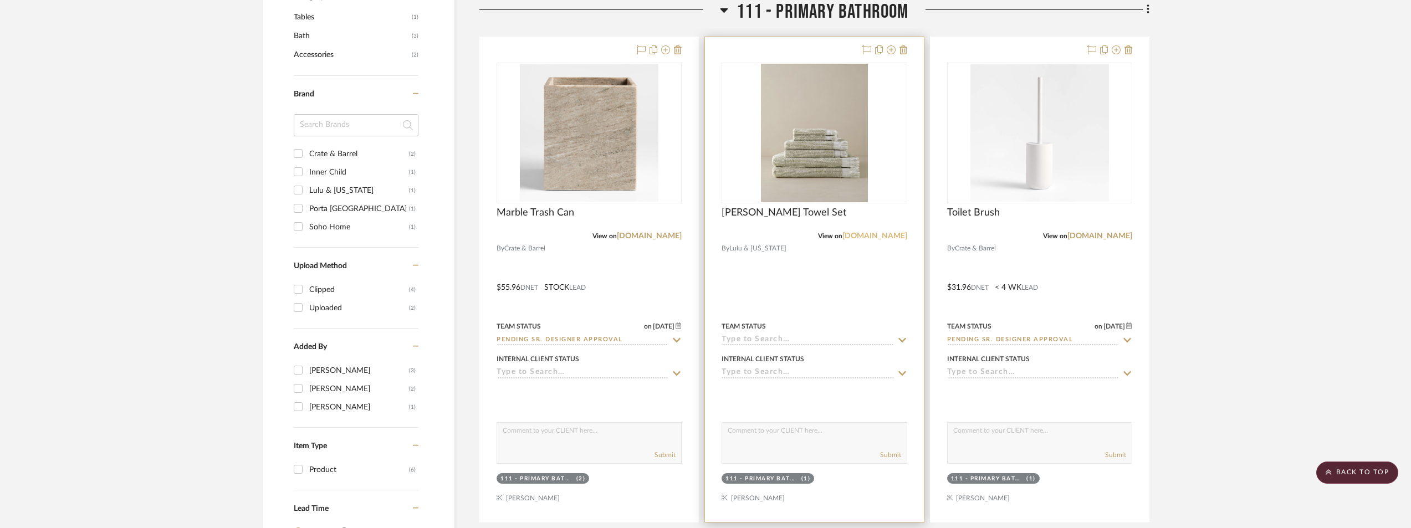
click at [868, 238] on link "[DOMAIN_NAME]" at bounding box center [874, 236] width 65 height 8
click at [785, 140] on img "0" at bounding box center [814, 133] width 106 height 139
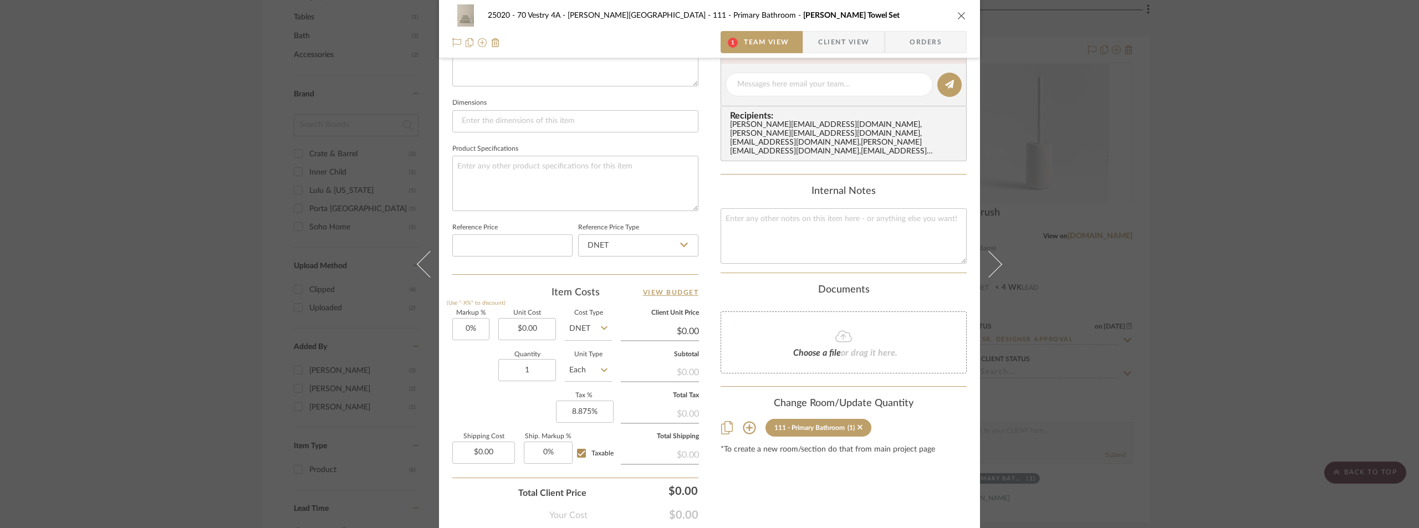
scroll to position [111, 0]
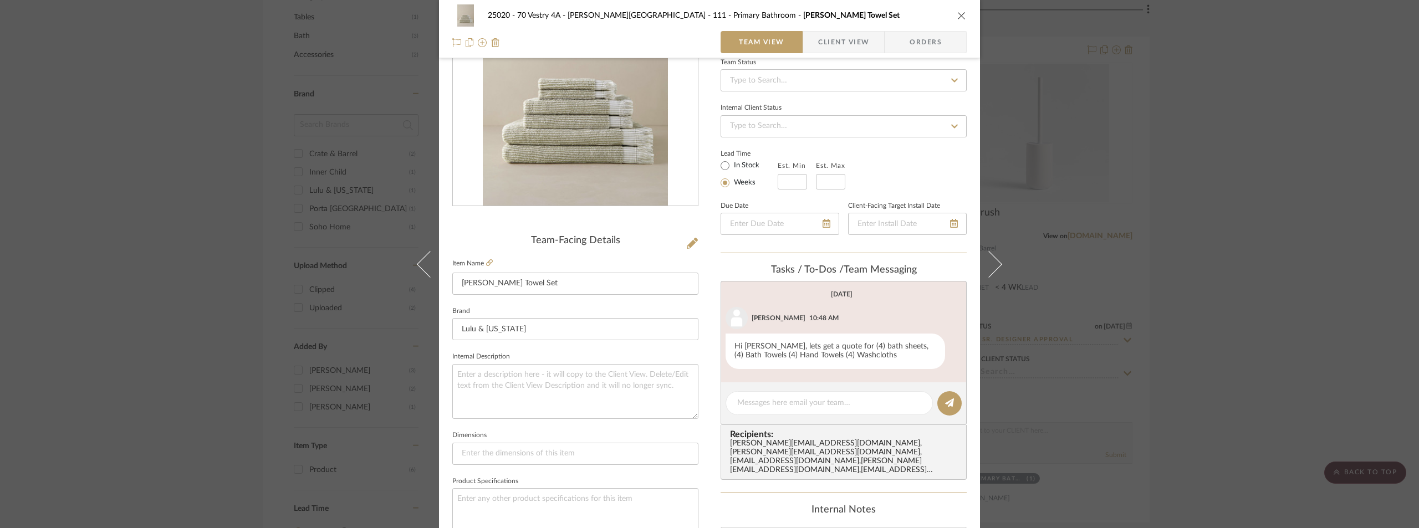
drag, startPoint x: 831, startPoint y: 44, endPoint x: 819, endPoint y: 45, distance: 12.3
click at [827, 44] on span "Client View" at bounding box center [843, 42] width 51 height 22
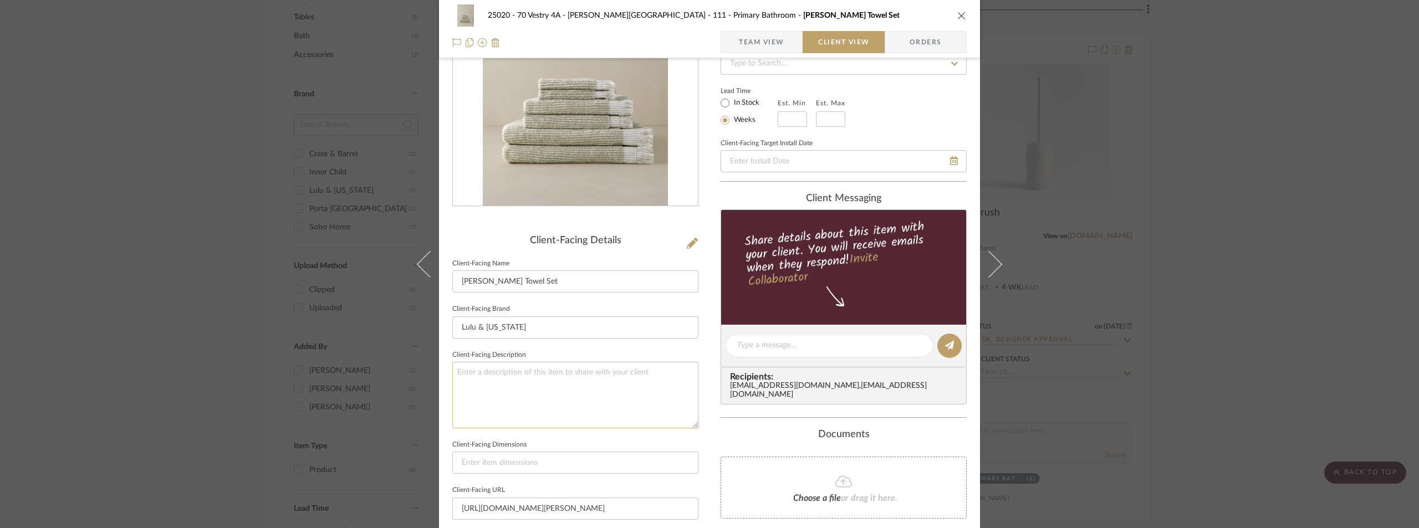
click at [595, 375] on textarea at bounding box center [575, 395] width 246 height 66
paste textarea "[PERSON_NAME] Organic Cotton Towel Collection"
click at [453, 372] on textarea "[PERSON_NAME] Organic Cotton Towel Collection" at bounding box center [575, 395] width 246 height 66
type textarea "Description: [PERSON_NAME] Organic Cotton Towel Collection"
click at [609, 349] on fieldset "Client-Facing Description Description: [PERSON_NAME] Organic Cotton Towel Colle…" at bounding box center [575, 387] width 246 height 81
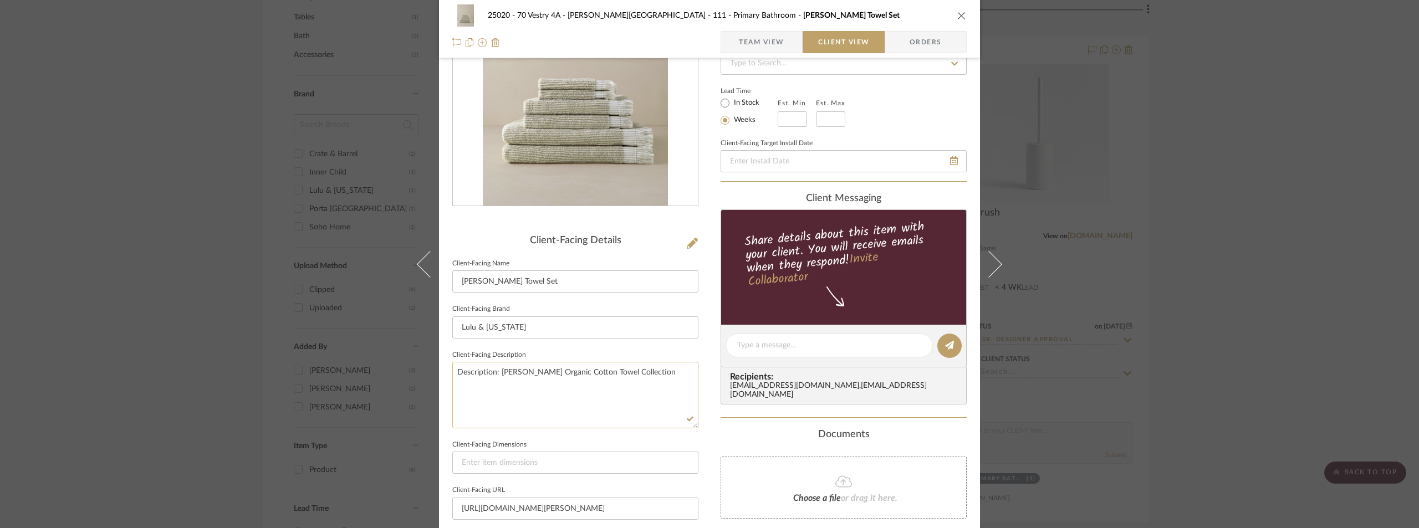
click at [658, 386] on textarea "Description: [PERSON_NAME] Organic Cotton Towel Collection" at bounding box center [575, 395] width 246 height 66
type textarea "Description: [PERSON_NAME] Organic Cotton Towel Collection by [PERSON_NAME] & […"
click at [652, 348] on fieldset "Client-Facing Description Description: [PERSON_NAME] Organic Cotton Towel Colle…" at bounding box center [575, 387] width 246 height 81
click at [555, 386] on textarea "Description: [PERSON_NAME] Organic Cotton Towel Collection by [PERSON_NAME] & […" at bounding box center [575, 395] width 246 height 66
type textarea "Description: [PERSON_NAME] Organic Cotton Towel Collection by [PERSON_NAME] & […"
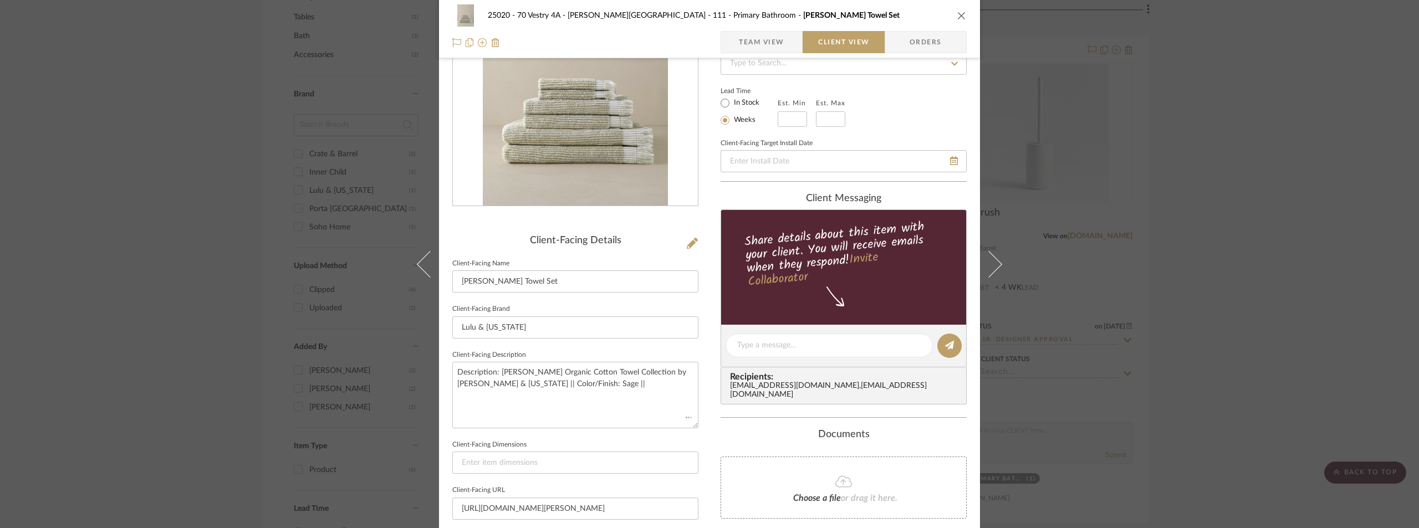
click at [584, 339] on sr-form-field "Client-Facing Brand Lulu & [US_STATE]" at bounding box center [575, 324] width 246 height 46
click at [763, 45] on span "Team View" at bounding box center [761, 42] width 45 height 22
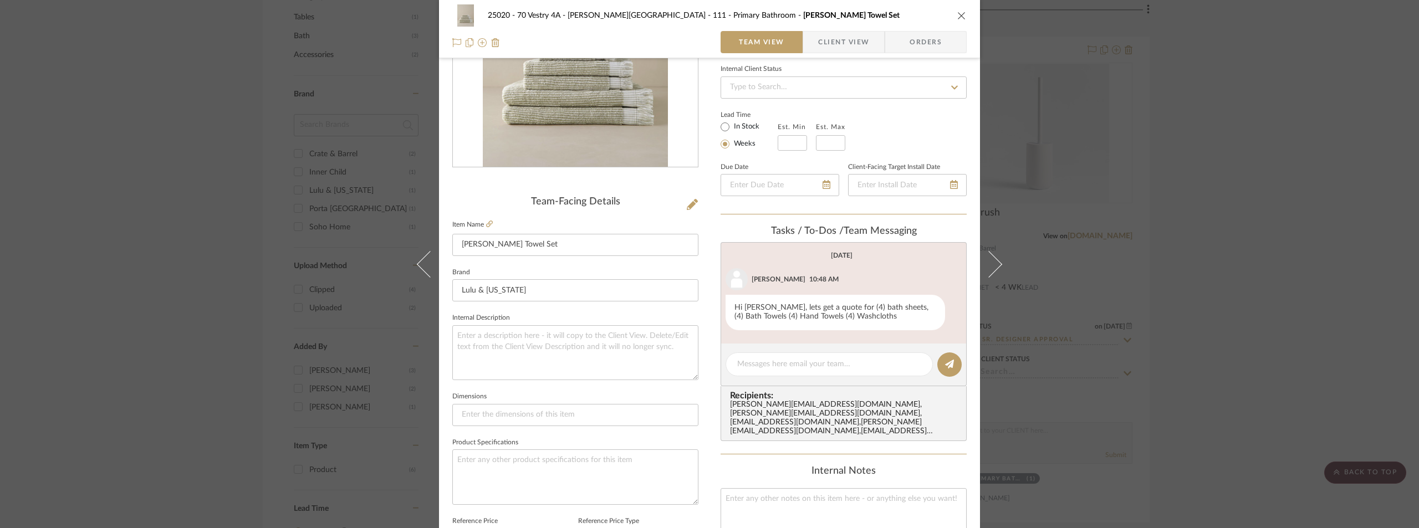
scroll to position [166, 0]
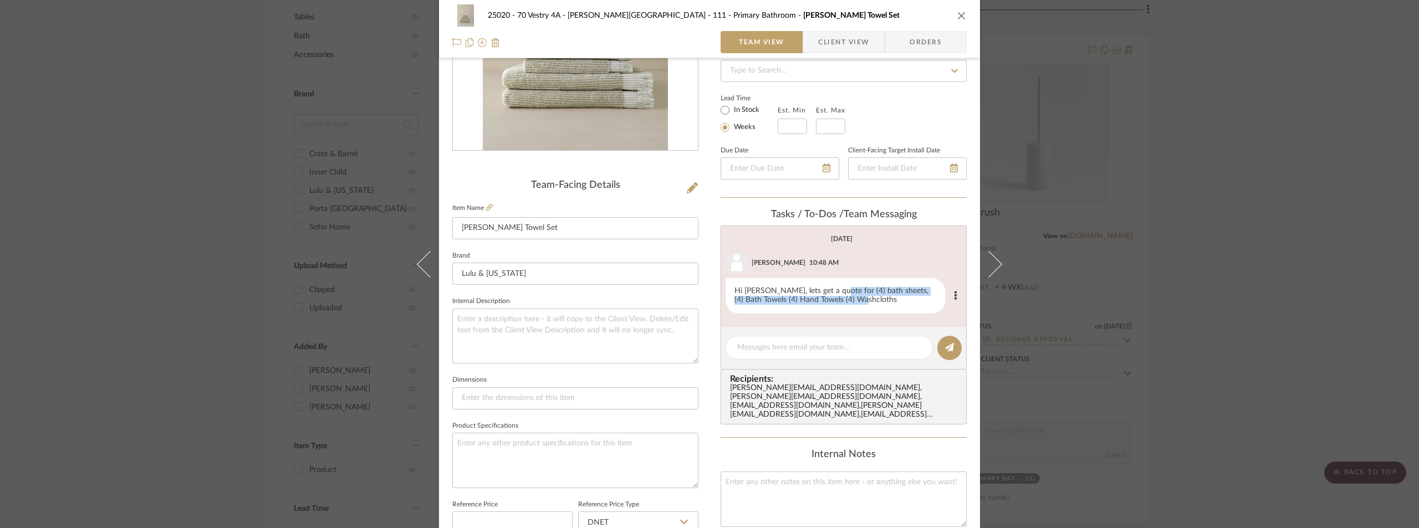
drag, startPoint x: 830, startPoint y: 290, endPoint x: 871, endPoint y: 300, distance: 41.7
click at [871, 300] on div "Hi [PERSON_NAME], lets get a quote for (4) bath sheets, (4) Bath Towels (4) Han…" at bounding box center [834, 295] width 219 height 35
copy div "(4) bath sheets, (4) Bath Towels (4) Hand Towels (4) Washcloths"
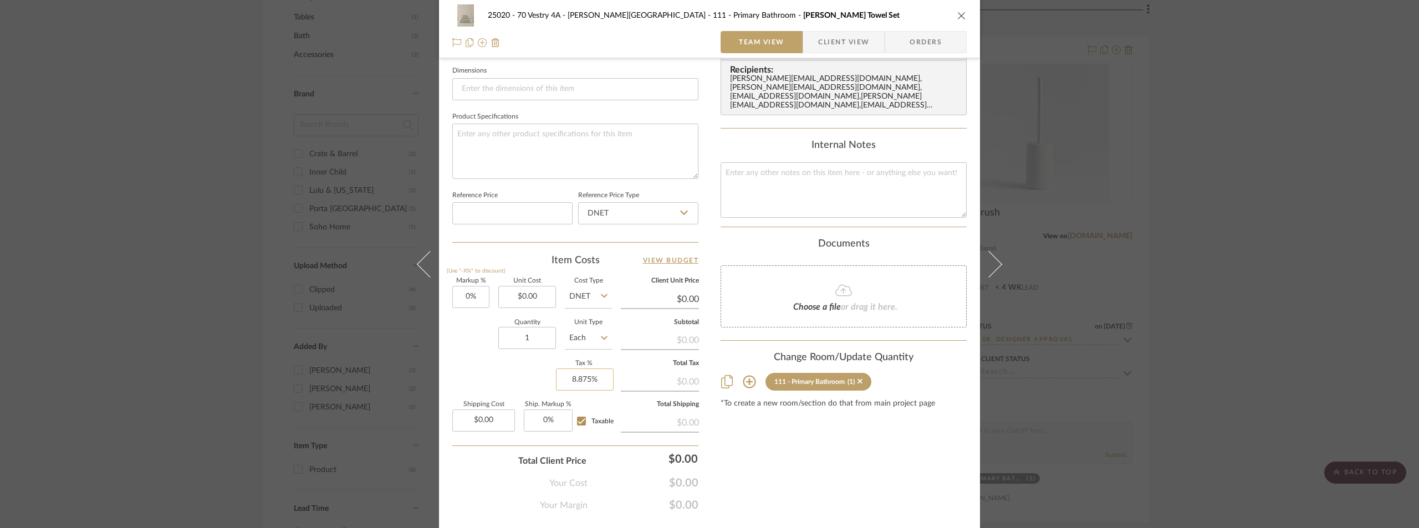
scroll to position [448, 0]
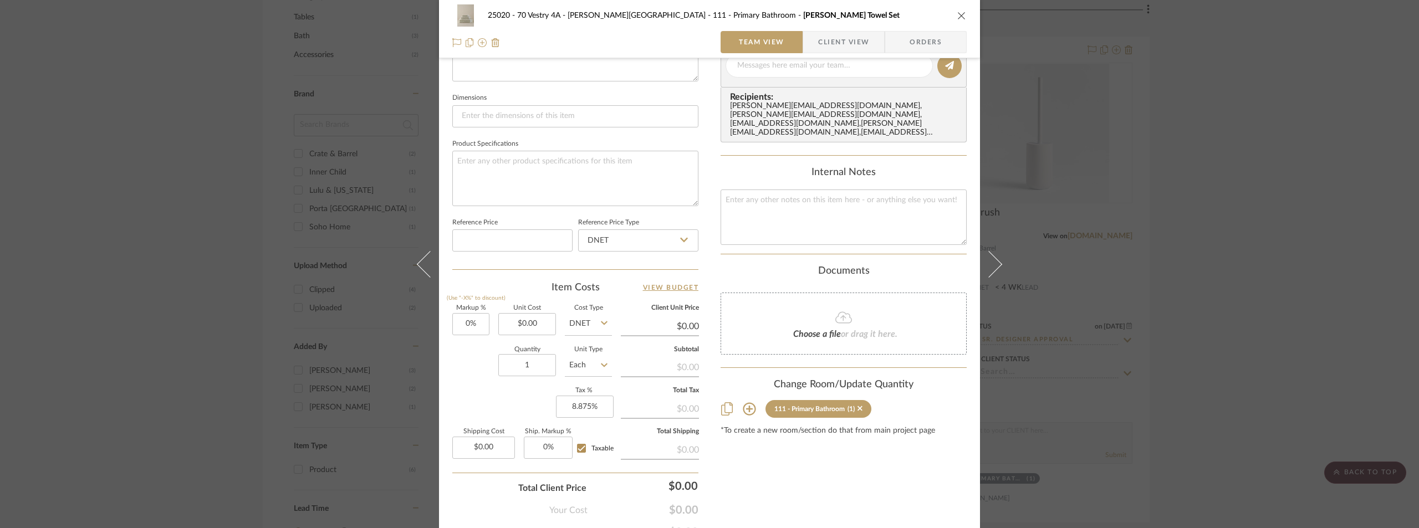
click at [806, 47] on span "button" at bounding box center [810, 42] width 15 height 22
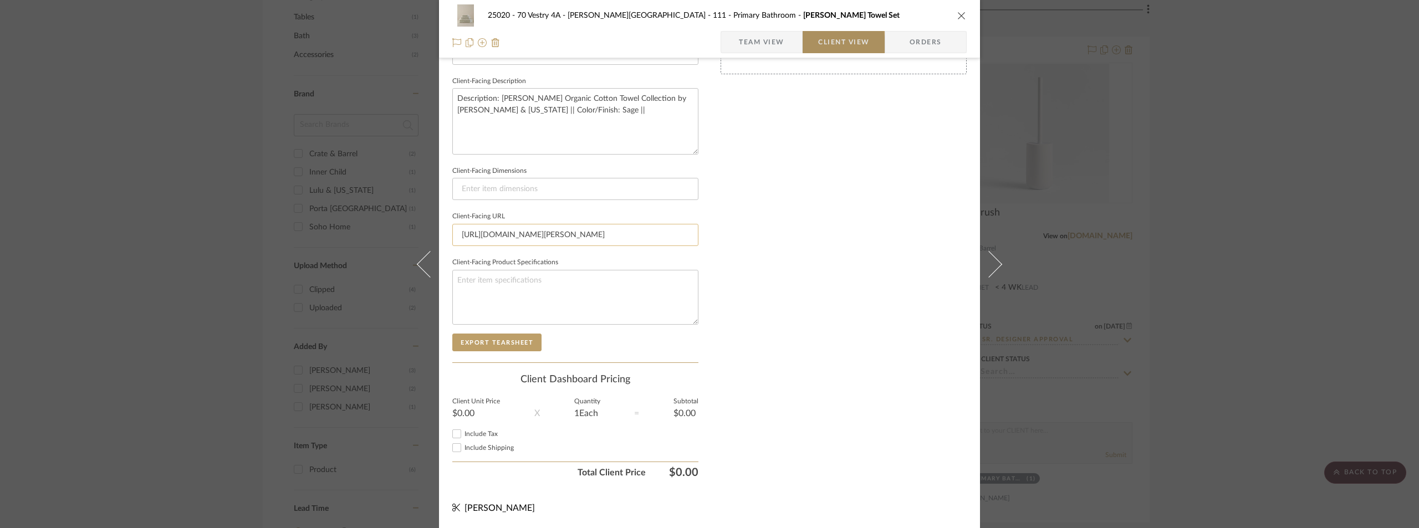
scroll to position [385, 0]
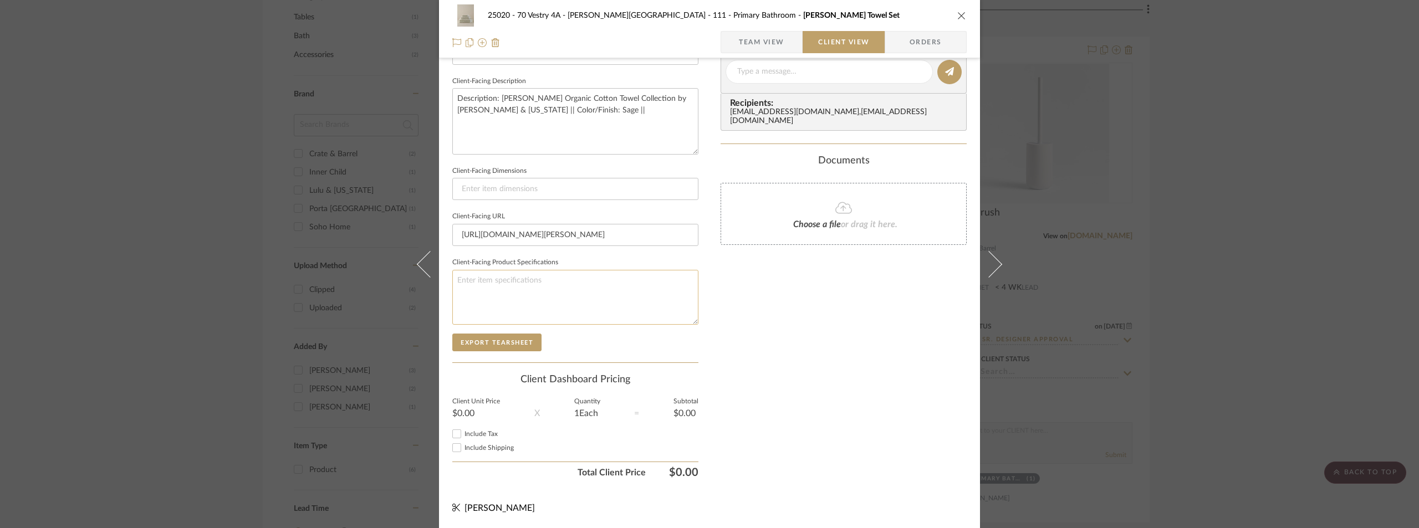
click at [526, 297] on textarea at bounding box center [575, 297] width 246 height 55
paste textarea "(4) bath sheets, (4) Bath Towels (4) Hand Towels (4) Washcloths"
type textarea "(4) bath sheets, (4) Bath Towels (4) Hand Towels (4) Washcloths"
click at [594, 260] on fieldset "Client-Facing Product Specifications (4) bath sheets, (4) Bath Towels (4) Hand …" at bounding box center [575, 290] width 246 height 70
click at [641, 122] on textarea "Description: [PERSON_NAME] Organic Cotton Towel Collection by [PERSON_NAME] & […" at bounding box center [575, 121] width 246 height 66
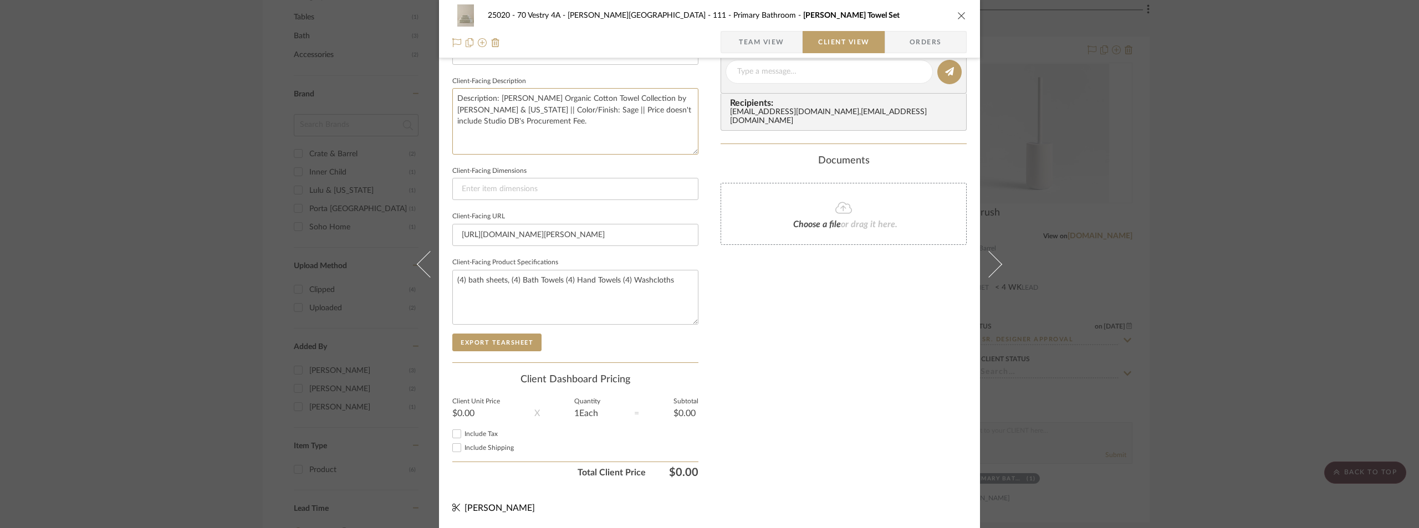
type textarea "Description: [PERSON_NAME] Organic Cotton Towel Collection by [PERSON_NAME] & […"
click at [748, 155] on div "Documents" at bounding box center [843, 161] width 246 height 12
click at [747, 47] on span "Team View" at bounding box center [761, 42] width 45 height 22
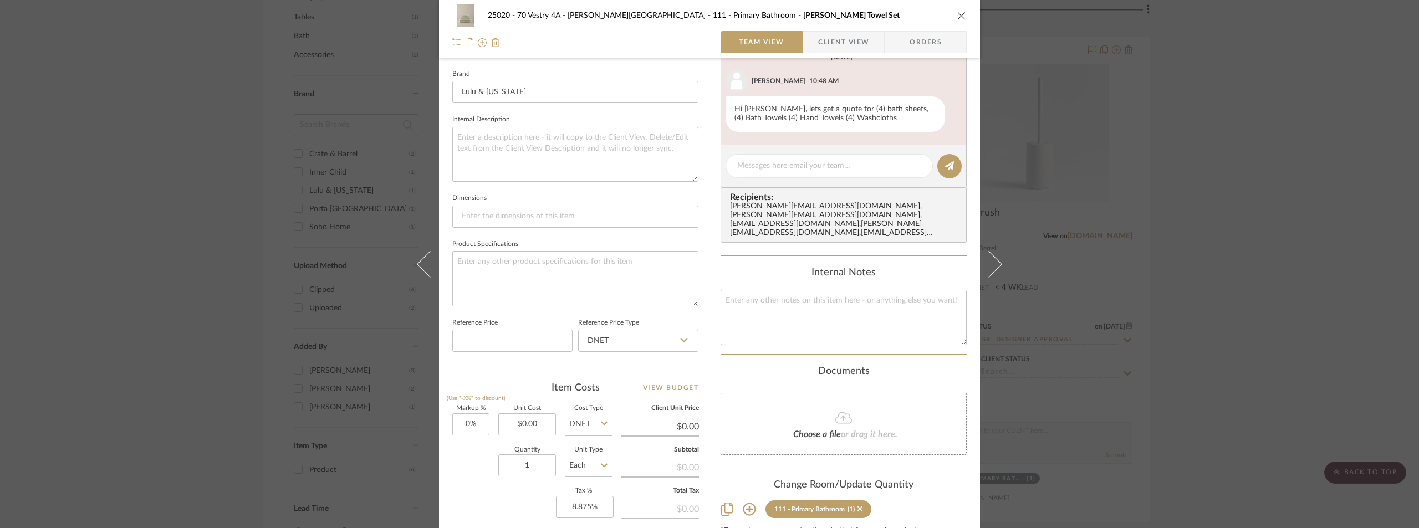
scroll to position [329, 0]
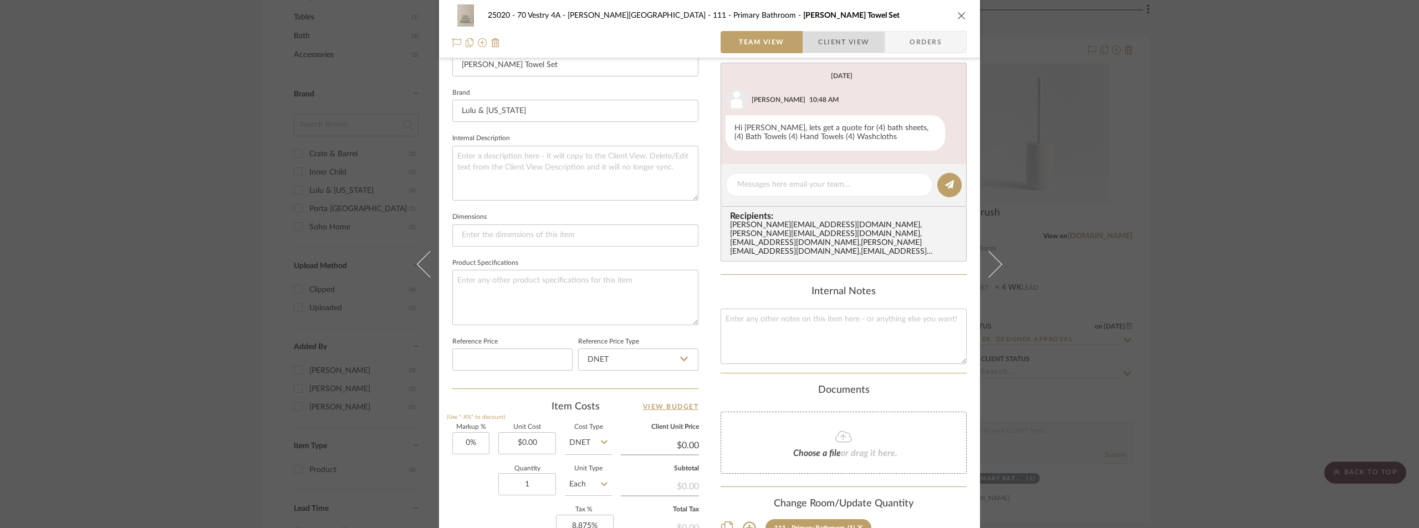
drag, startPoint x: 832, startPoint y: 52, endPoint x: 825, endPoint y: 51, distance: 7.8
click at [832, 52] on span "Client View" at bounding box center [843, 42] width 51 height 22
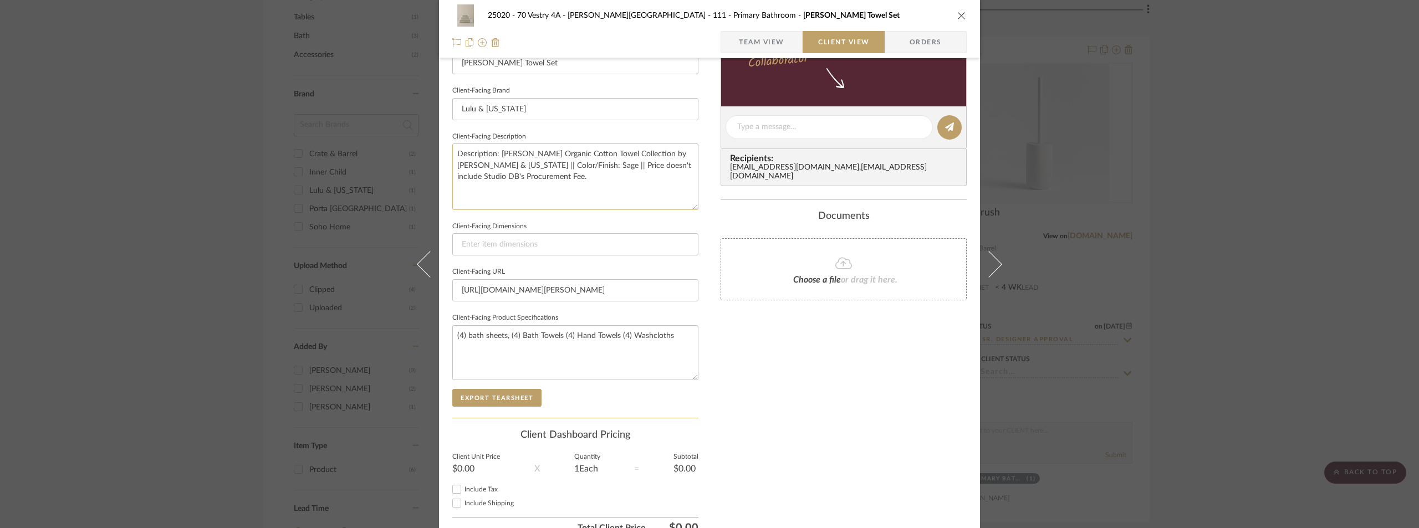
click at [565, 183] on textarea "Description: [PERSON_NAME] Organic Cotton Towel Collection by [PERSON_NAME] & […" at bounding box center [575, 177] width 246 height 66
paste textarea "Backordered Until: 09/26 - 10/10"
type textarea "Description: [PERSON_NAME] Organic Cotton Towel Collection by [PERSON_NAME] & […"
click at [583, 127] on sr-form-field "Client-Facing Brand Lulu & [US_STATE]" at bounding box center [575, 106] width 246 height 46
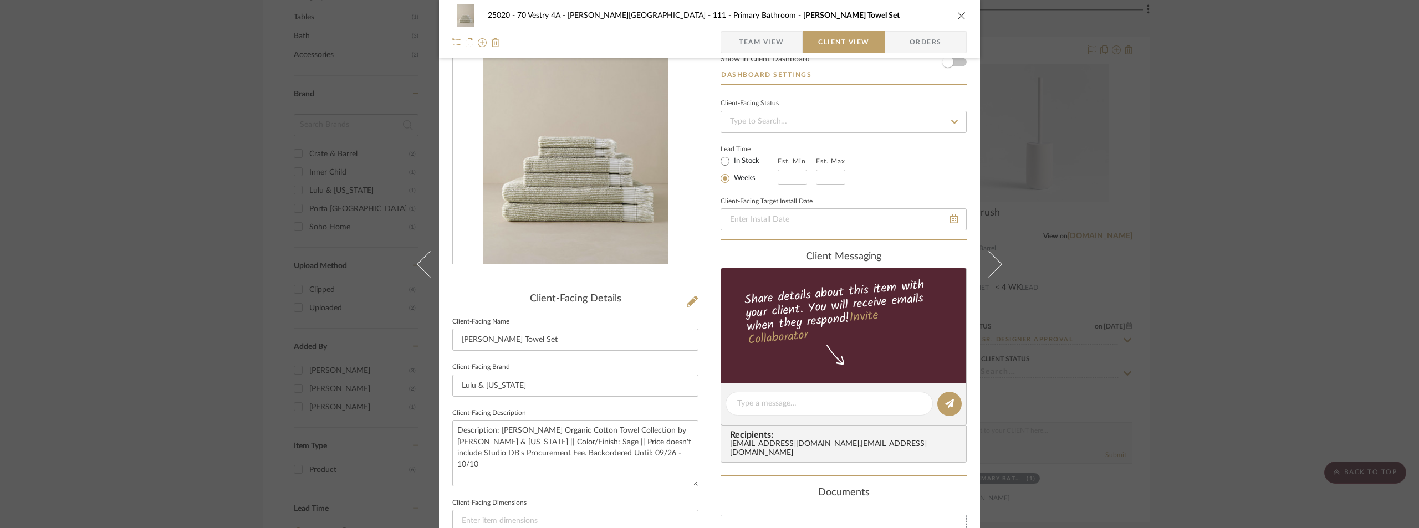
scroll to position [52, 0]
click at [764, 49] on span "Team View" at bounding box center [761, 42] width 45 height 22
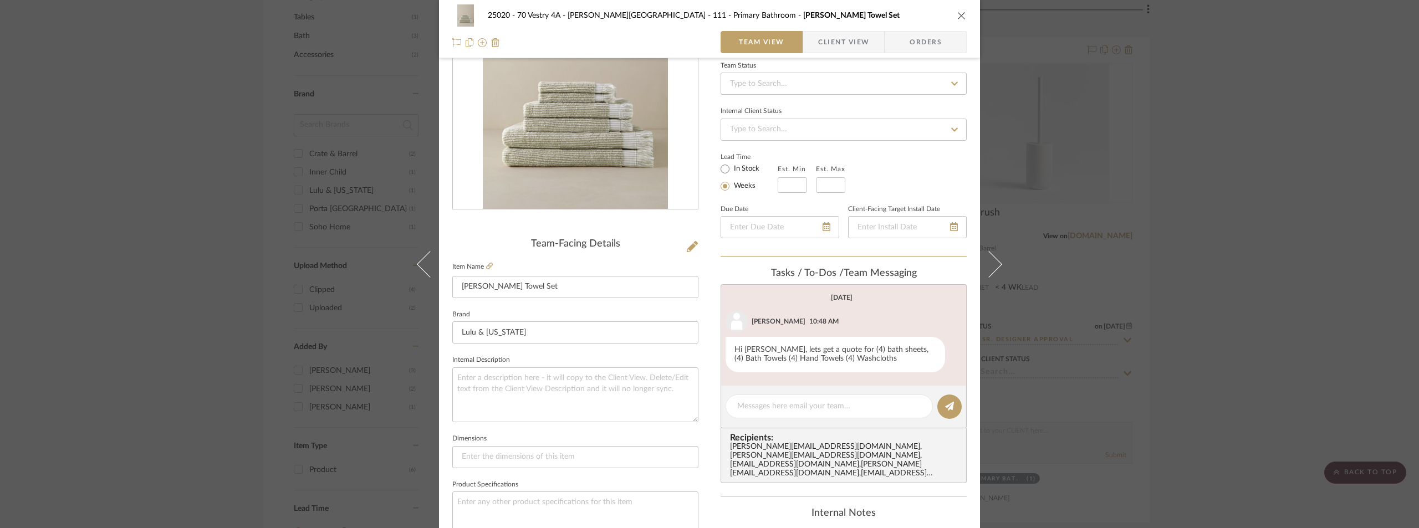
scroll to position [440, 0]
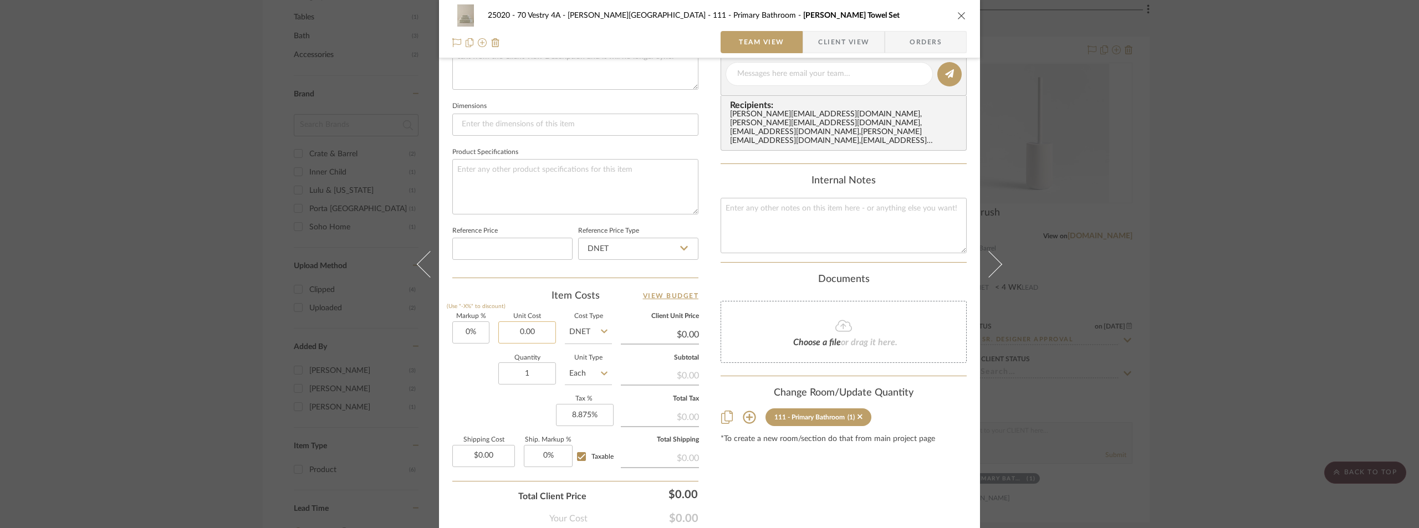
click at [531, 335] on input "0.00" at bounding box center [527, 332] width 58 height 22
type input "$336.00"
click at [507, 290] on div "Item Costs View Budget" at bounding box center [575, 295] width 246 height 13
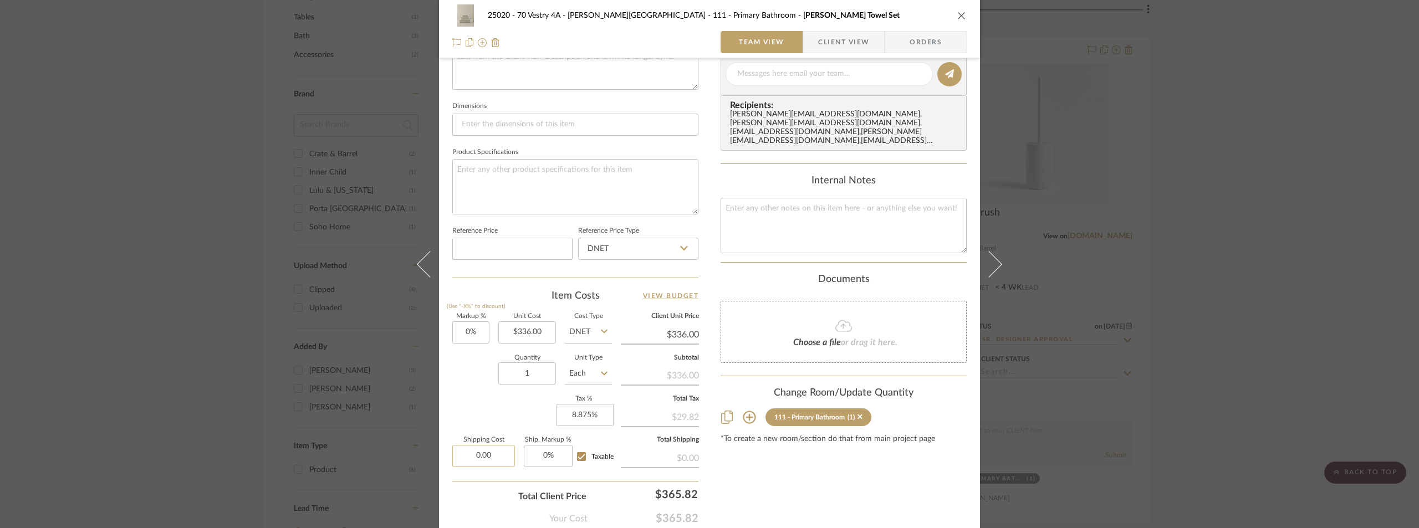
click at [479, 446] on input "0.00" at bounding box center [483, 456] width 63 height 22
type input "$33.60"
click at [480, 409] on div "Markup % (Use "-X%" to discount) 0% Unit Cost $336.00 Cost Type DNET Client Uni…" at bounding box center [575, 395] width 246 height 162
click at [826, 42] on span "Client View" at bounding box center [843, 42] width 51 height 22
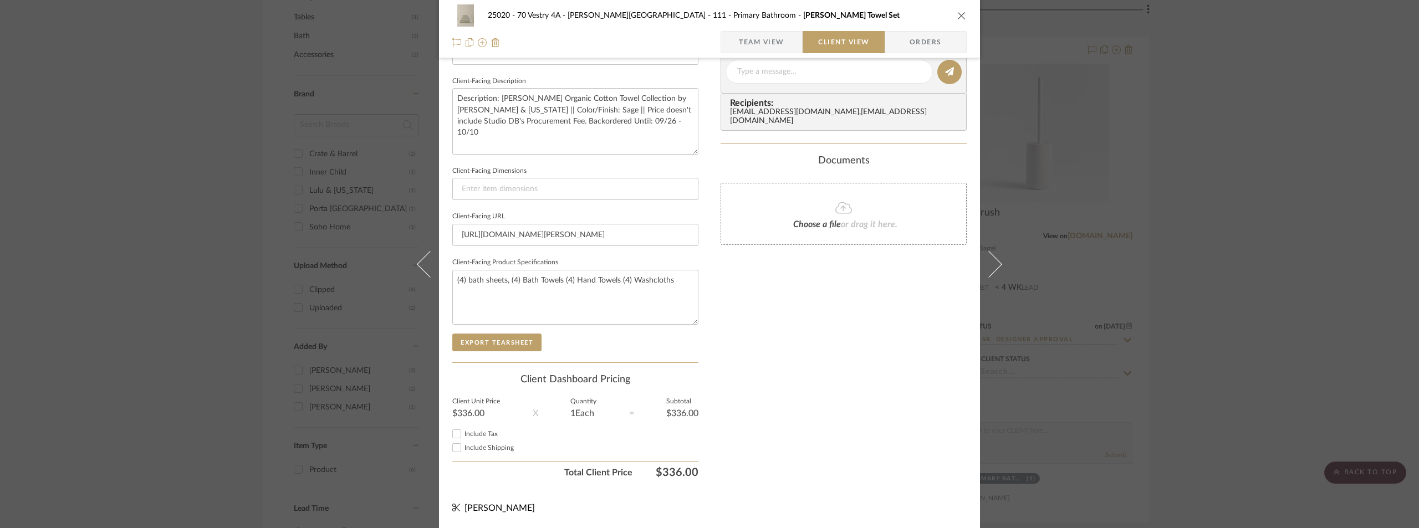
click at [485, 436] on span "Include Tax" at bounding box center [480, 434] width 33 height 7
click at [463, 436] on input "Include Tax" at bounding box center [456, 433] width 13 height 13
click at [491, 446] on span "Include Shipping" at bounding box center [488, 447] width 49 height 7
click at [463, 446] on input "Include Shipping" at bounding box center [456, 447] width 13 height 13
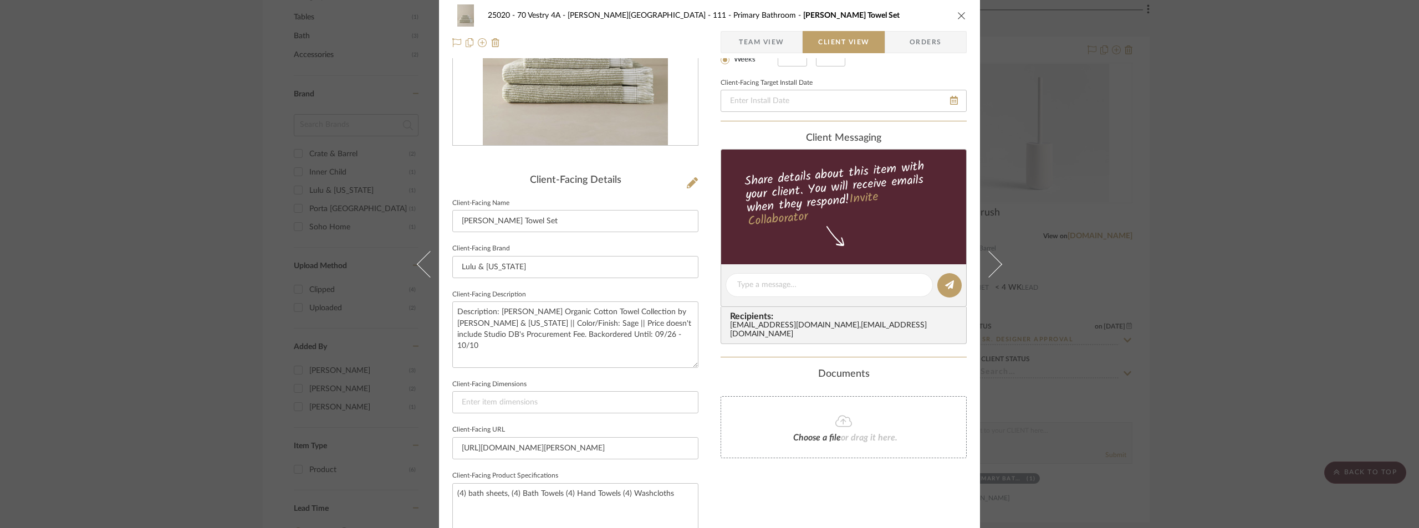
scroll to position [0, 0]
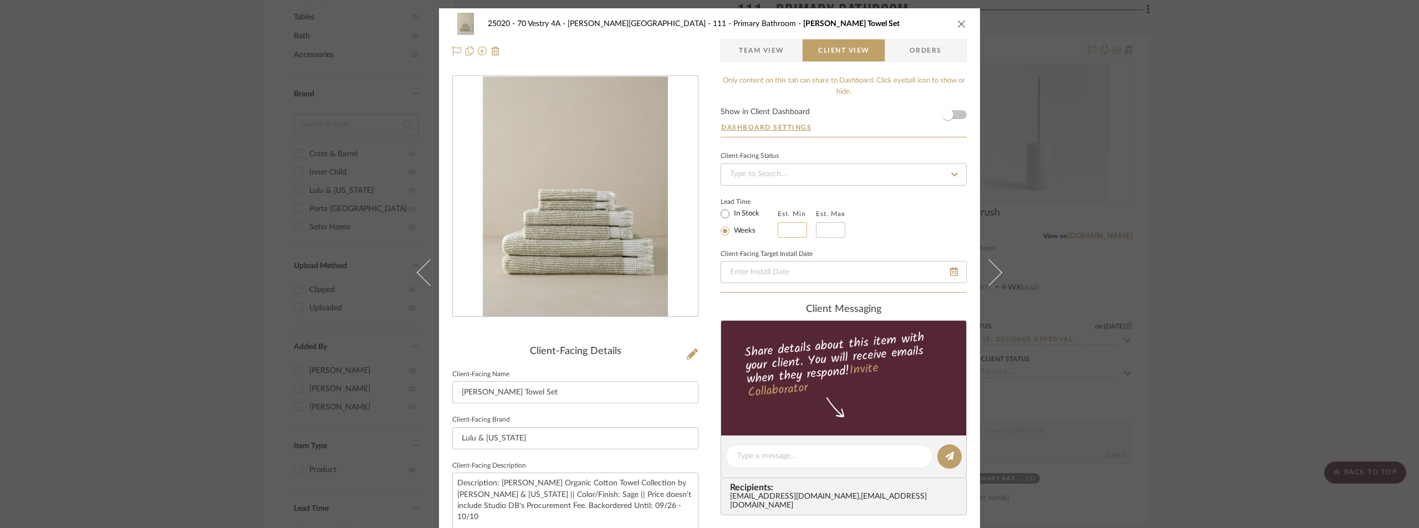
click at [781, 223] on input "text" at bounding box center [792, 230] width 29 height 16
click at [816, 228] on input at bounding box center [830, 230] width 29 height 16
click at [845, 215] on sr-operation-status-container "Lead Time In Stock Weeks Est. Min 3 Est. Max 4" at bounding box center [790, 217] width 141 height 41
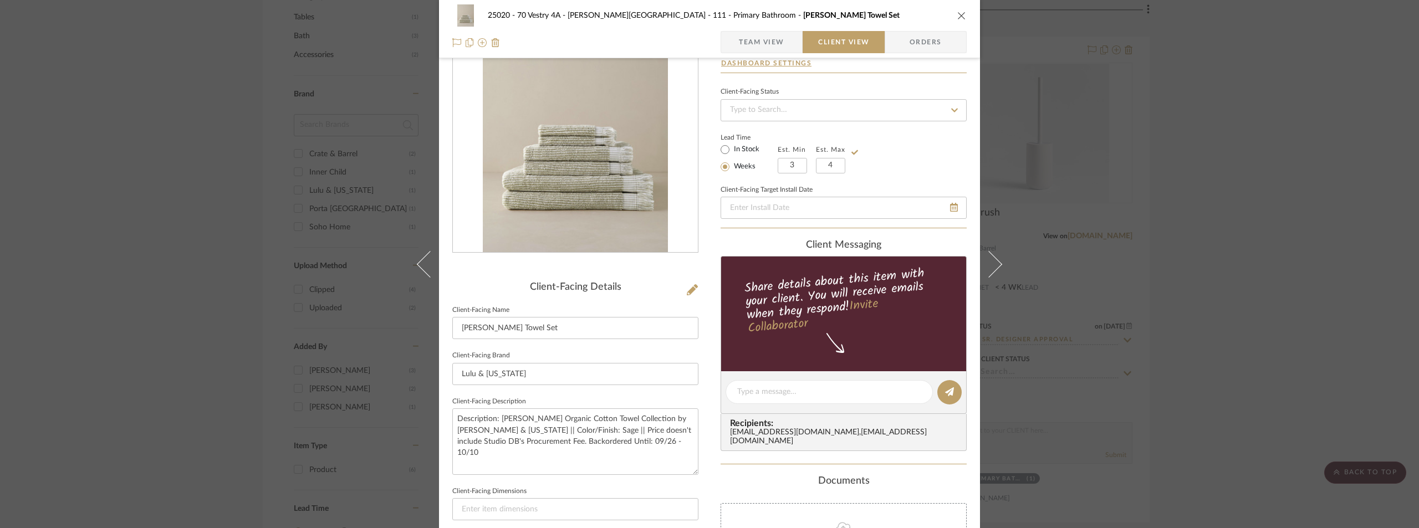
scroll to position [385, 0]
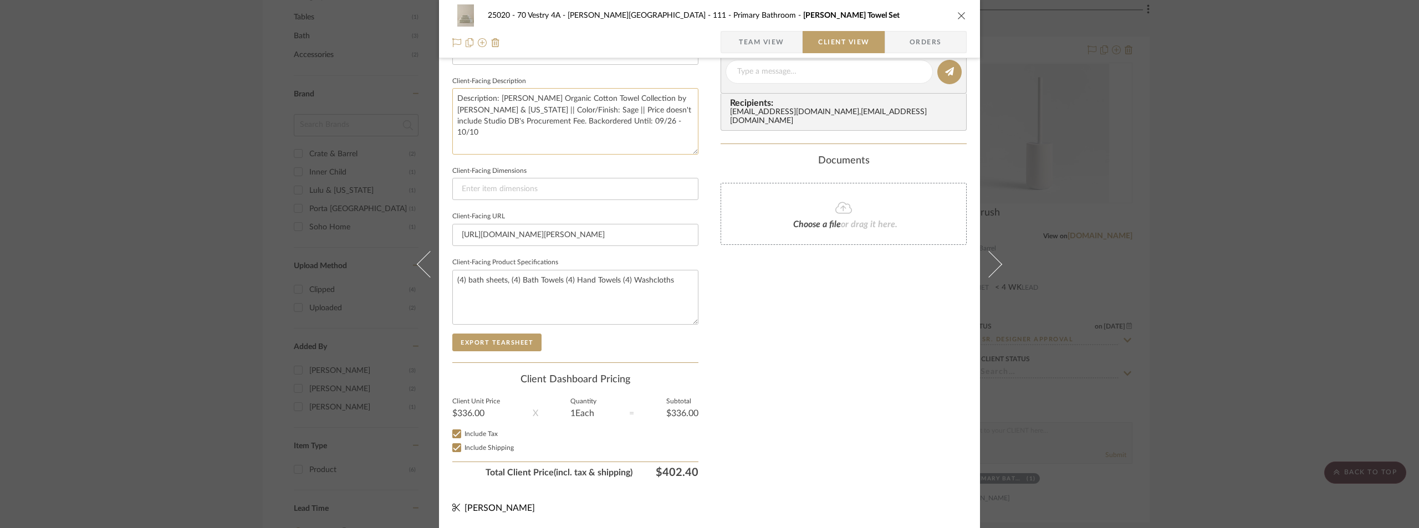
drag, startPoint x: 515, startPoint y: 120, endPoint x: 649, endPoint y: 126, distance: 133.7
click at [649, 126] on textarea "Description: [PERSON_NAME] Organic Cotton Towel Collection by [PERSON_NAME] & […" at bounding box center [575, 121] width 246 height 66
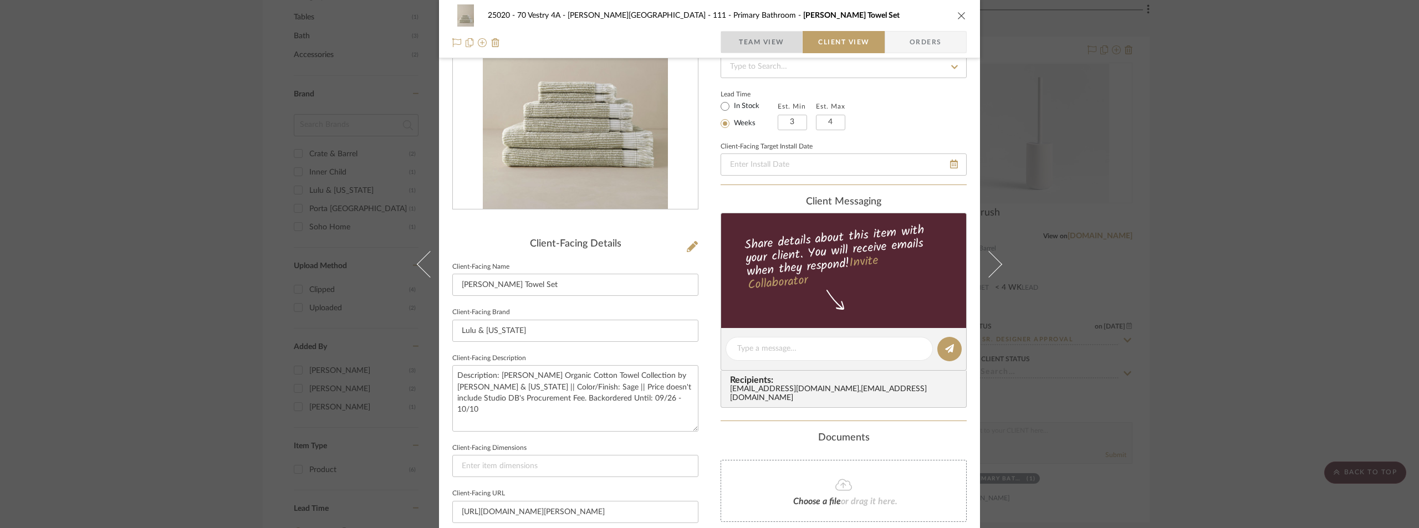
click at [757, 42] on span "Team View" at bounding box center [761, 42] width 45 height 22
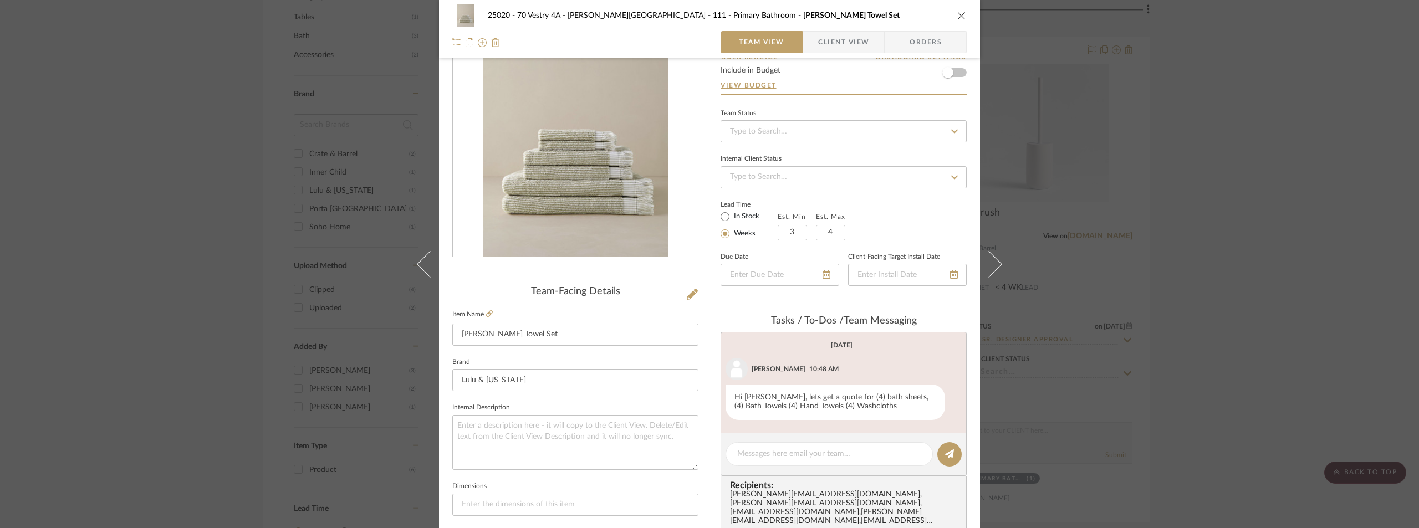
scroll to position [52, 0]
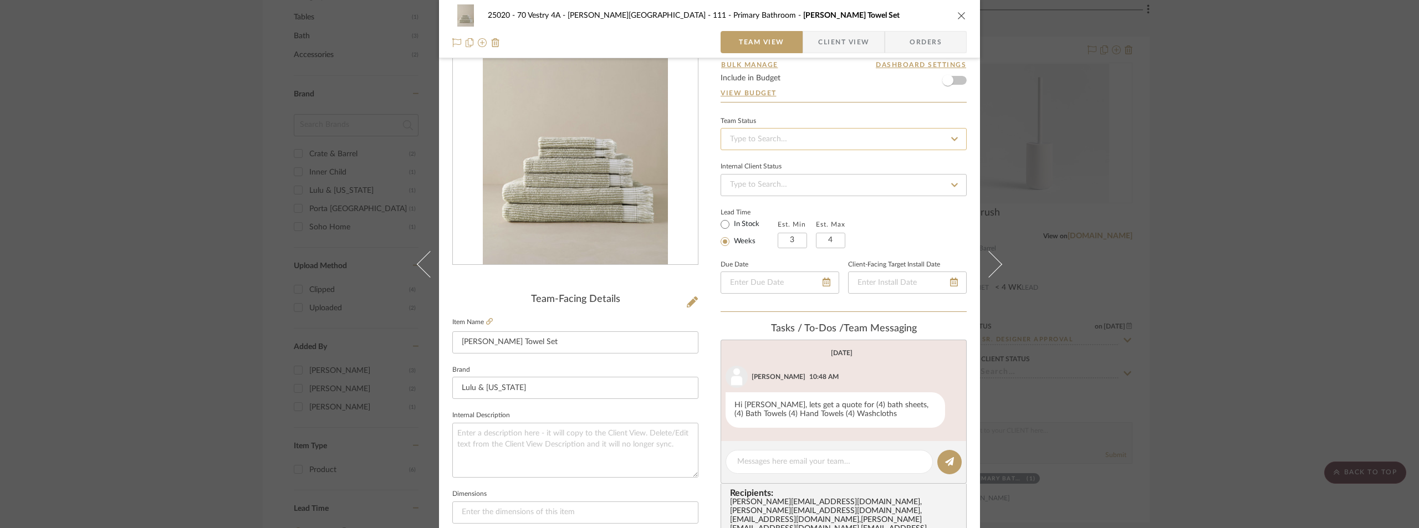
click at [755, 134] on input at bounding box center [843, 139] width 246 height 22
click at [790, 161] on div "Pending Sr. Designer Approval" at bounding box center [839, 169] width 245 height 28
click at [789, 109] on div "Content here copies to Client View - confirm visibility there. Show in Client D…" at bounding box center [843, 479] width 246 height 912
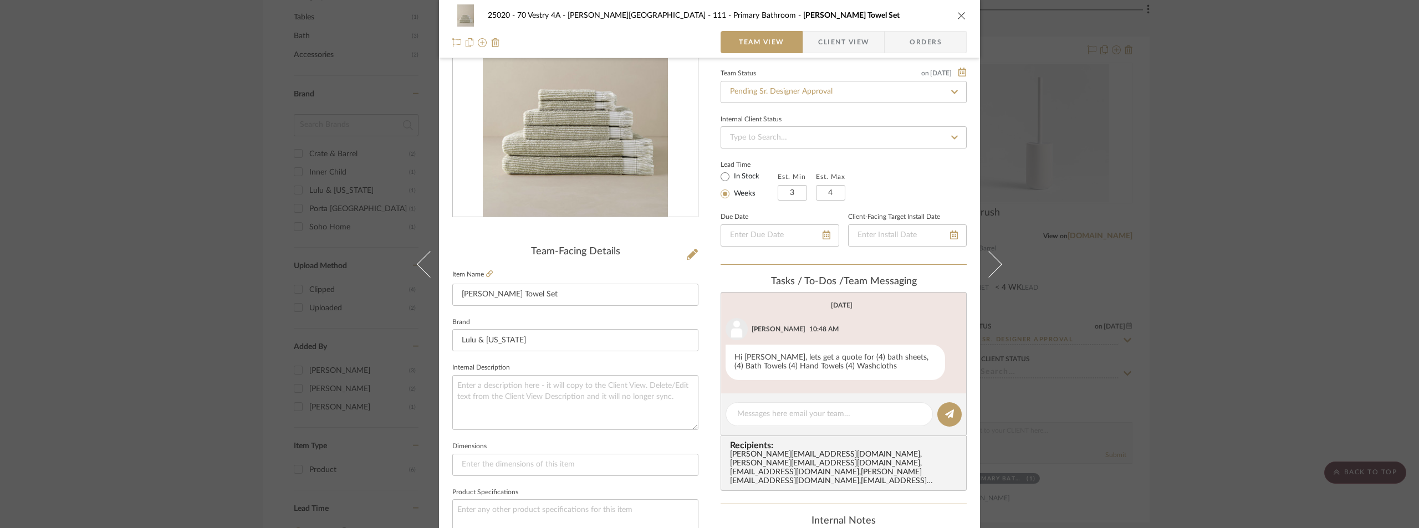
scroll to position [163, 0]
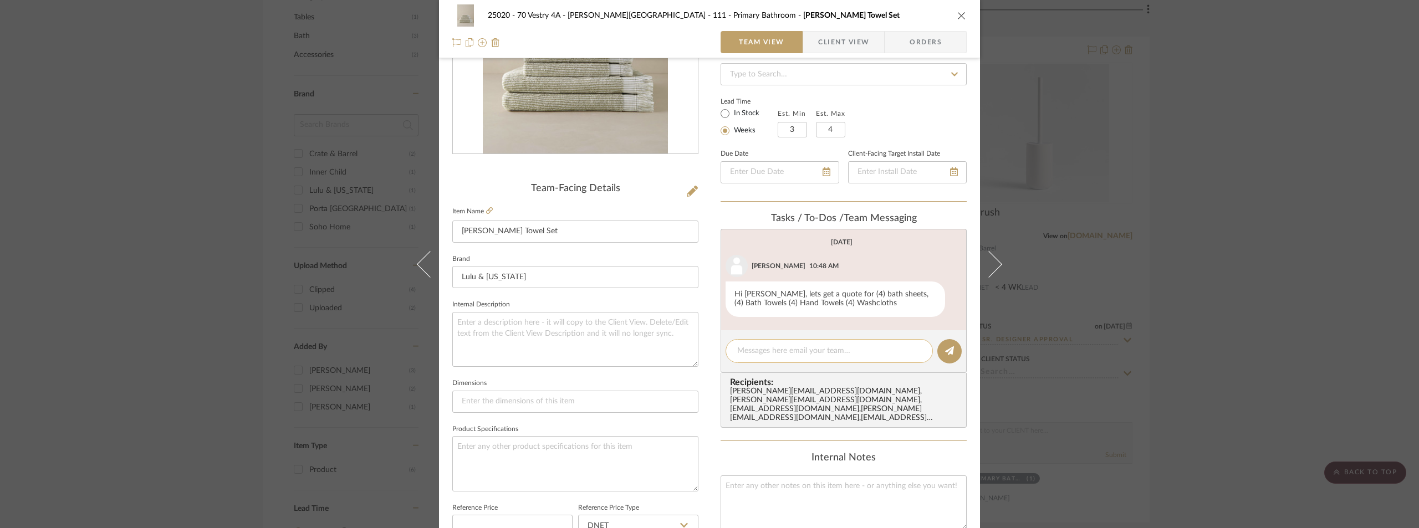
click at [785, 360] on div at bounding box center [828, 351] width 207 height 24
click at [785, 353] on textarea at bounding box center [829, 351] width 184 height 12
paste textarea "Backordered Until: 09/26 - 10/10"
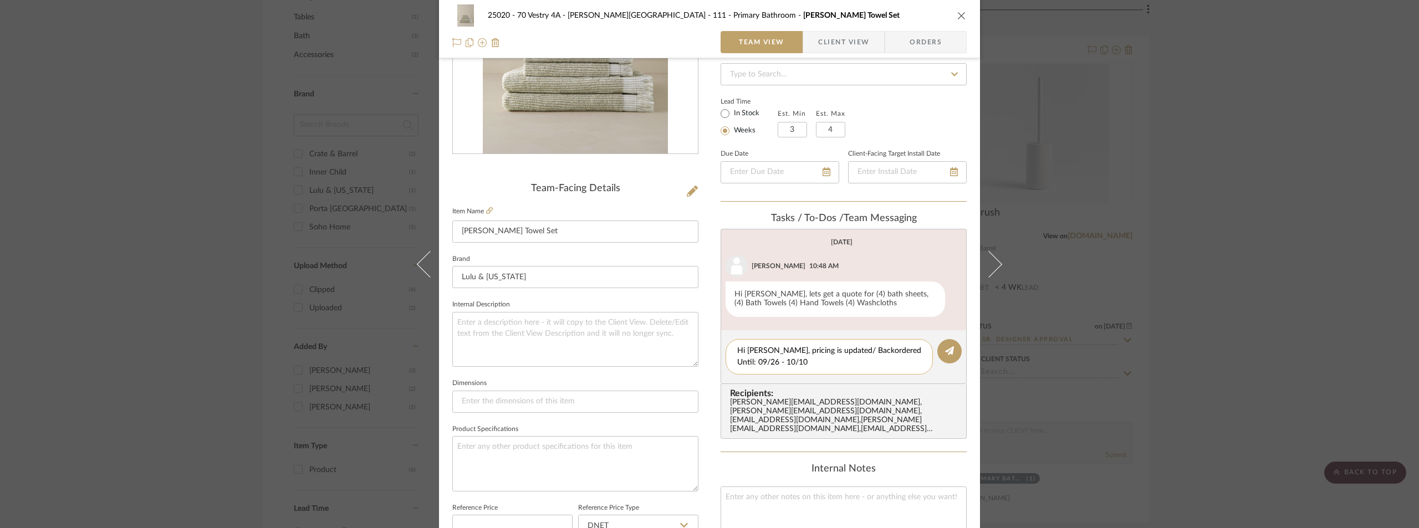
scroll to position [0, 0]
click at [827, 352] on textarea "Hi [PERSON_NAME], pricing is updated/ Backordered Until: 09/26 - 10/10" at bounding box center [829, 356] width 184 height 23
click at [849, 357] on textarea "Hi [PERSON_NAME], pricing is updated/ the set is Backordered Until: 09/26 - 10/…" at bounding box center [829, 356] width 184 height 23
click at [938, 353] on button at bounding box center [949, 351] width 24 height 24
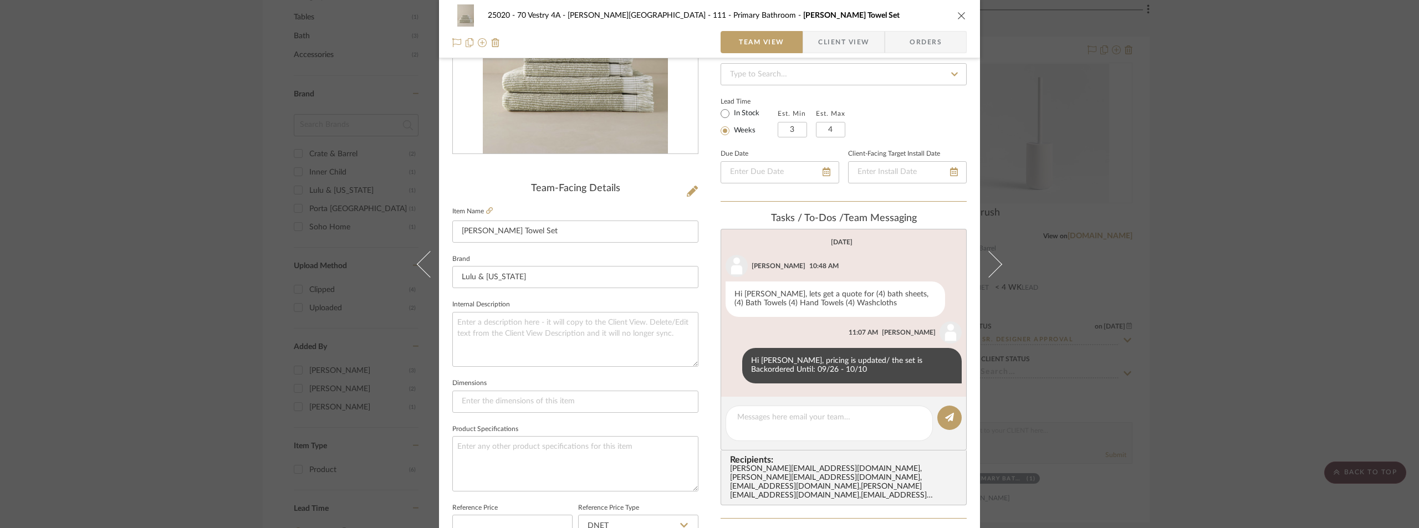
click at [170, 226] on div "25020 - 70 Vestry 4A - [PERSON_NAME] 111 - Primary Bathroom [PERSON_NAME] Towel…" at bounding box center [709, 264] width 1419 height 528
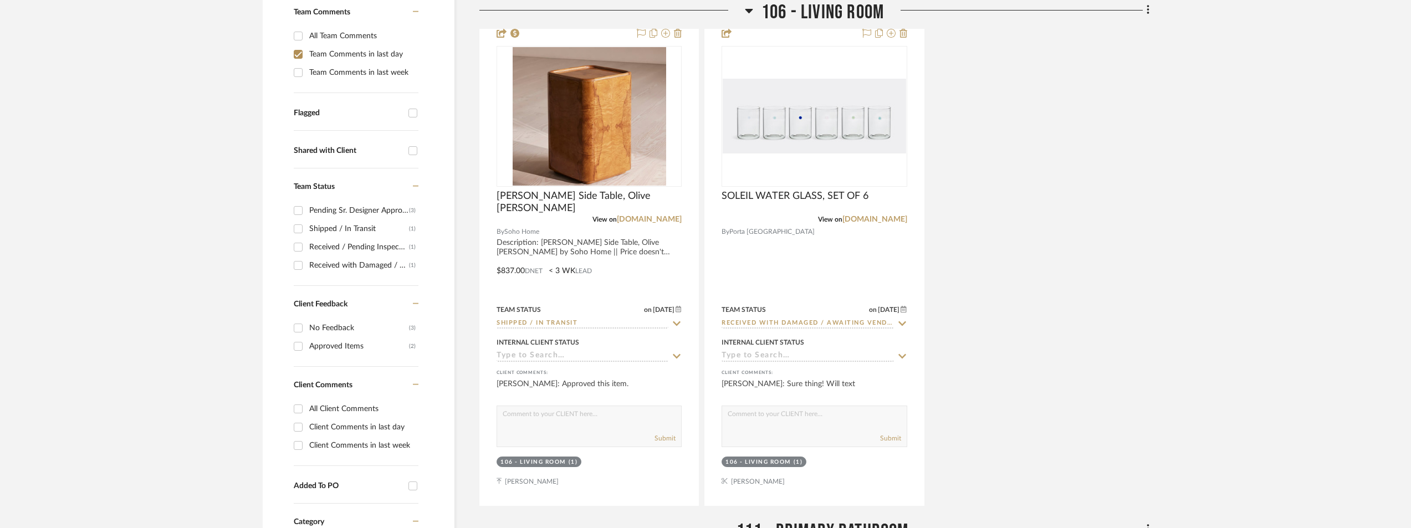
scroll to position [166, 0]
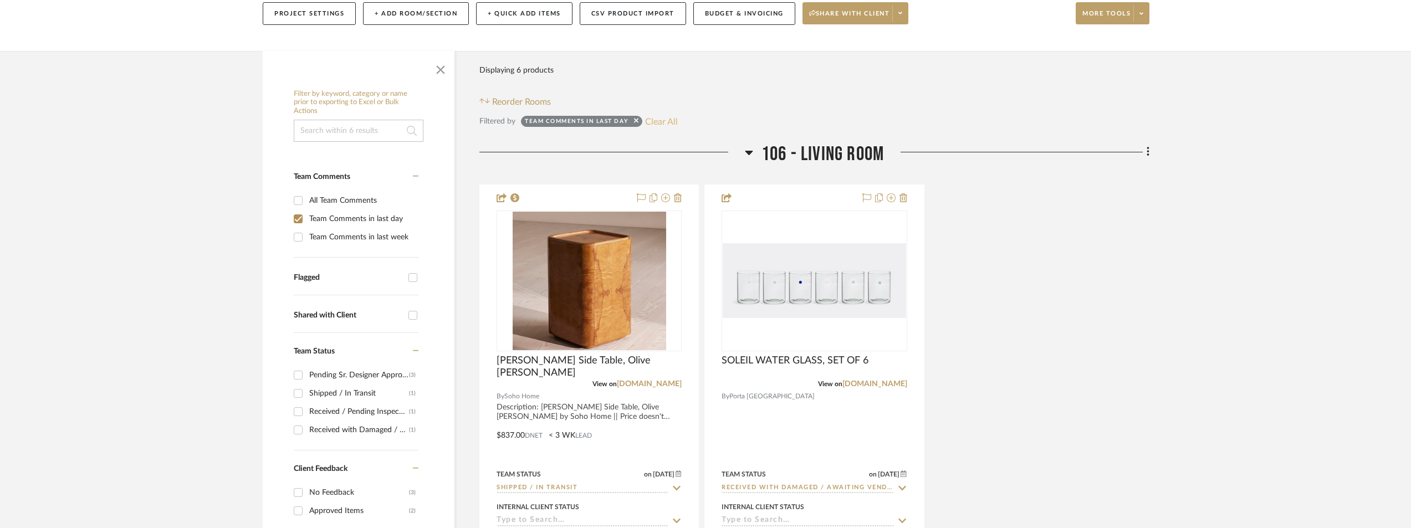
click at [669, 121] on button "Clear All" at bounding box center [661, 121] width 33 height 14
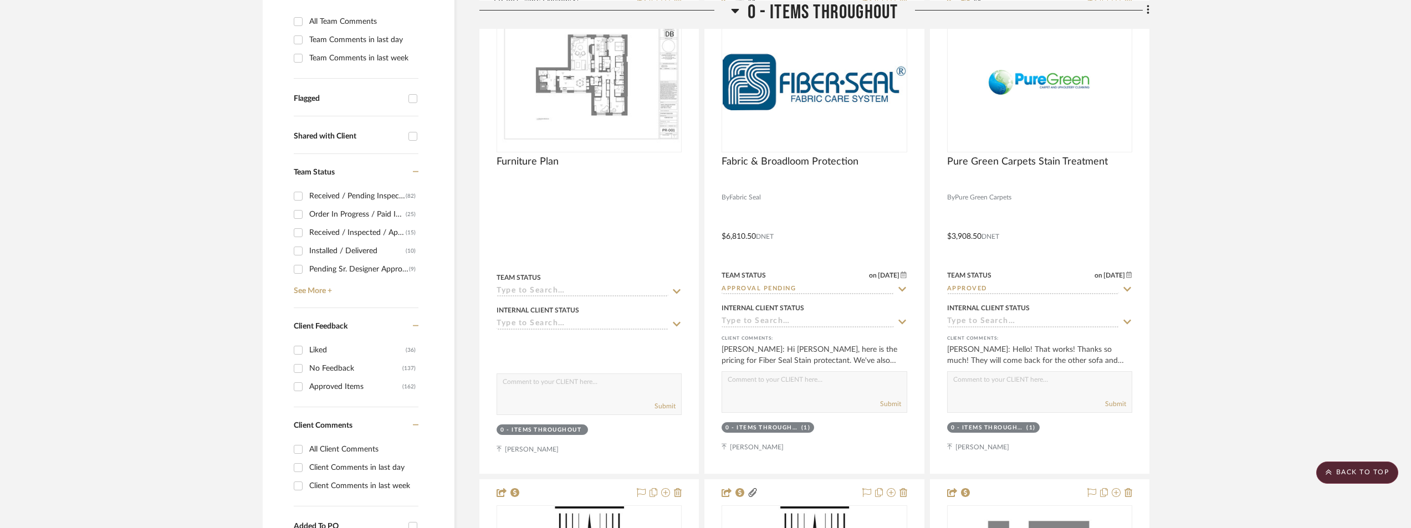
scroll to position [166, 0]
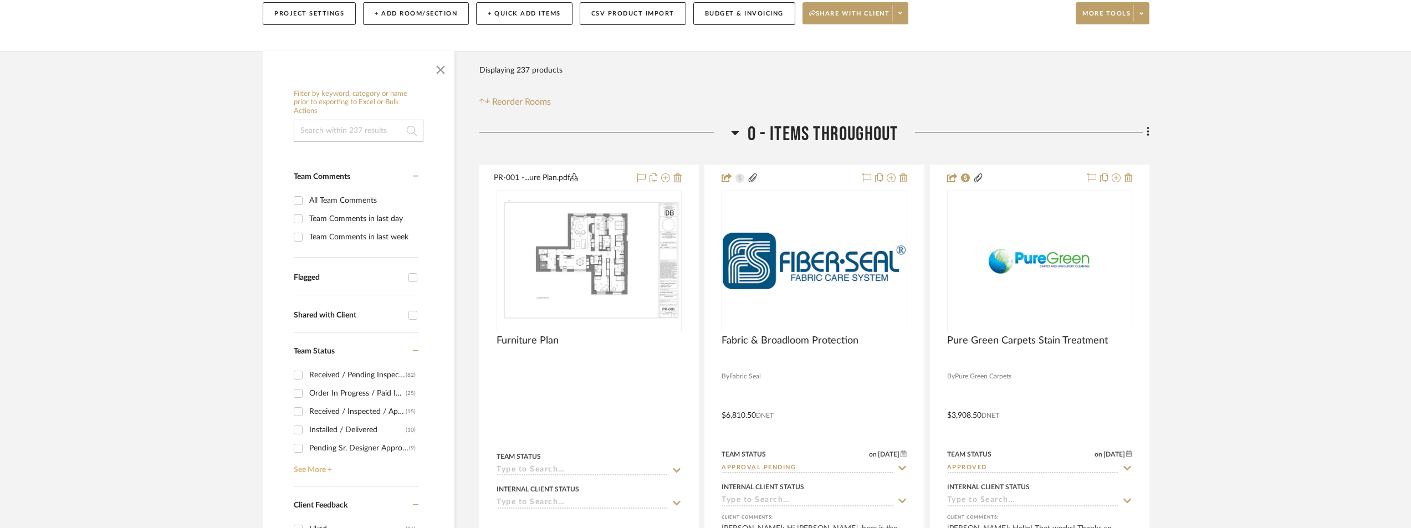
click at [315, 467] on link "See More +" at bounding box center [354, 466] width 127 height 18
click at [353, 395] on div "Need to Order - Client Payment Received" at bounding box center [359, 392] width 100 height 18
click at [307, 395] on input "Need to Order - Client Payment Received (2)" at bounding box center [298, 392] width 18 height 18
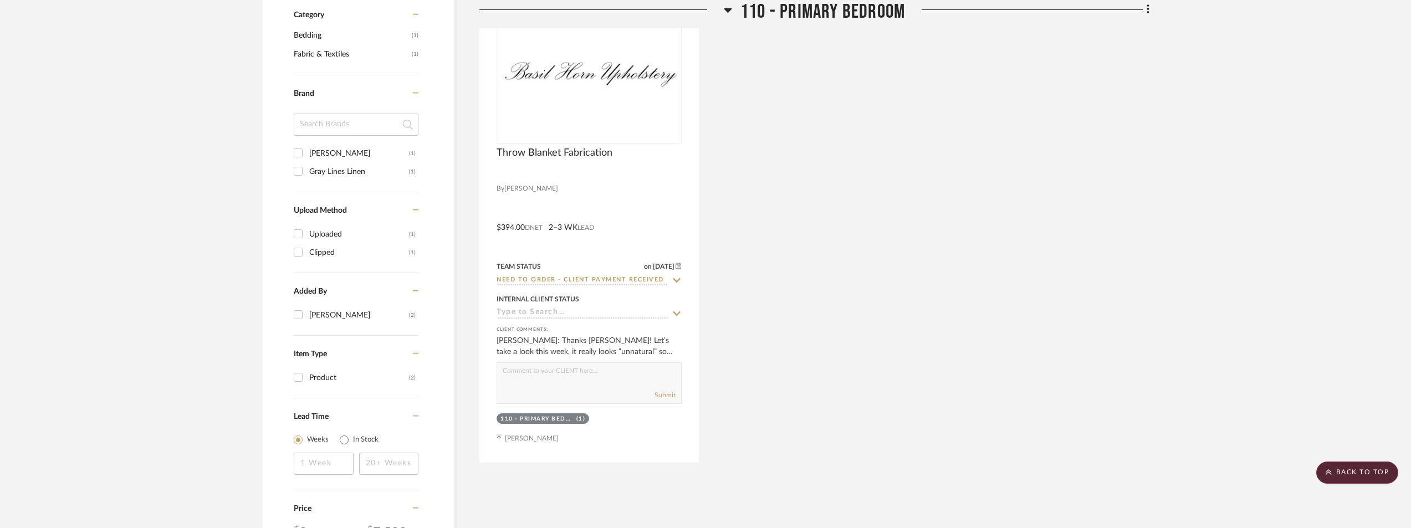
scroll to position [942, 0]
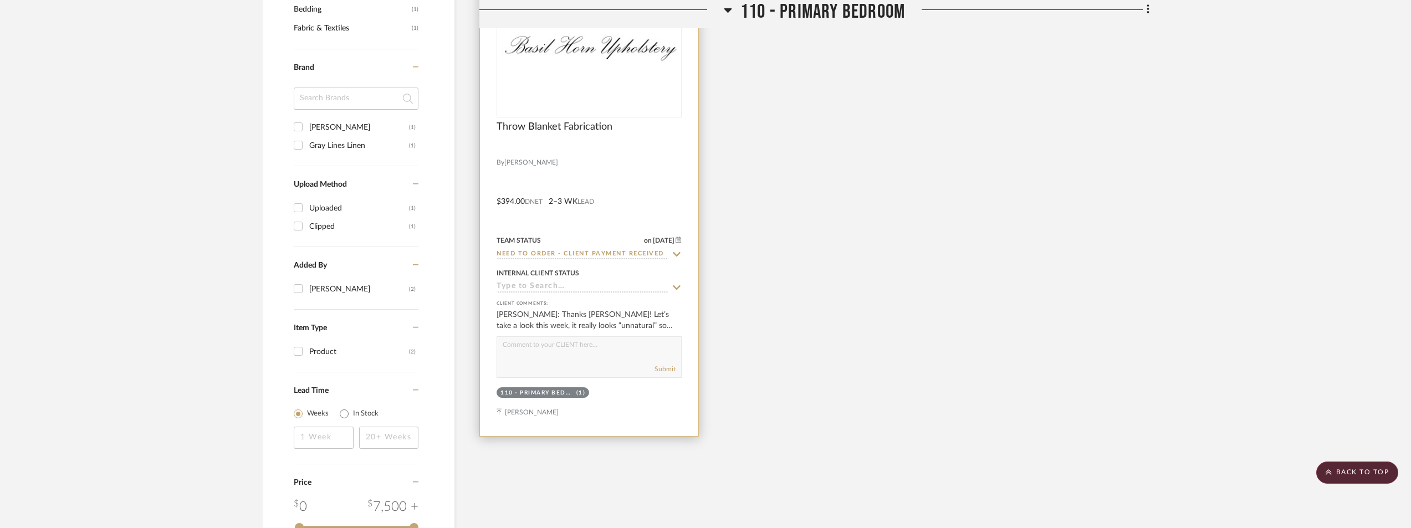
click at [606, 63] on img "0" at bounding box center [589, 47] width 183 height 42
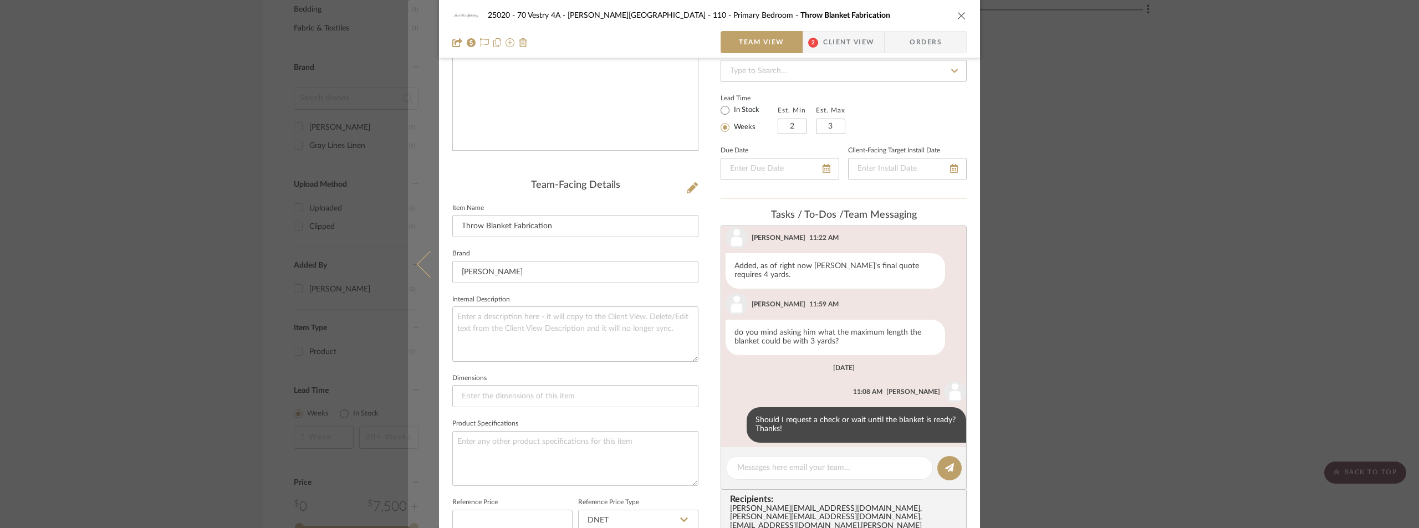
scroll to position [0, 0]
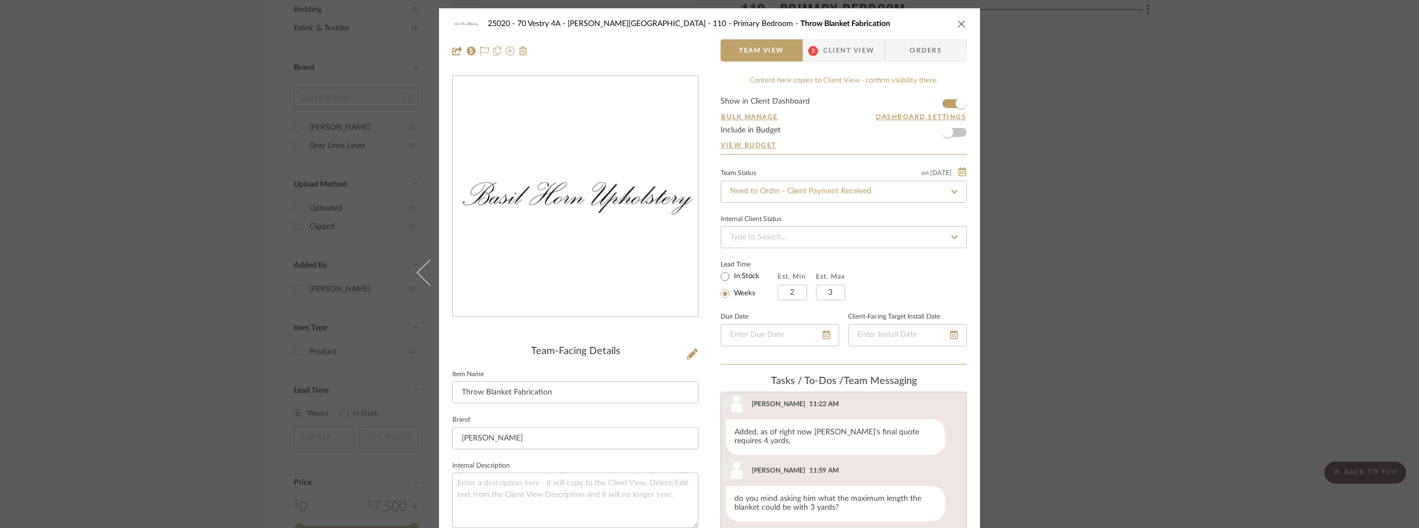
drag, startPoint x: 854, startPoint y: 38, endPoint x: 839, endPoint y: 45, distance: 16.9
click at [852, 38] on div "25020 - 70 Vestry 4A - [PERSON_NAME] 110 - Primary Bedroom Throw Blanket Fabric…" at bounding box center [709, 37] width 541 height 58
click at [280, 86] on div "25020 - 70 Vestry 4A - [PERSON_NAME] 110 - Primary Bedroom Throw Blanket Fabric…" at bounding box center [709, 264] width 1419 height 528
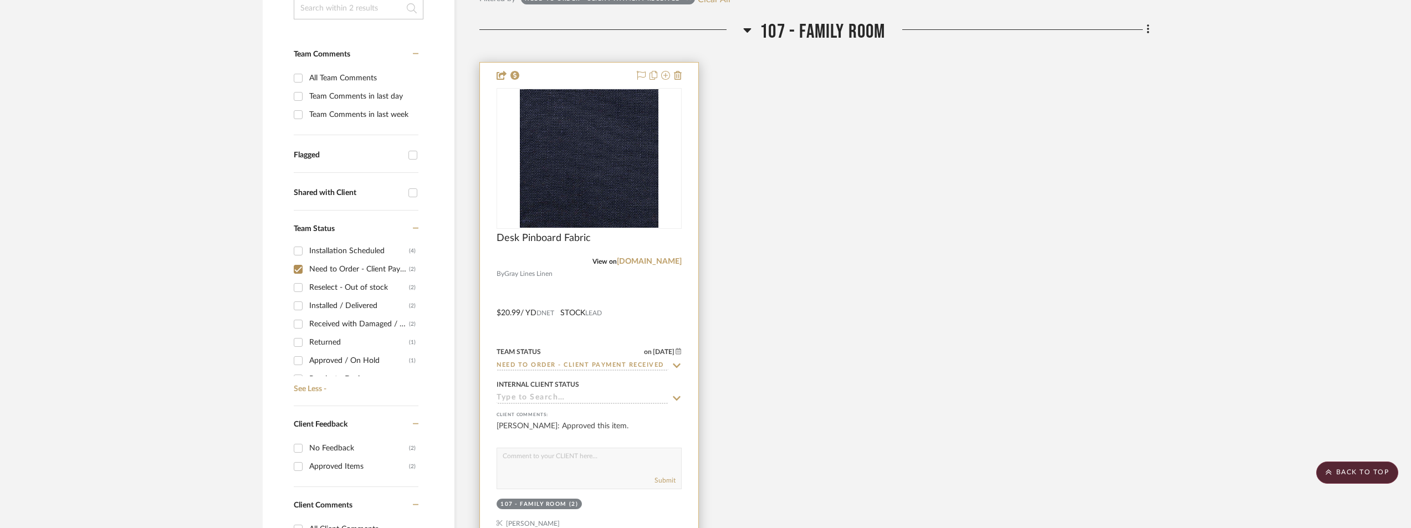
scroll to position [277, 0]
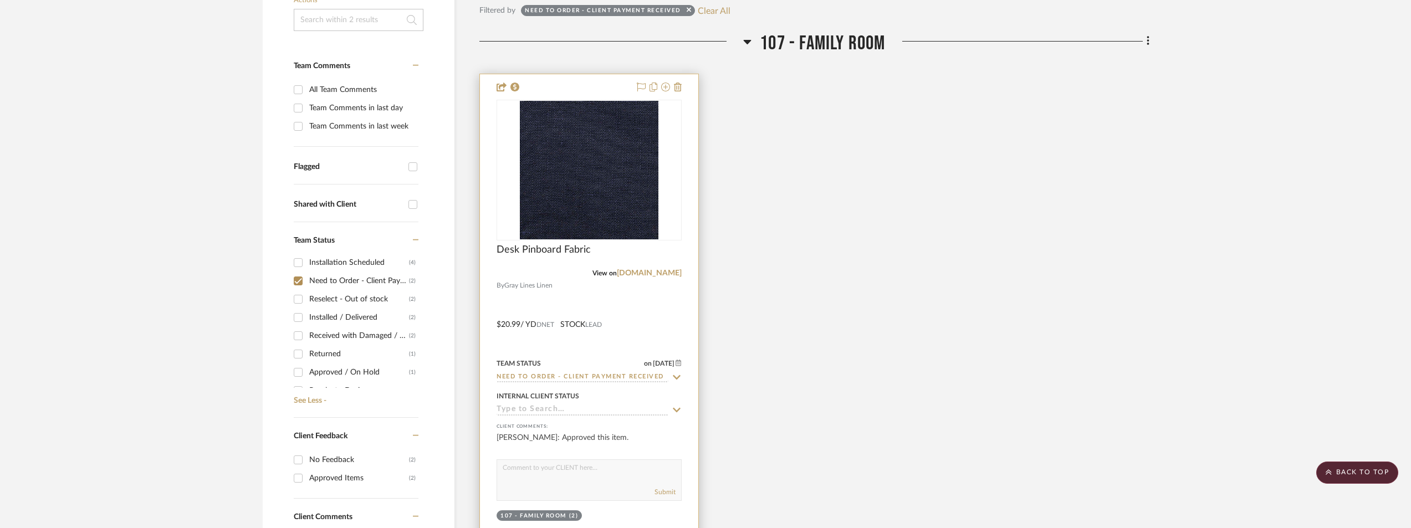
click at [623, 183] on img "0" at bounding box center [589, 170] width 139 height 139
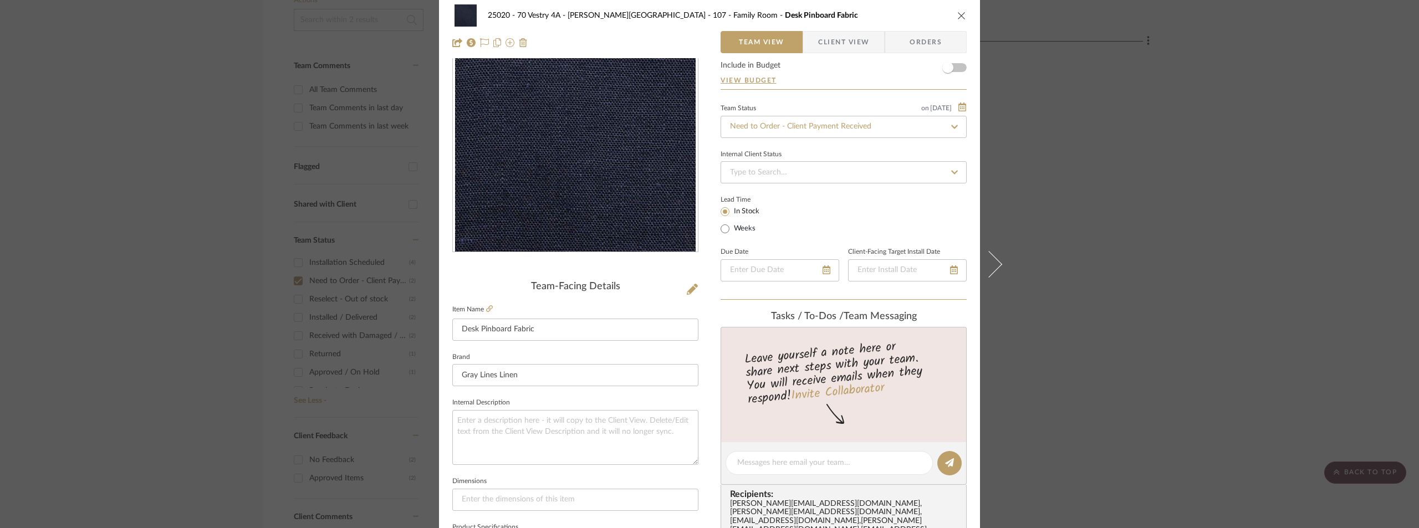
scroll to position [333, 0]
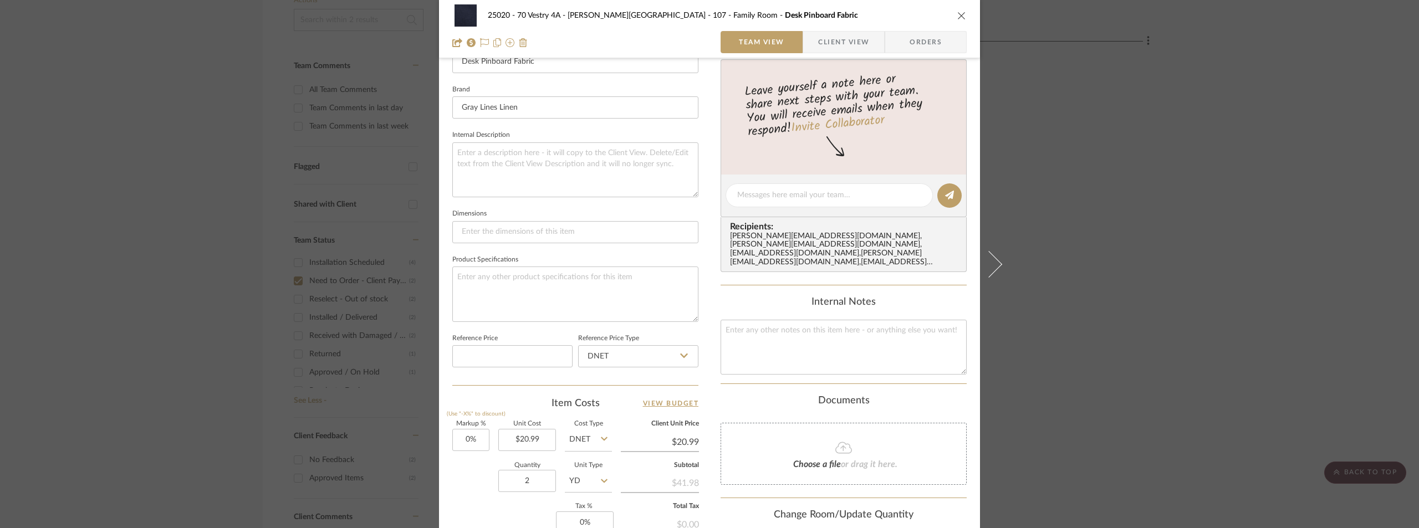
click at [804, 47] on span "button" at bounding box center [810, 42] width 15 height 22
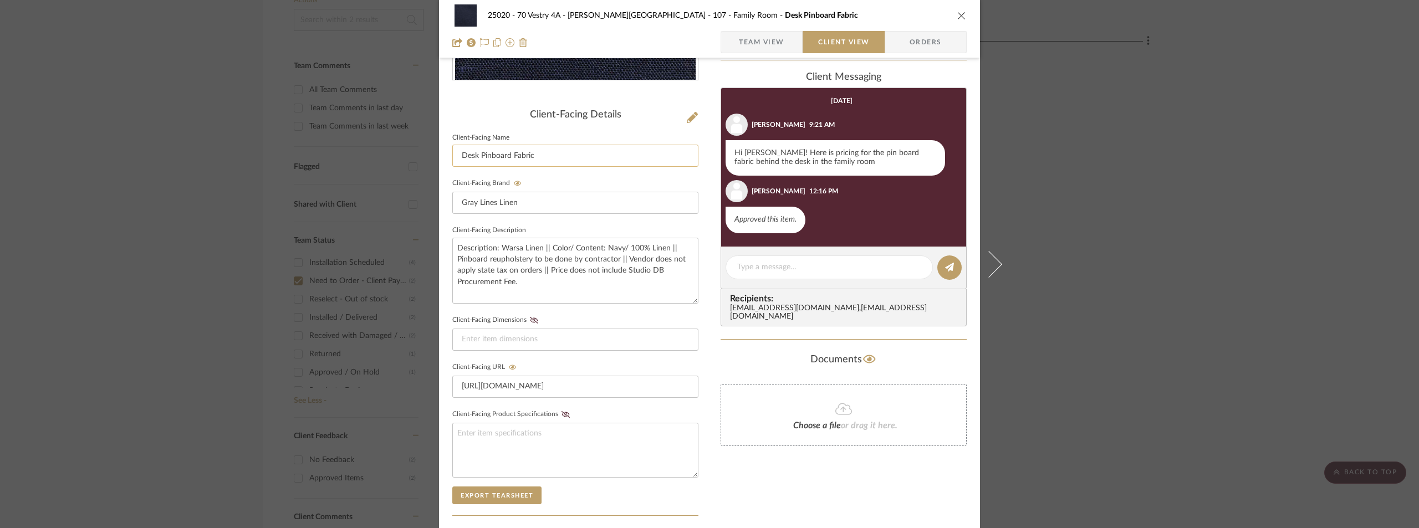
scroll to position [55, 0]
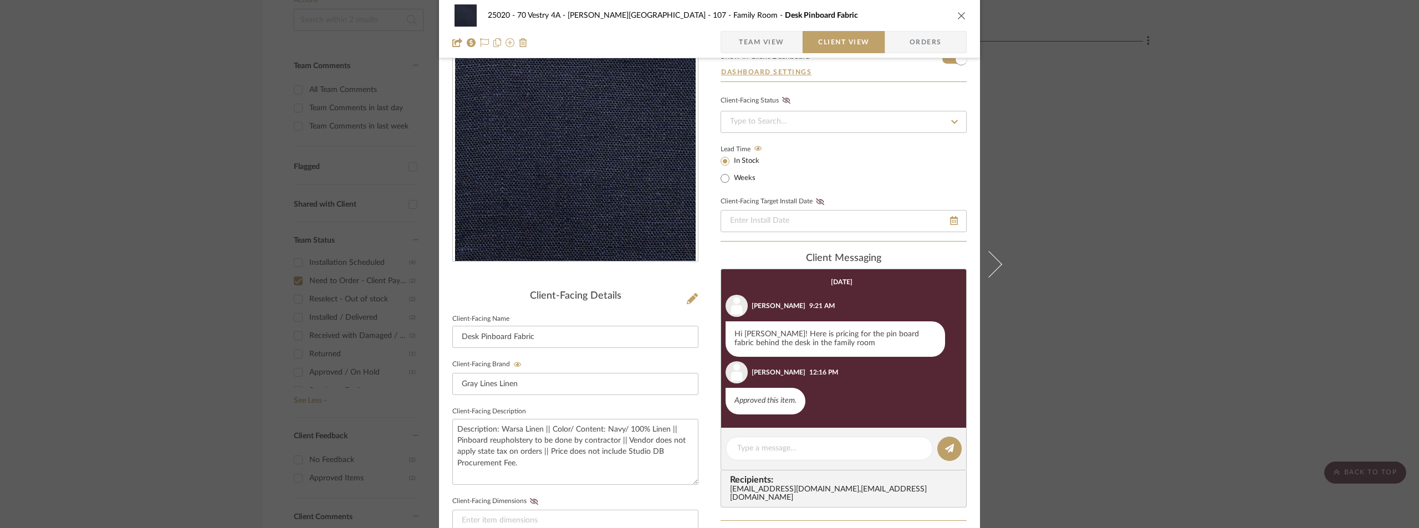
click at [760, 42] on span "Team View" at bounding box center [761, 42] width 45 height 22
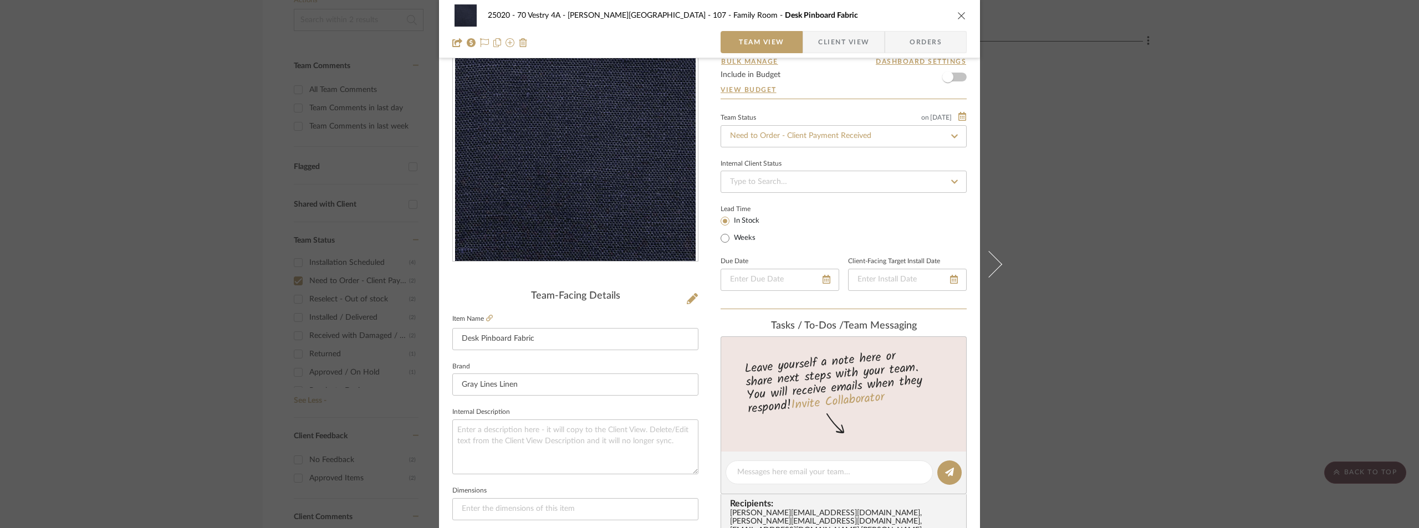
click at [1106, 126] on div "25020 - 70 Vestry 4A - [PERSON_NAME] 107 - Family Room Desk Pinboard Fabric Tea…" at bounding box center [709, 264] width 1419 height 528
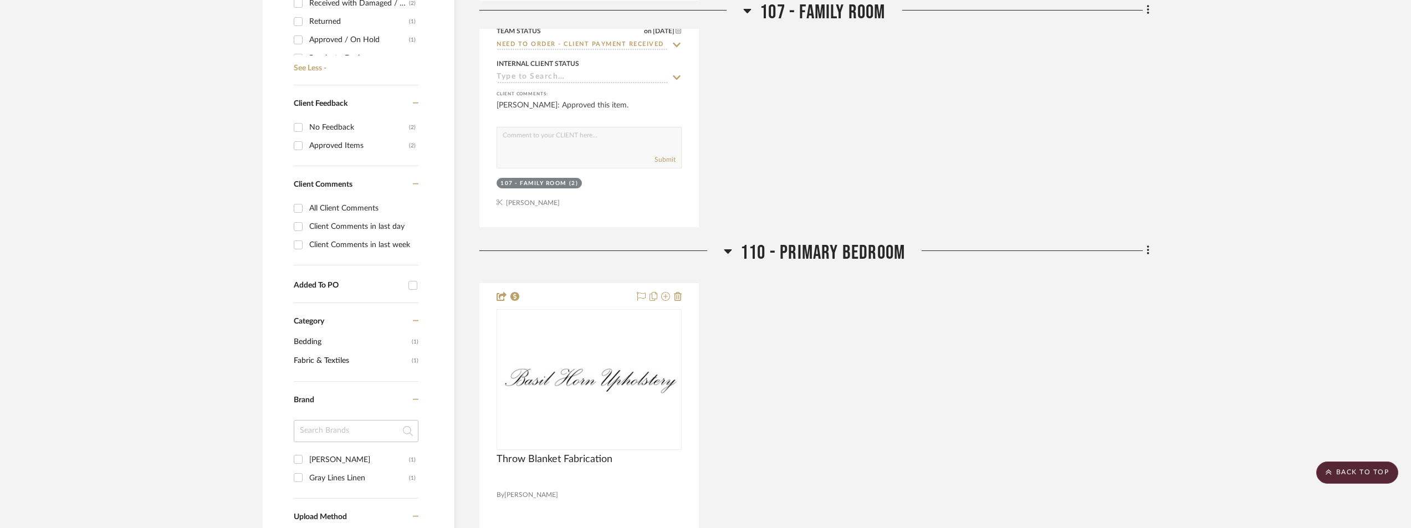
scroll to position [776, 0]
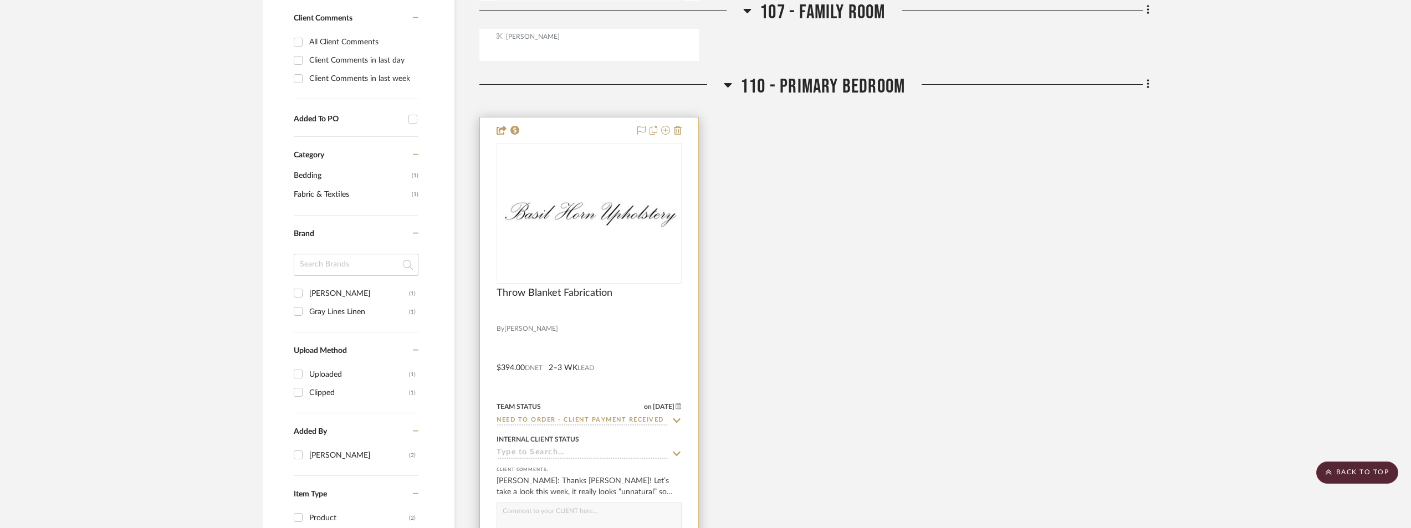
click at [557, 232] on img "0" at bounding box center [589, 213] width 183 height 42
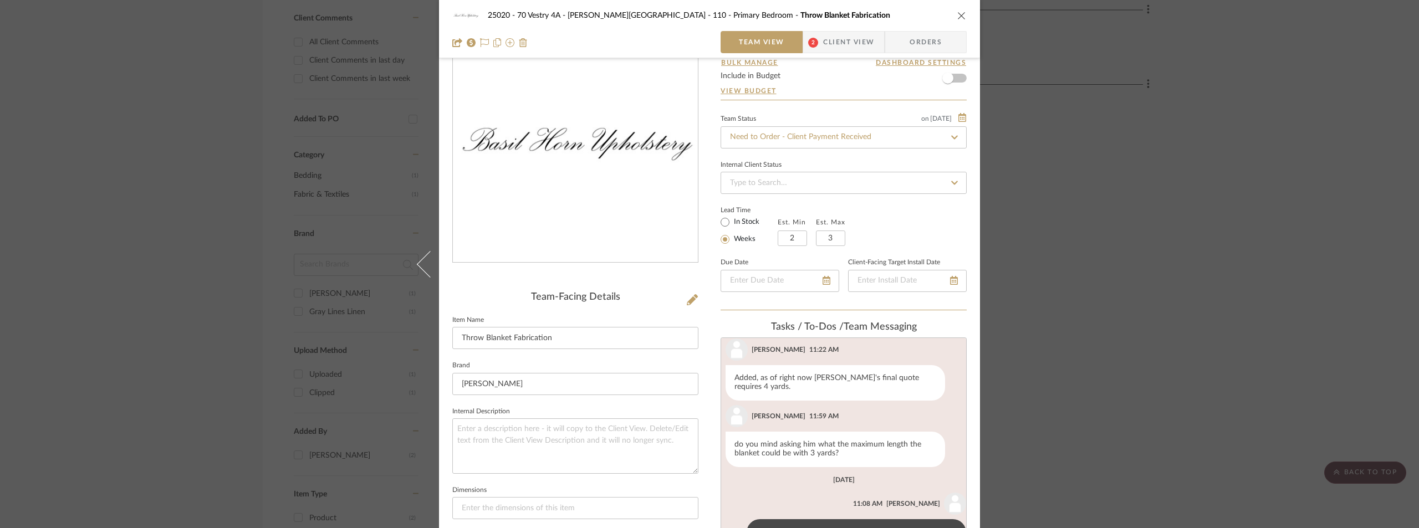
scroll to position [0, 0]
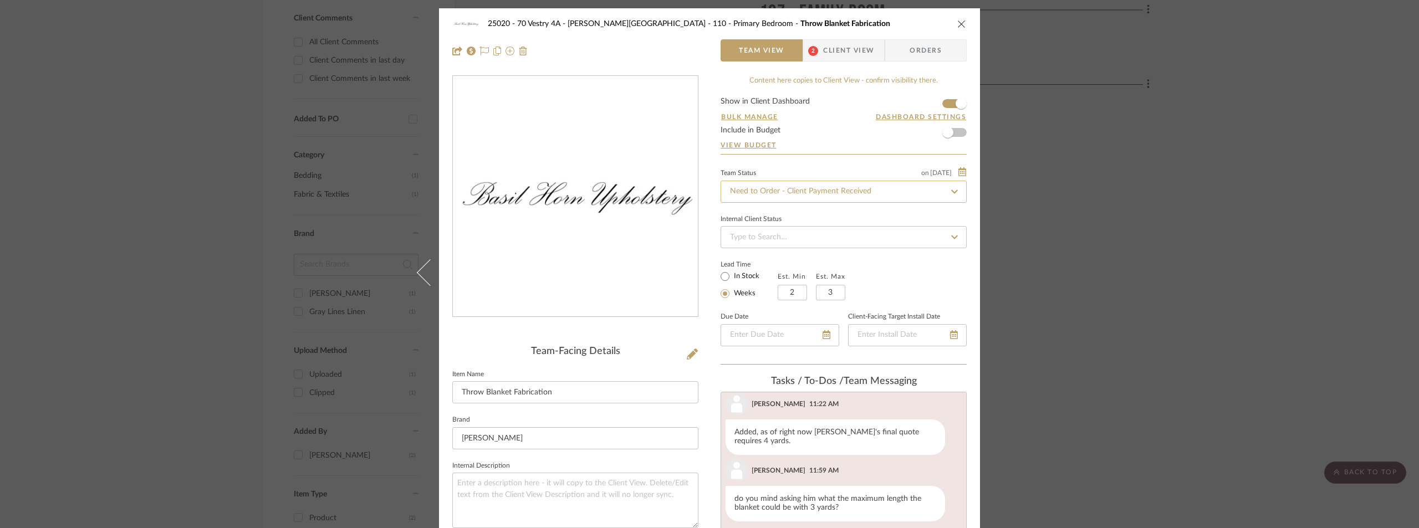
click at [790, 196] on input "Need to Order - Client Payment Received" at bounding box center [843, 192] width 246 height 22
click at [841, 331] on span "Order In Progress / Paid In Full w/ Freight, No Balance due" at bounding box center [828, 335] width 200 height 8
click at [874, 193] on input "Order In Progress / Paid In Full w/ Freight, No Balance due" at bounding box center [843, 192] width 246 height 22
click at [883, 154] on form "Show in Client Dashboard Bulk Manage Dashboard Settings Include in Budget View …" at bounding box center [843, 126] width 246 height 57
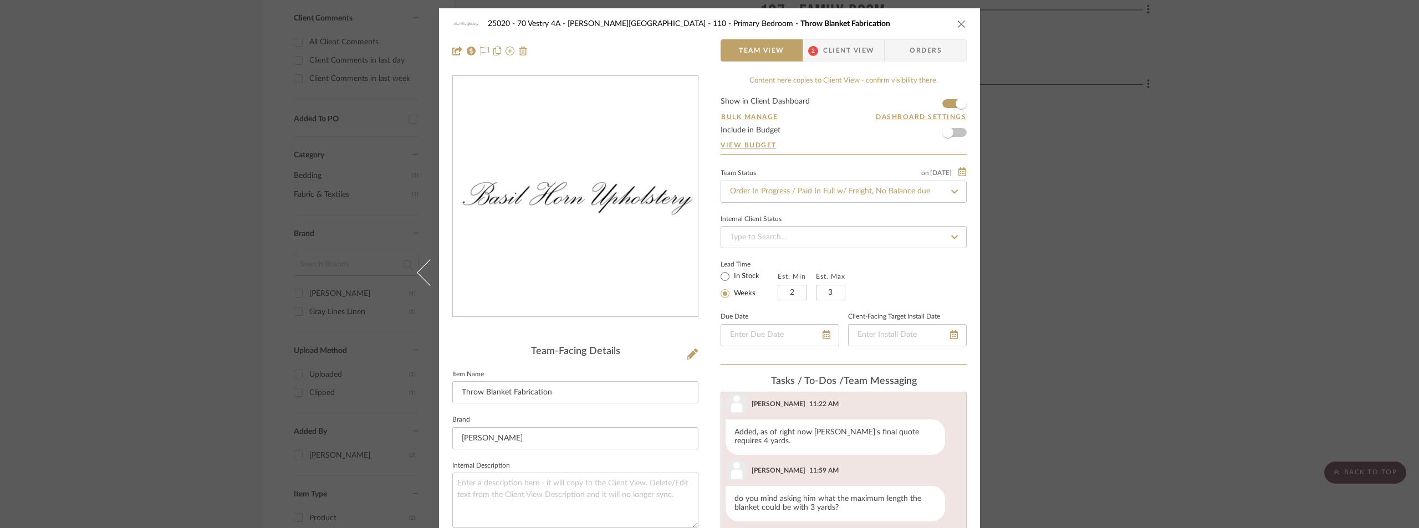
click at [1078, 154] on div "25020 - 70 Vestry 4A - [PERSON_NAME] 110 - Primary Bedroom Throw Blanket Fabric…" at bounding box center [709, 264] width 1419 height 528
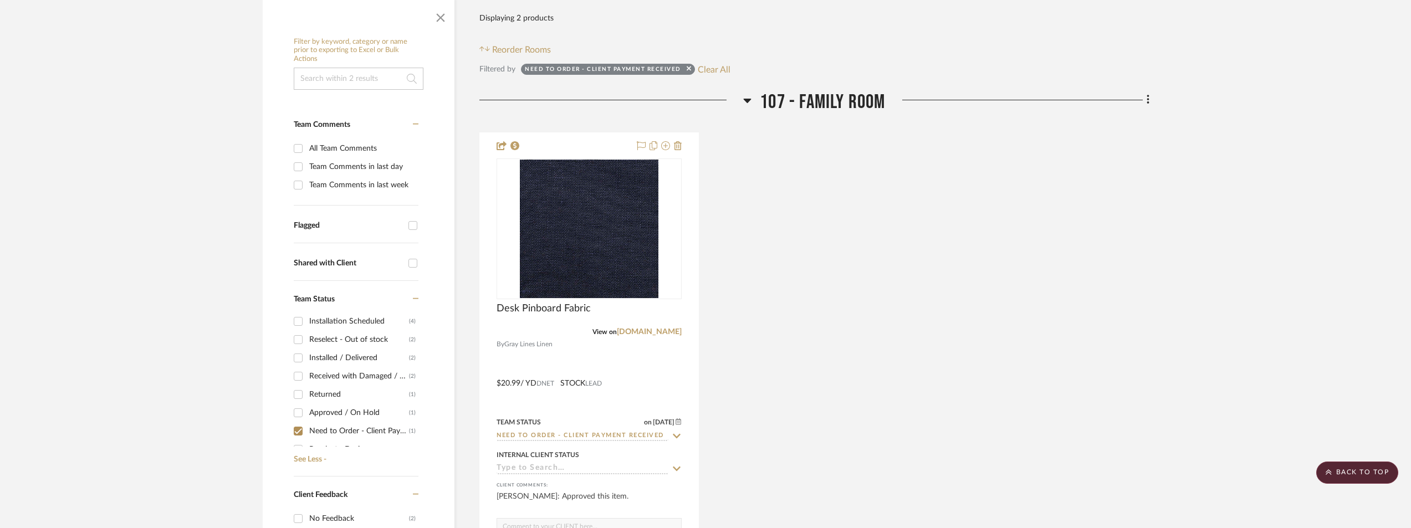
scroll to position [133, 0]
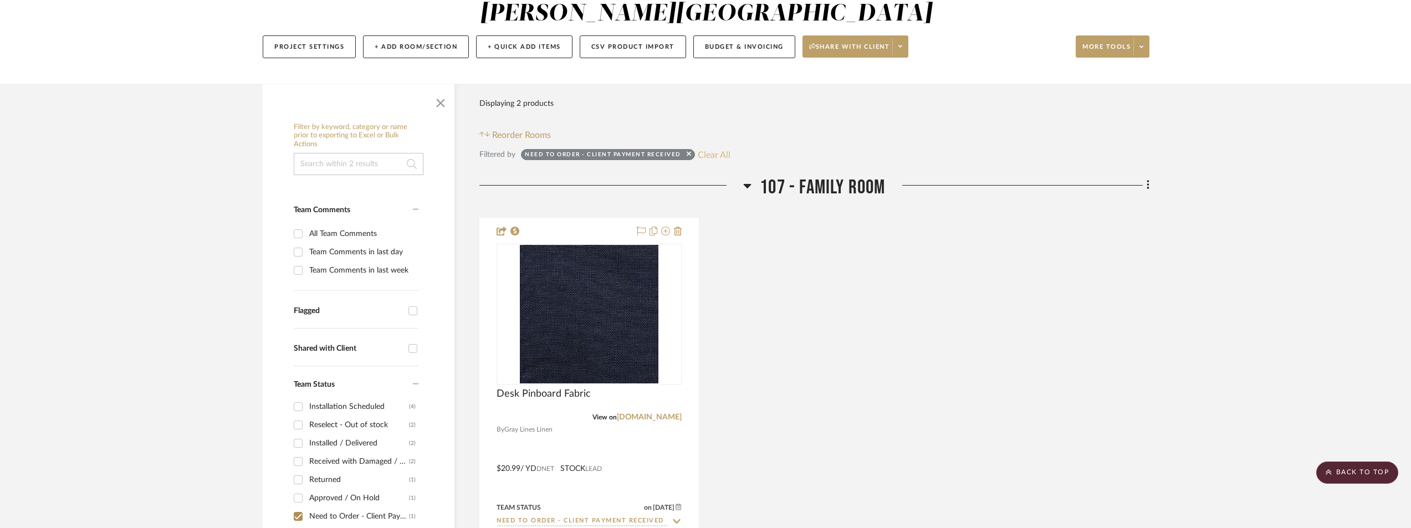
click at [703, 156] on button "Clear All" at bounding box center [714, 154] width 33 height 14
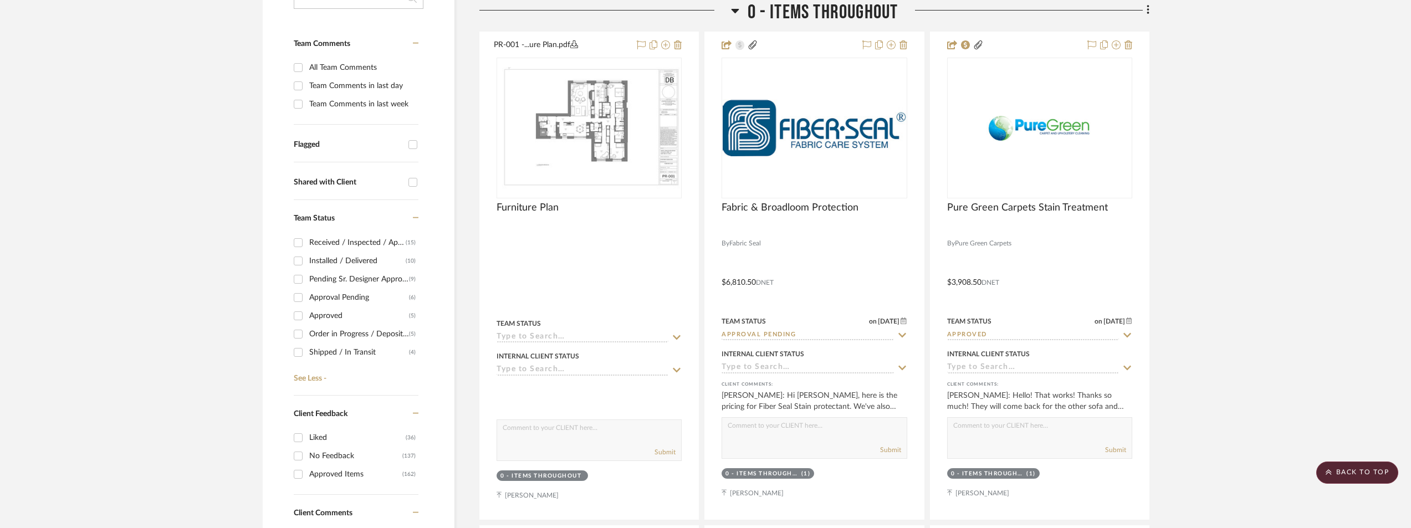
scroll to position [29, 0]
click at [371, 356] on div "Shipped / In Transit" at bounding box center [359, 359] width 100 height 18
click at [307, 356] on input "Shipped / In Transit (4)" at bounding box center [298, 359] width 18 height 18
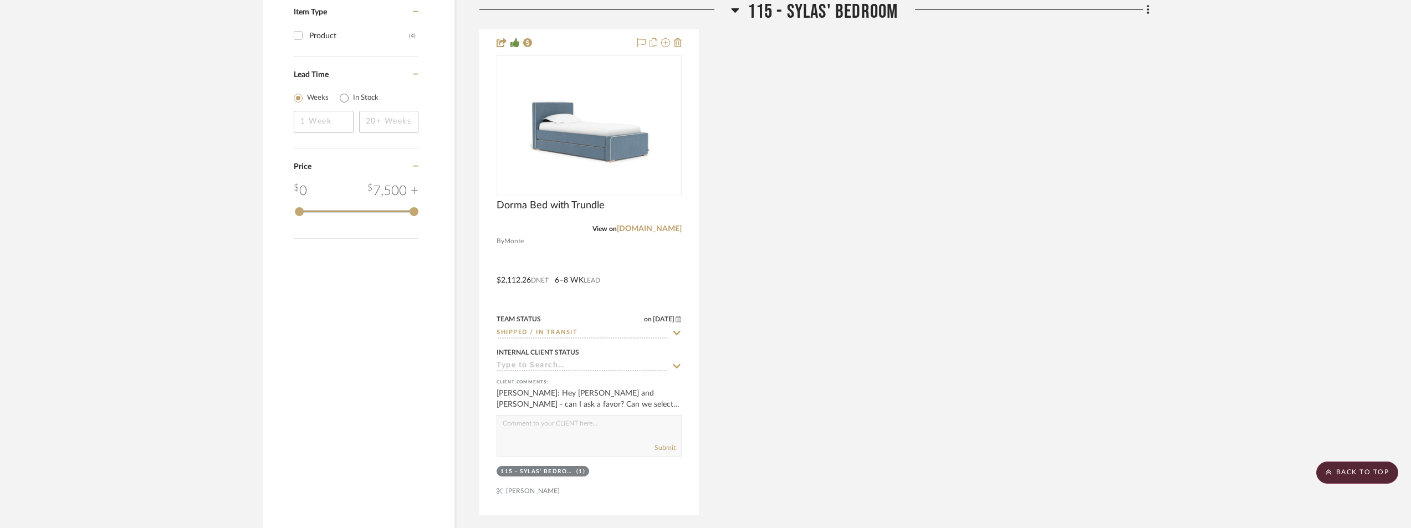
scroll to position [1466, 0]
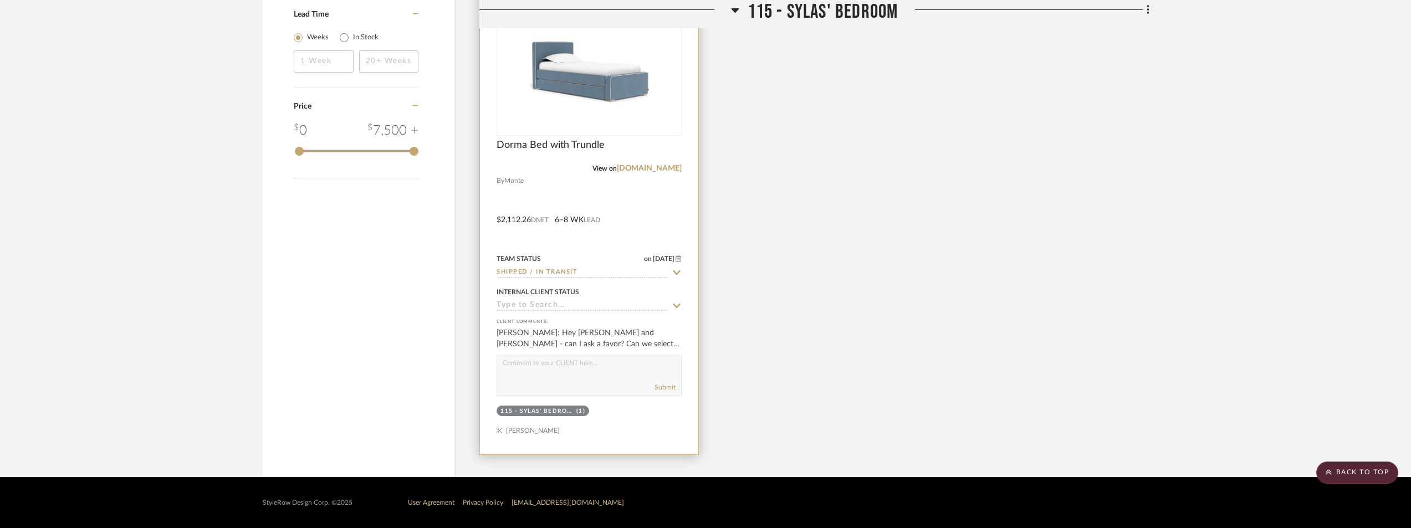
click at [0, 0] on img at bounding box center [0, 0] width 0 height 0
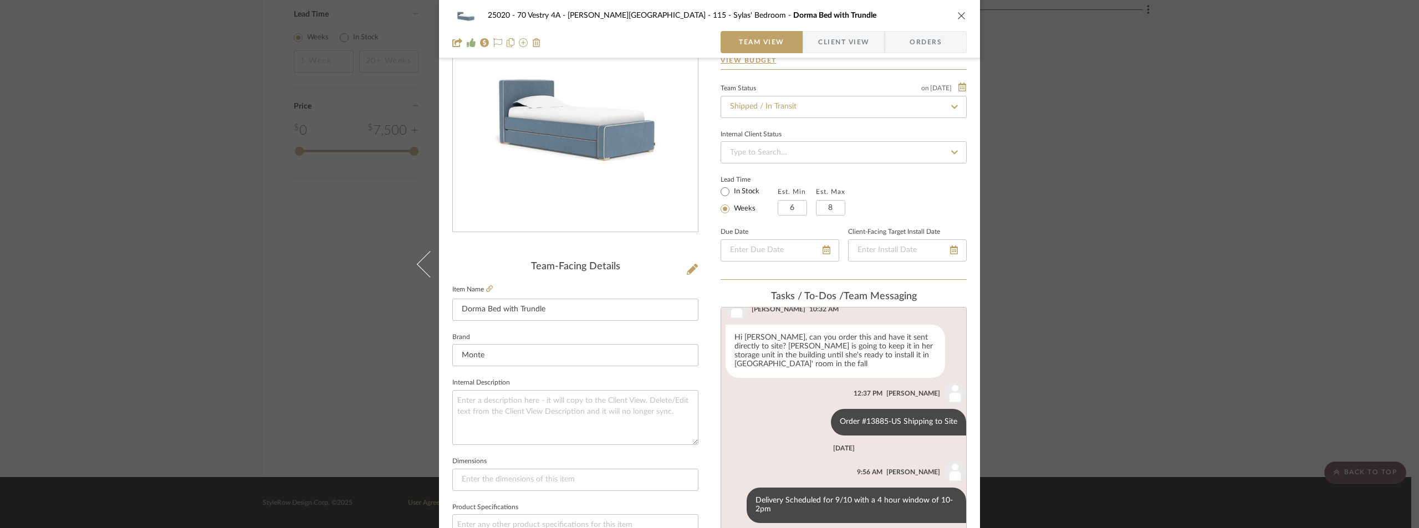
scroll to position [0, 0]
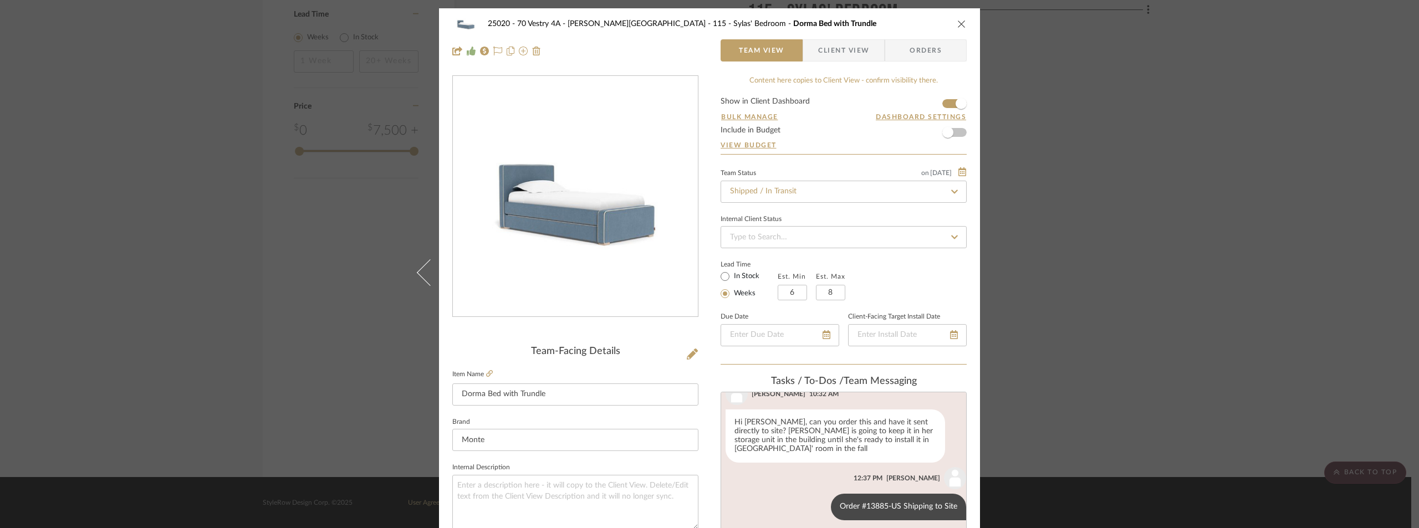
click at [1082, 280] on div "25020 - 70 Vestry 4A - [PERSON_NAME] 115 - [PERSON_NAME]' Bedroom Dorma Bed wit…" at bounding box center [709, 264] width 1419 height 528
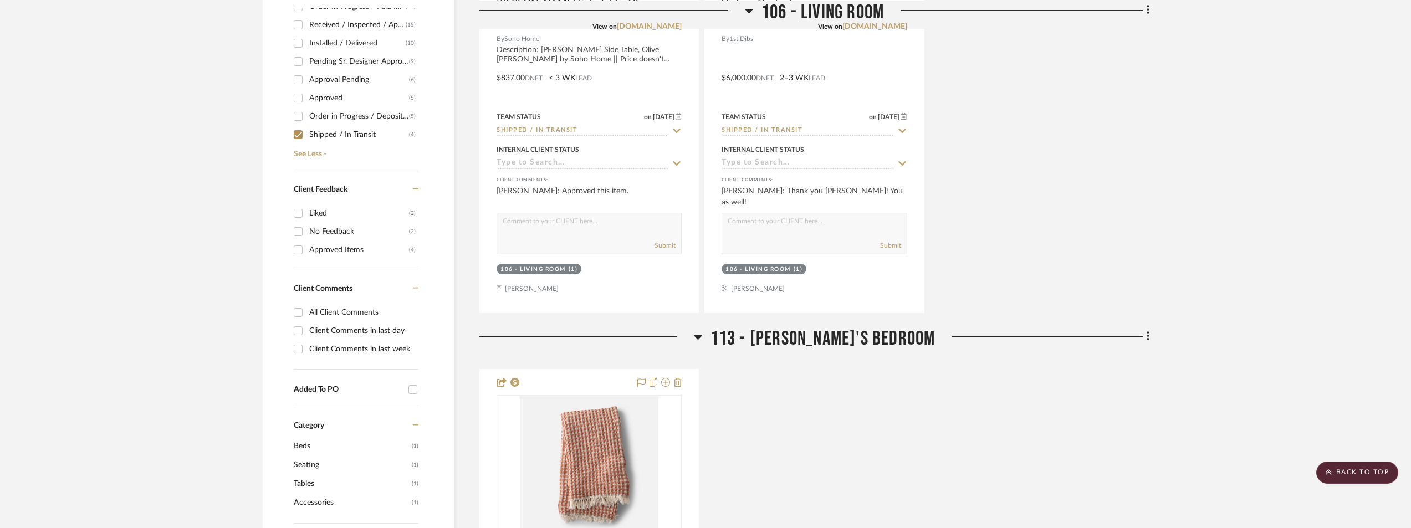
scroll to position [191, 0]
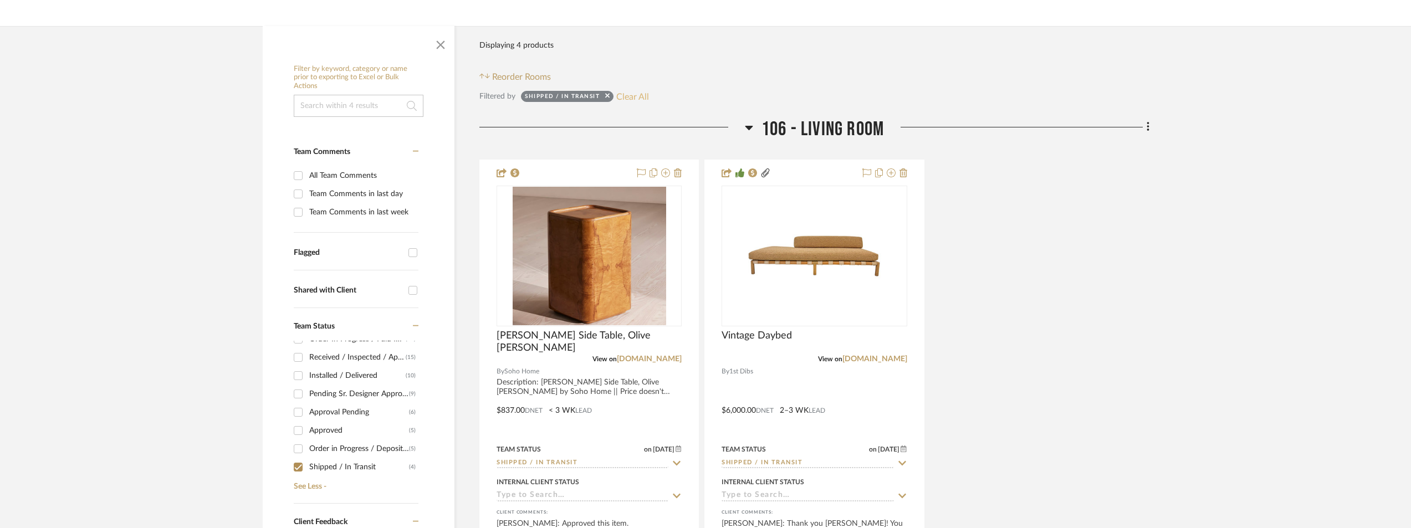
click at [648, 95] on button "Clear All" at bounding box center [632, 96] width 33 height 14
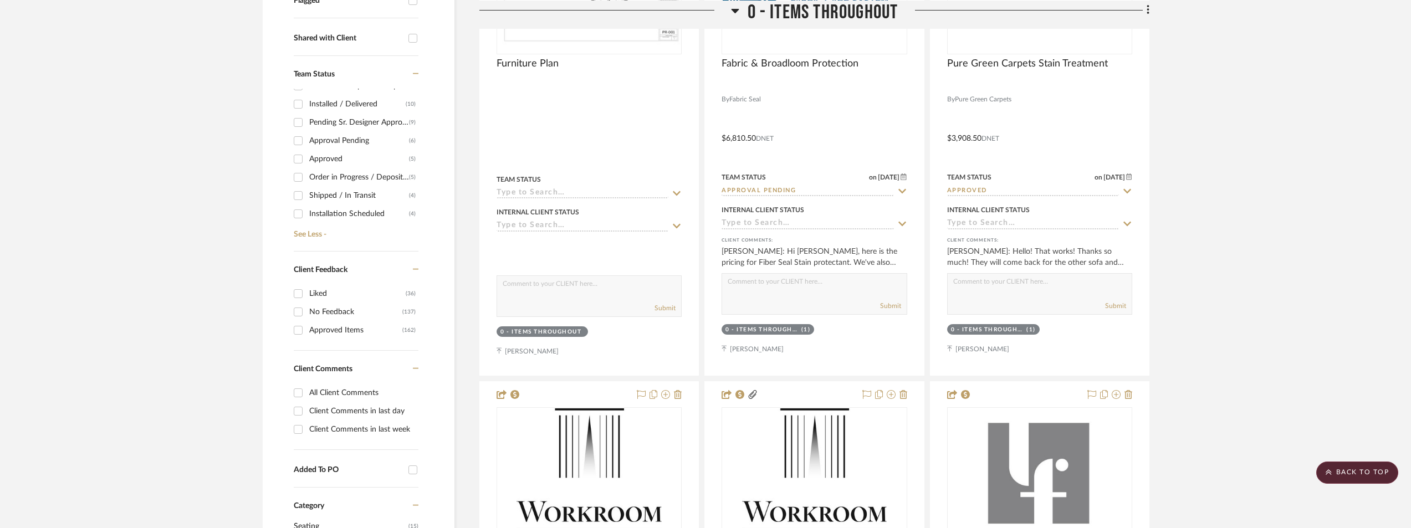
scroll to position [29, 0]
click at [390, 179] on div "Approved" at bounding box center [359, 179] width 100 height 18
click at [307, 179] on input "Approved (5)" at bounding box center [298, 179] width 18 height 18
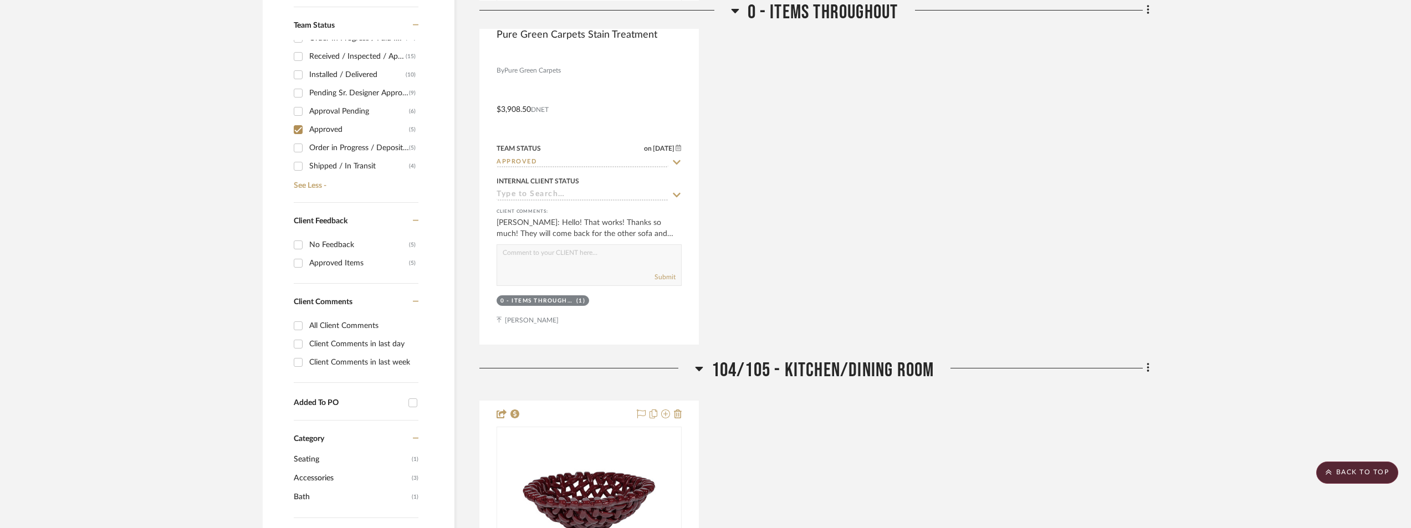
scroll to position [720, 0]
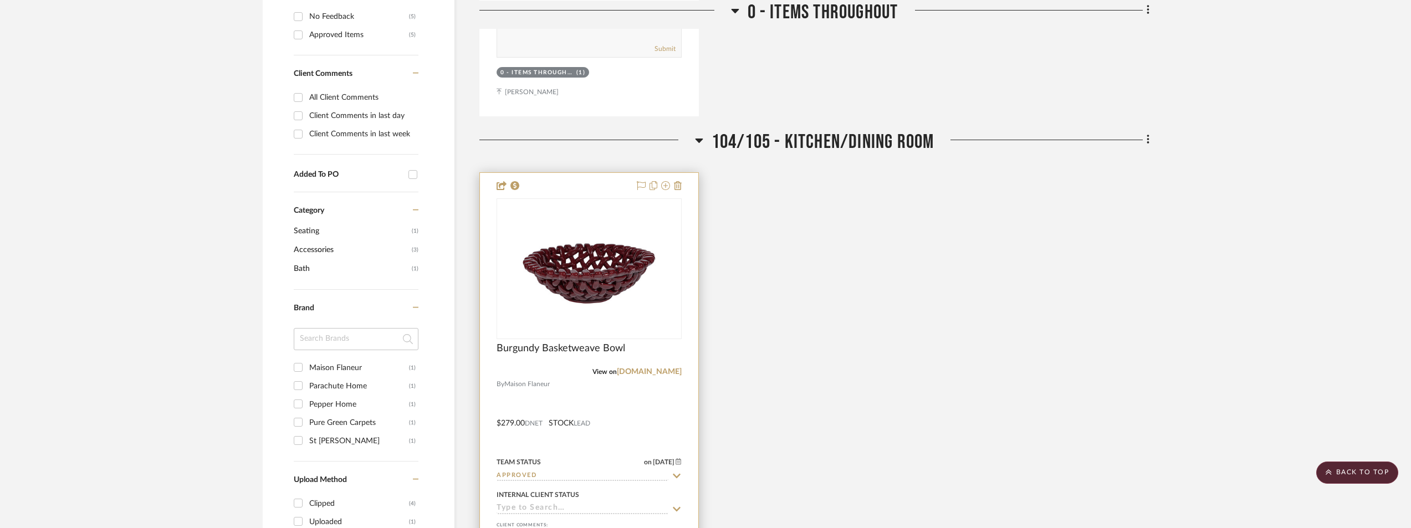
click at [0, 0] on img at bounding box center [0, 0] width 0 height 0
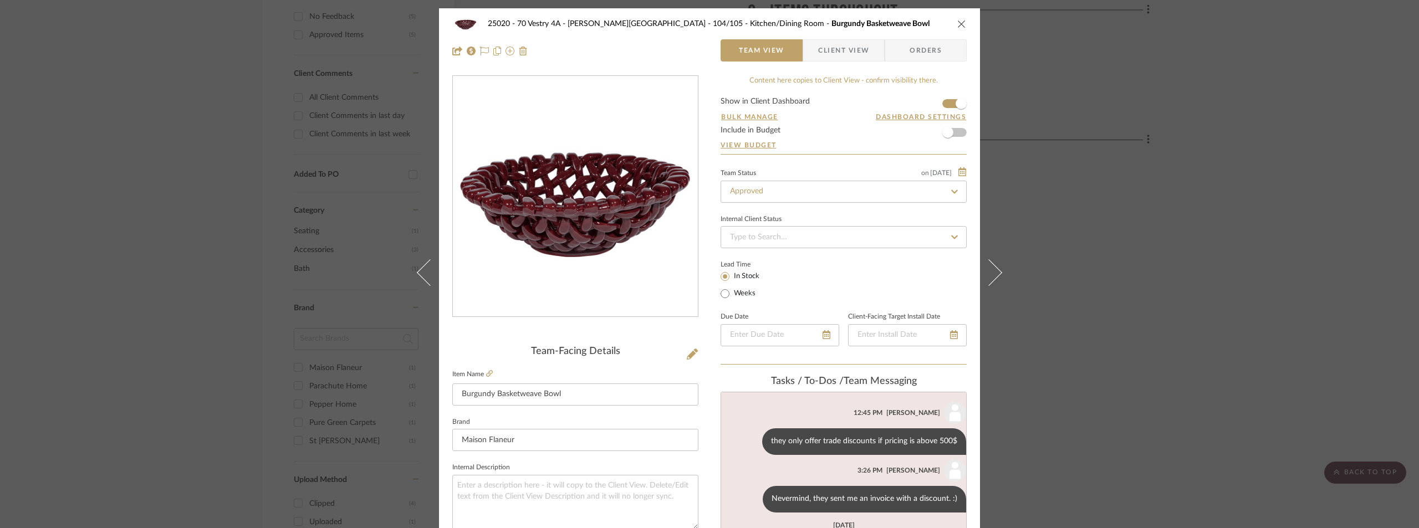
scroll to position [222, 0]
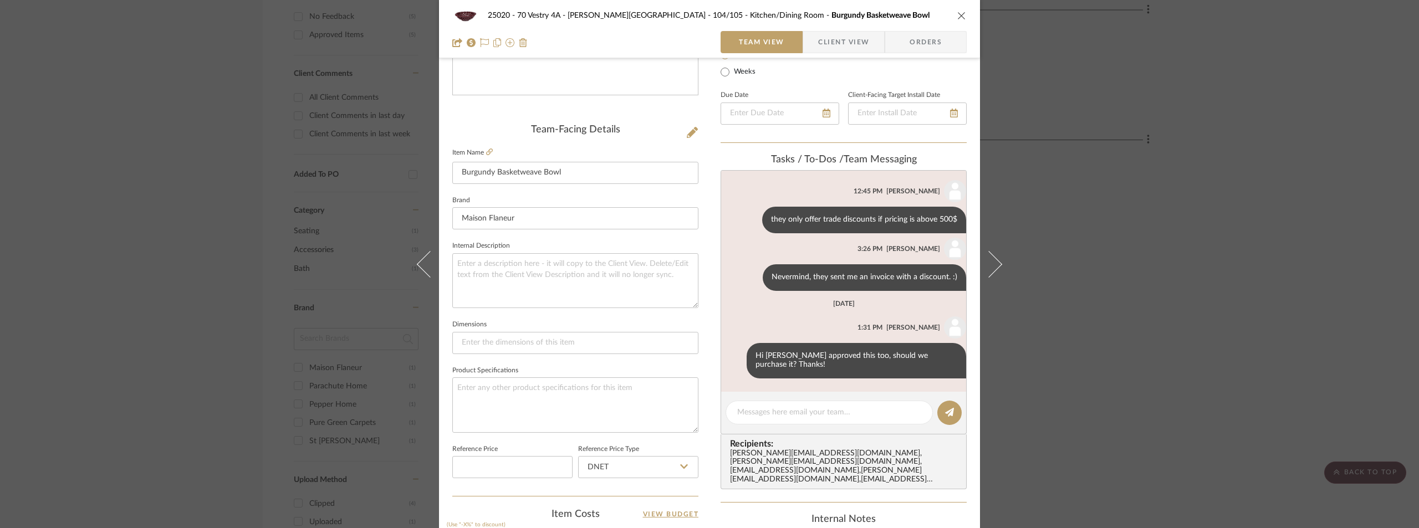
click at [1139, 282] on div "25020 - 70 Vestry 4A - [PERSON_NAME] 104/105 - Kitchen/Dining Room Burgundy Bas…" at bounding box center [709, 264] width 1419 height 528
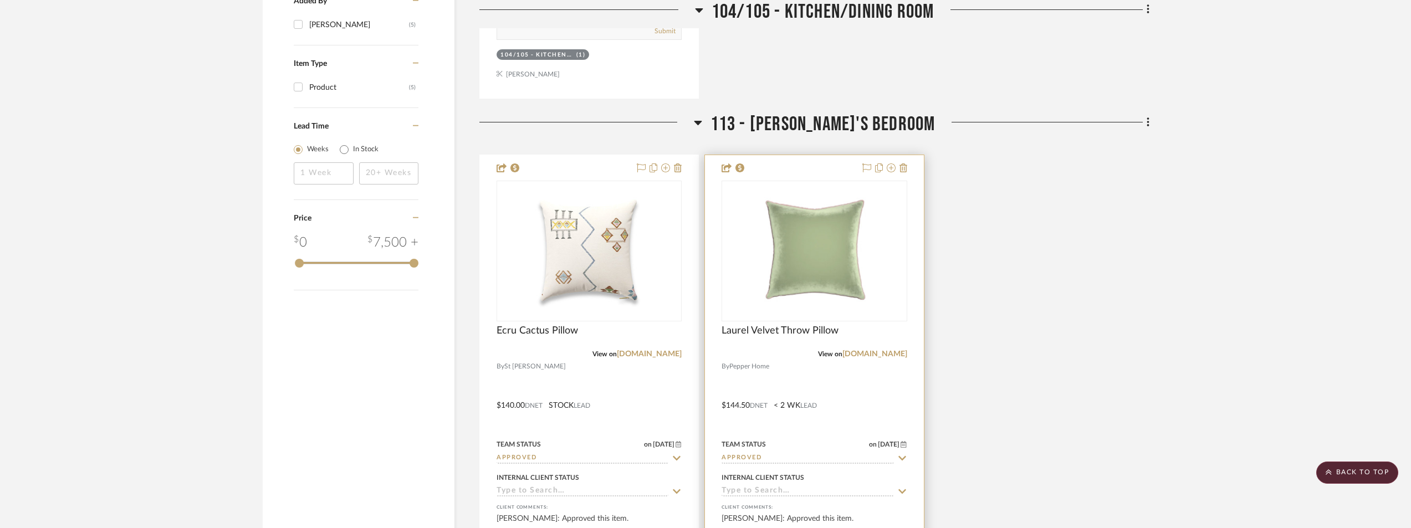
scroll to position [1386, 0]
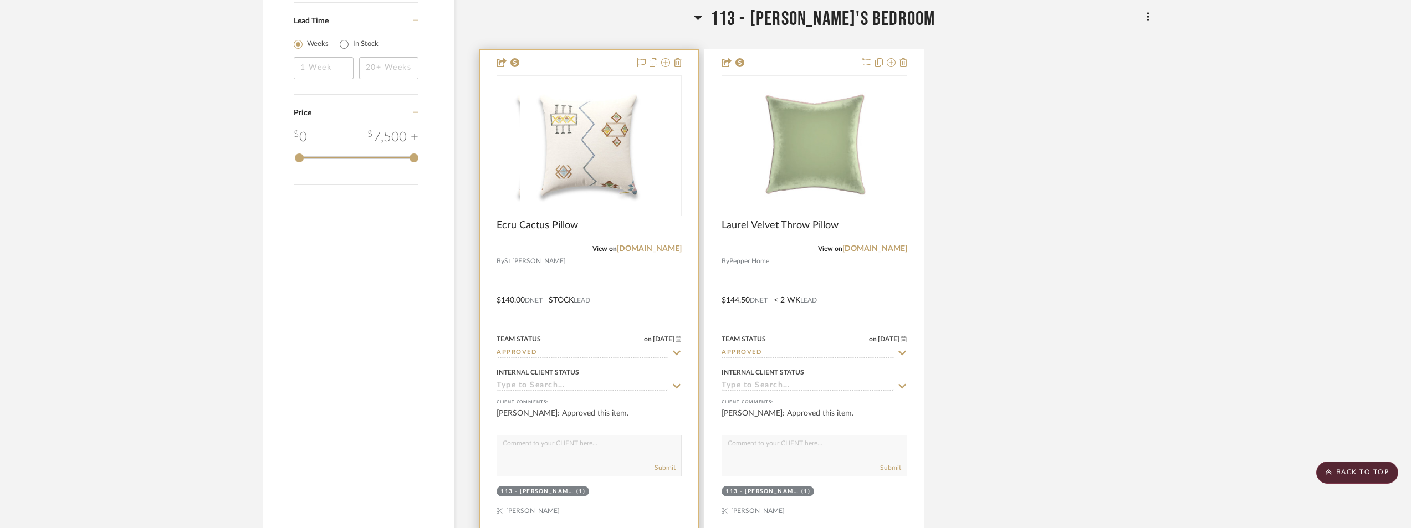
click at [596, 157] on img "0" at bounding box center [567, 145] width 139 height 139
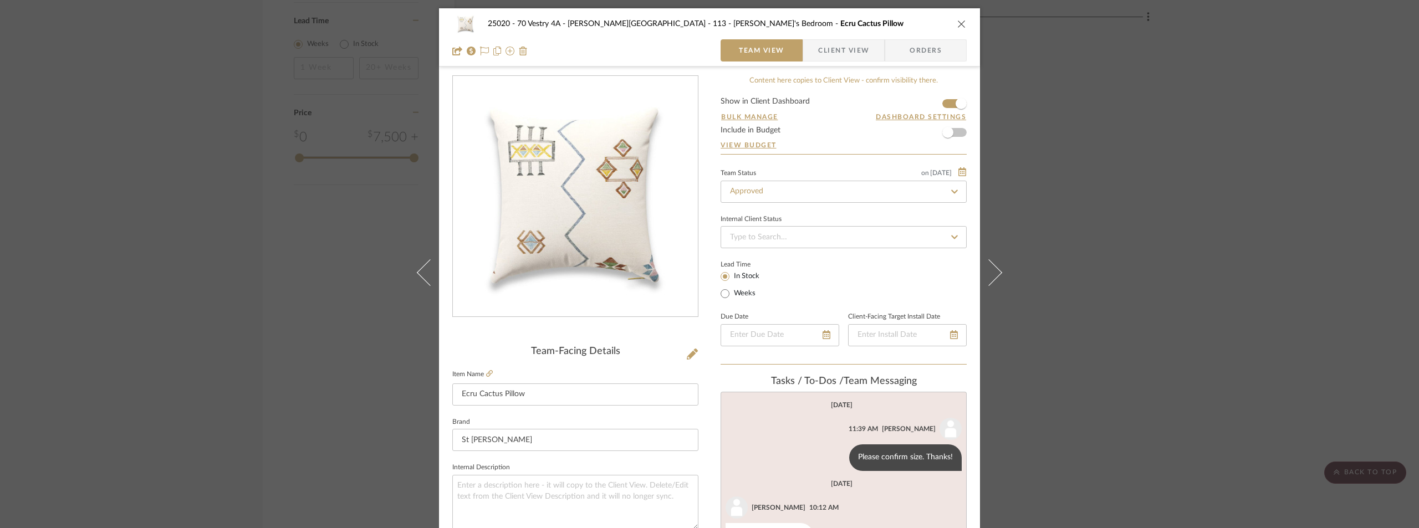
scroll to position [166, 0]
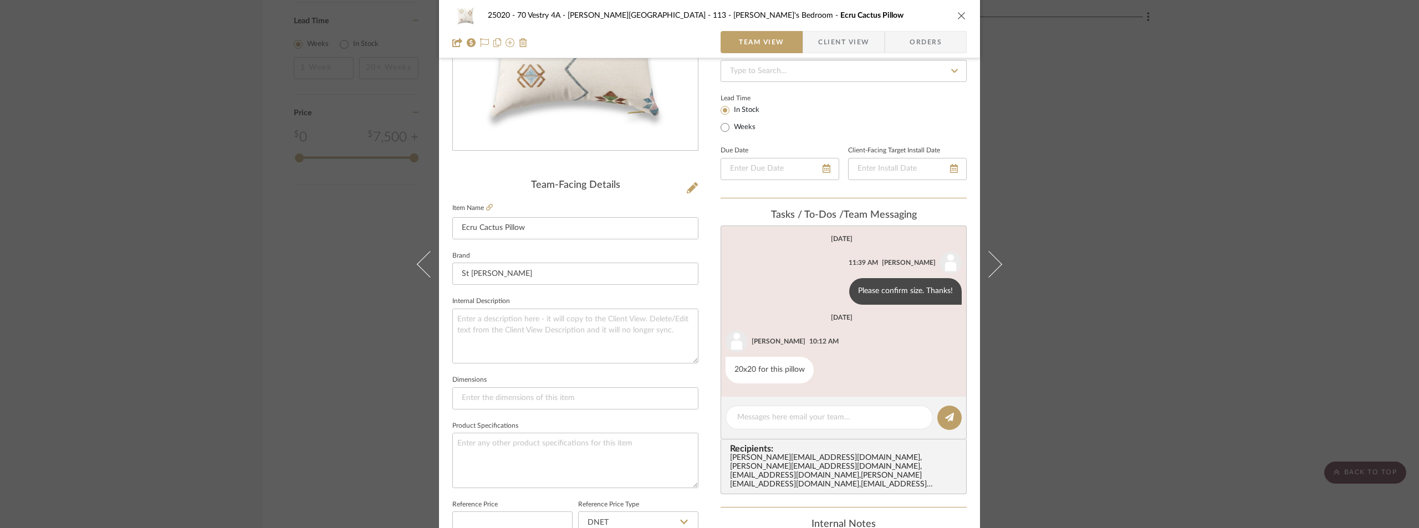
click at [1024, 147] on div "25020 - 70 Vestry 4A - [PERSON_NAME] 113 - [PERSON_NAME]'s Bedroom Ecru Cactus …" at bounding box center [709, 264] width 1419 height 528
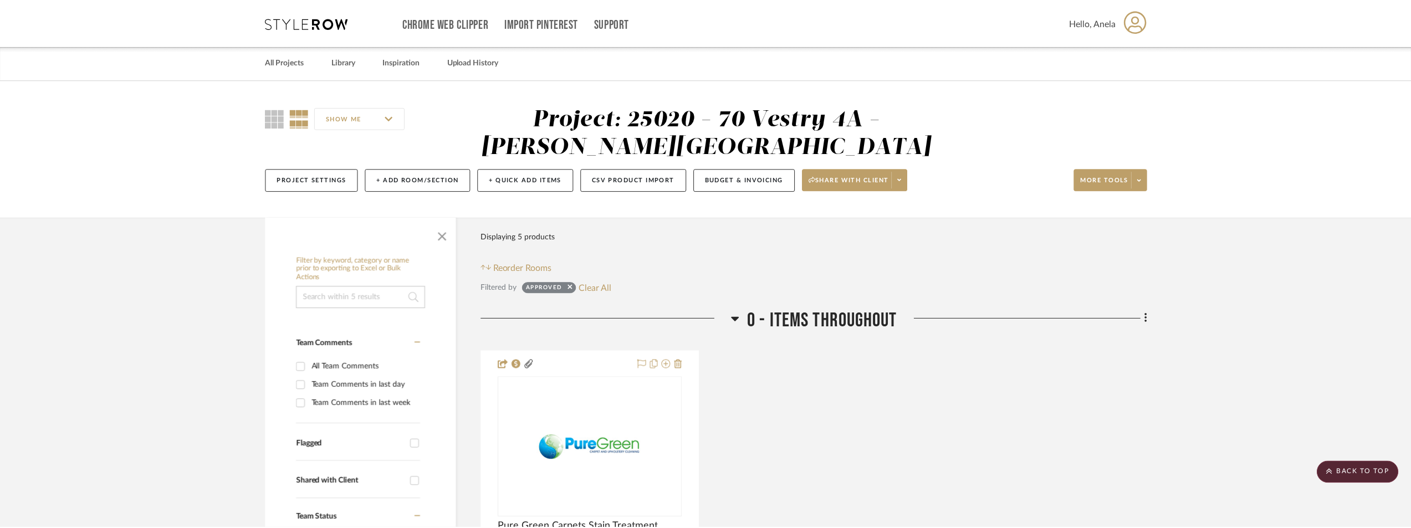
scroll to position [1386, 0]
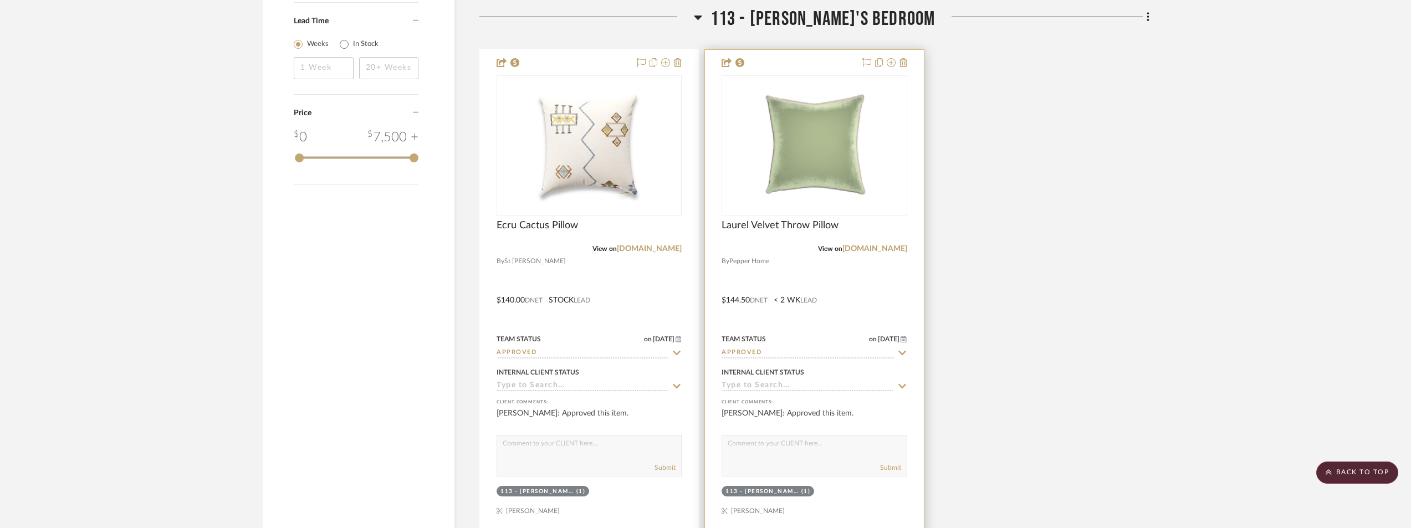
click at [0, 0] on img at bounding box center [0, 0] width 0 height 0
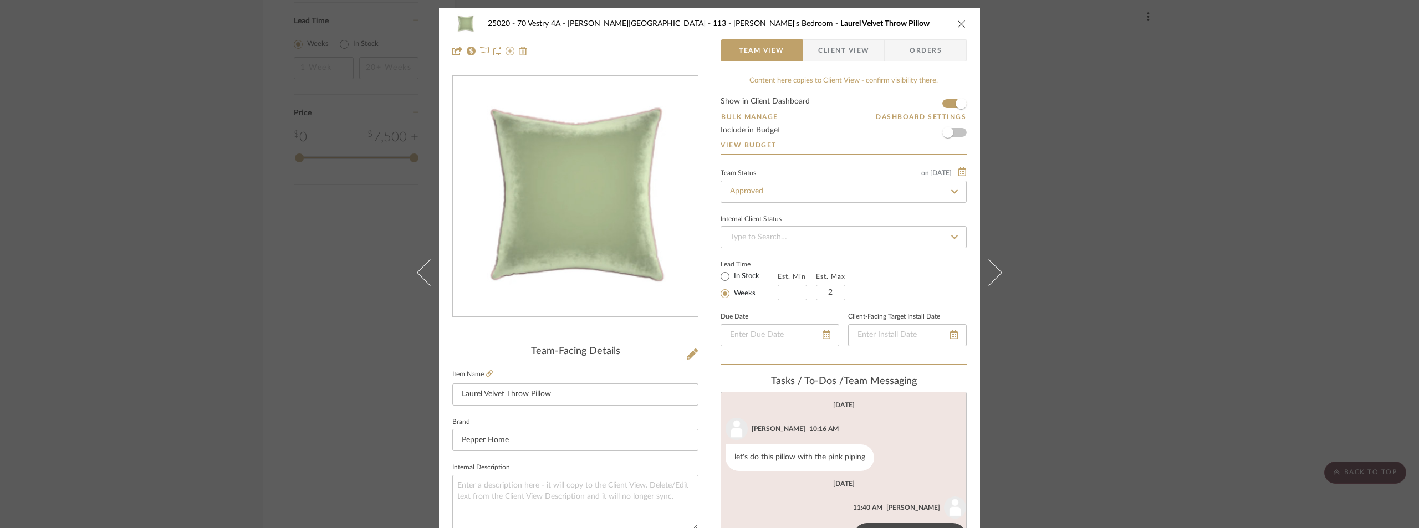
scroll to position [0, 0]
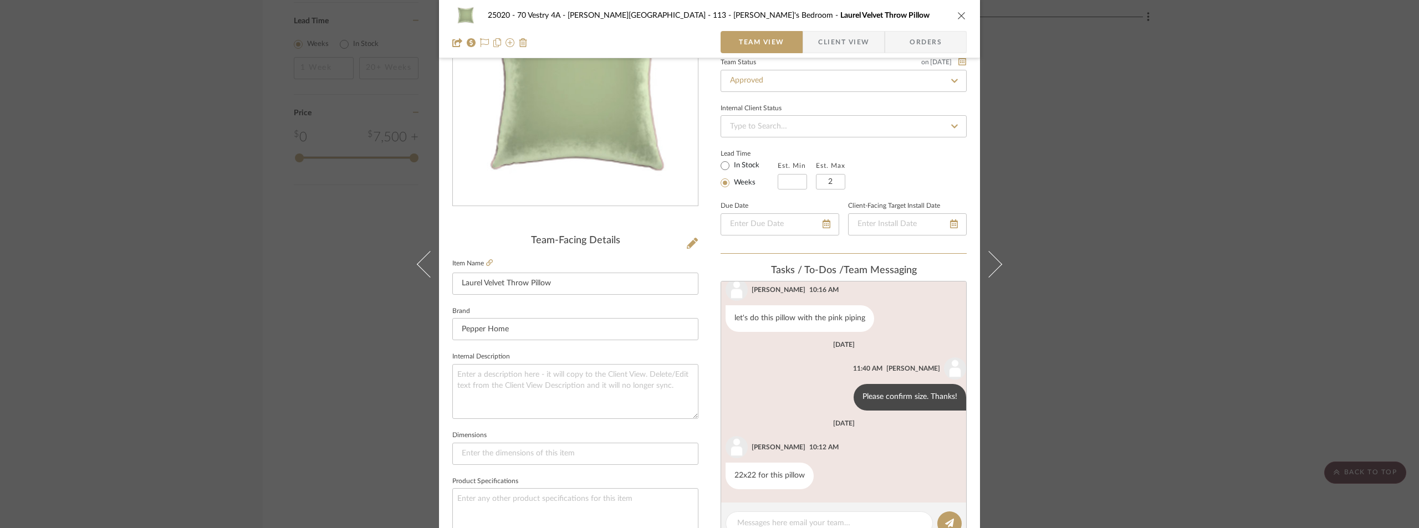
click at [1044, 165] on div "25020 - 70 Vestry 4A - [PERSON_NAME] 113 - [PERSON_NAME]'s Bedroom Laurel Velve…" at bounding box center [709, 264] width 1419 height 528
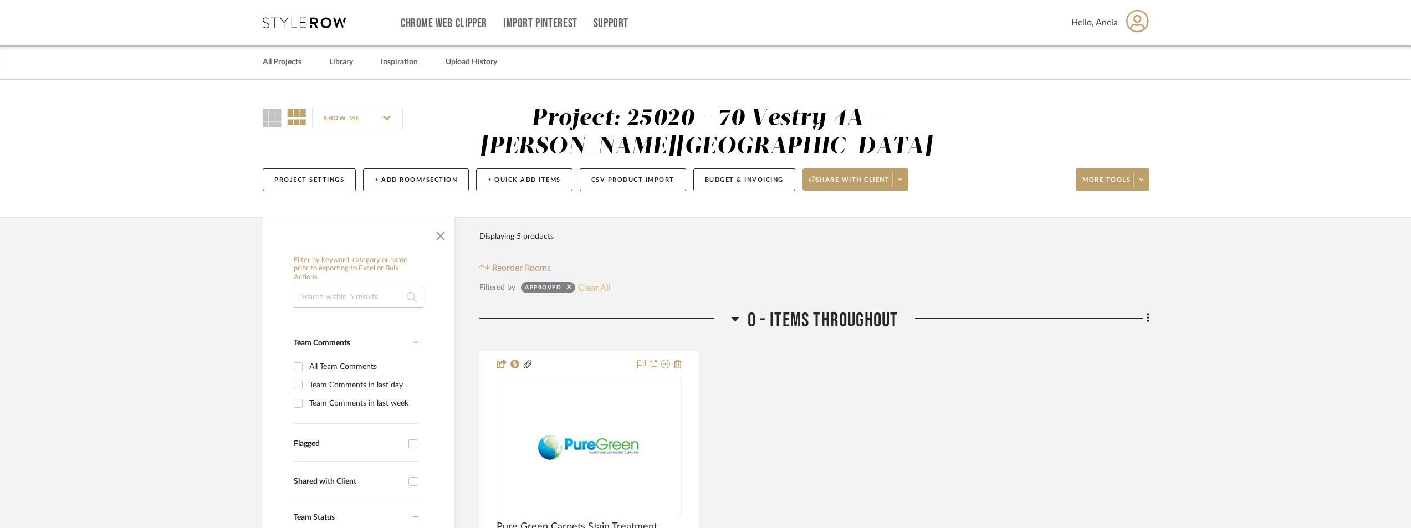
click at [607, 290] on button "Clear All" at bounding box center [594, 287] width 33 height 14
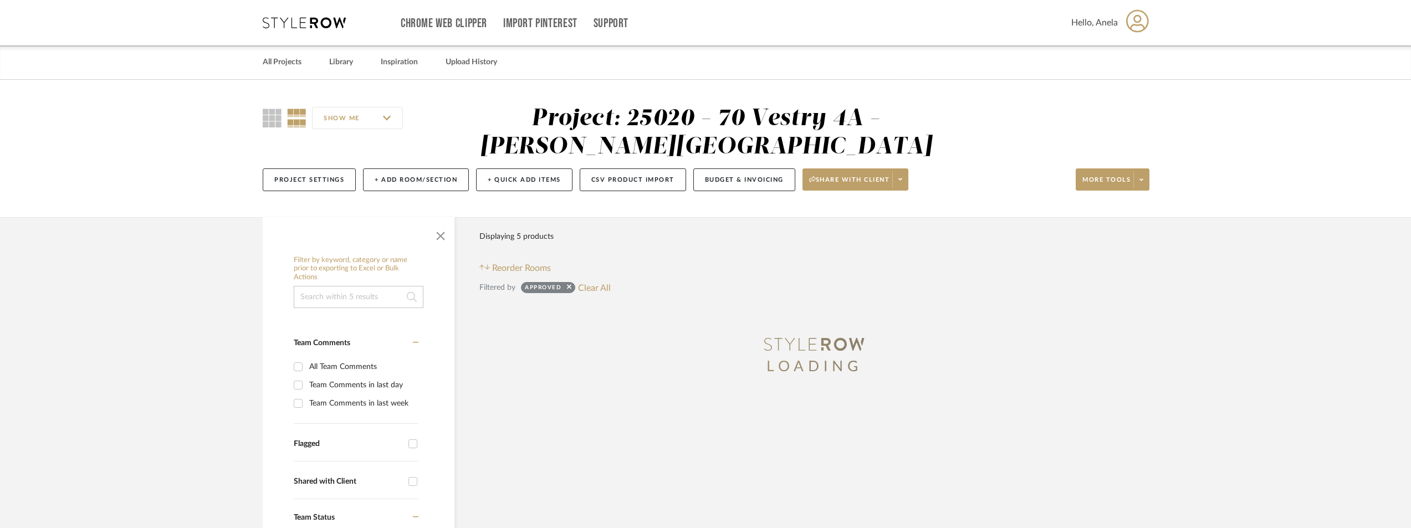
click at [320, 18] on icon at bounding box center [304, 22] width 83 height 11
click at [318, 18] on icon at bounding box center [304, 22] width 83 height 11
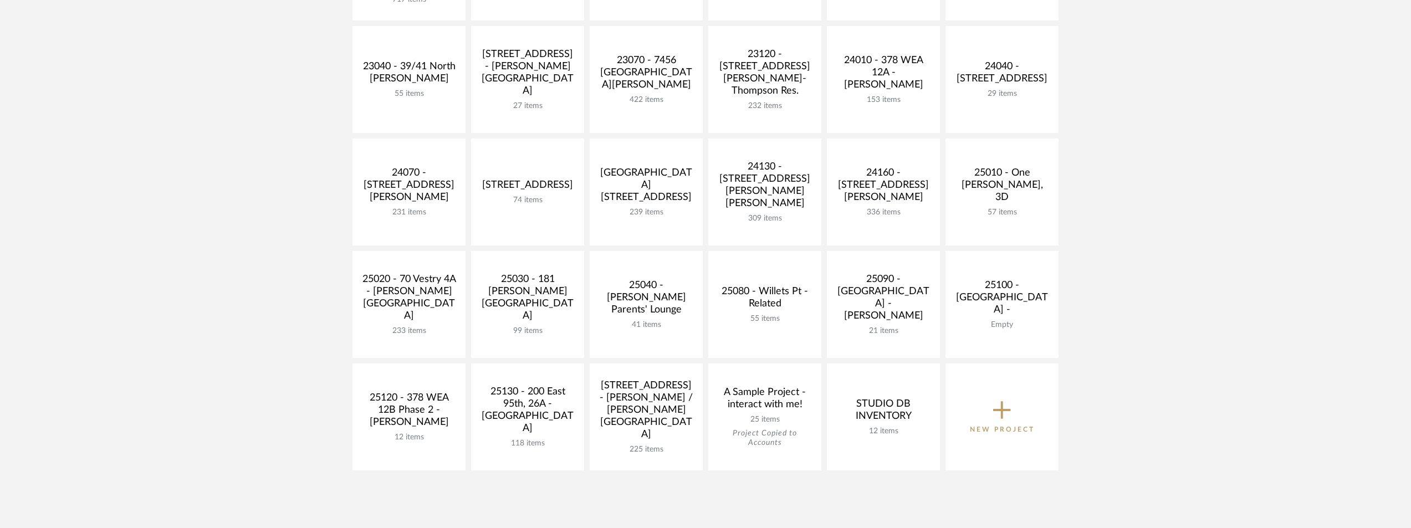
scroll to position [388, 0]
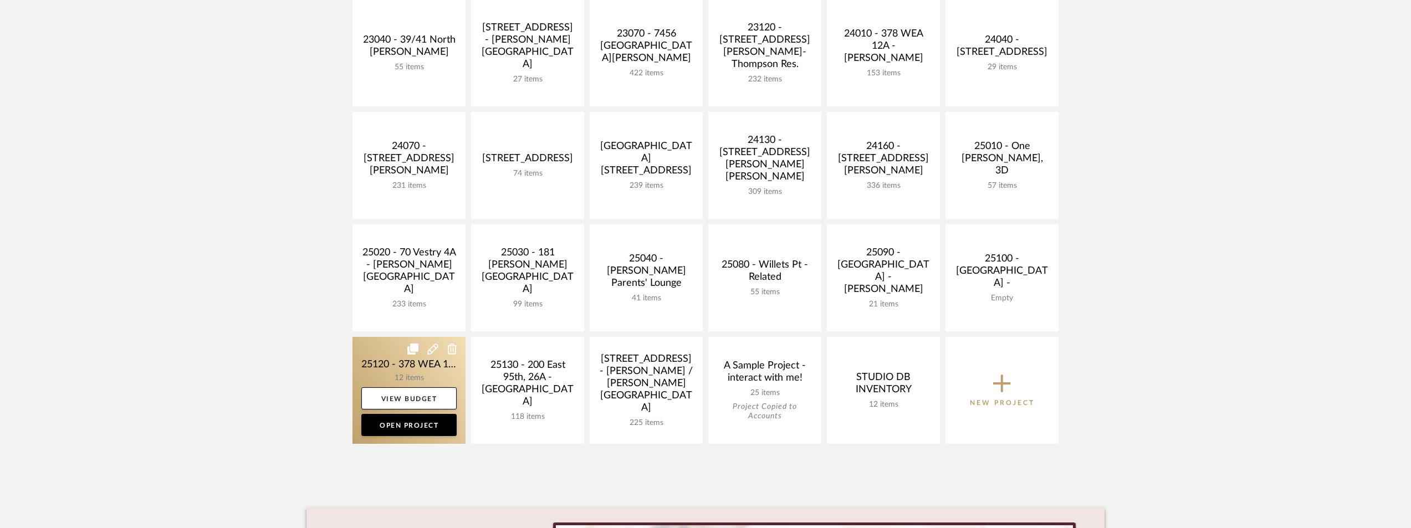
click at [374, 353] on link at bounding box center [408, 390] width 113 height 107
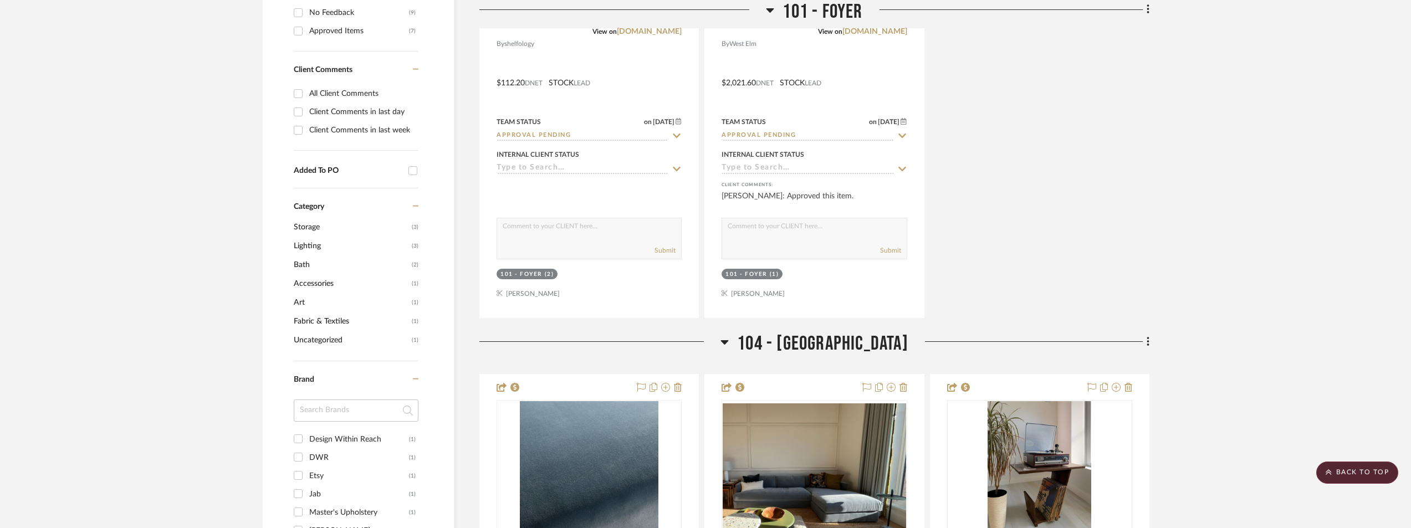
scroll to position [887, 0]
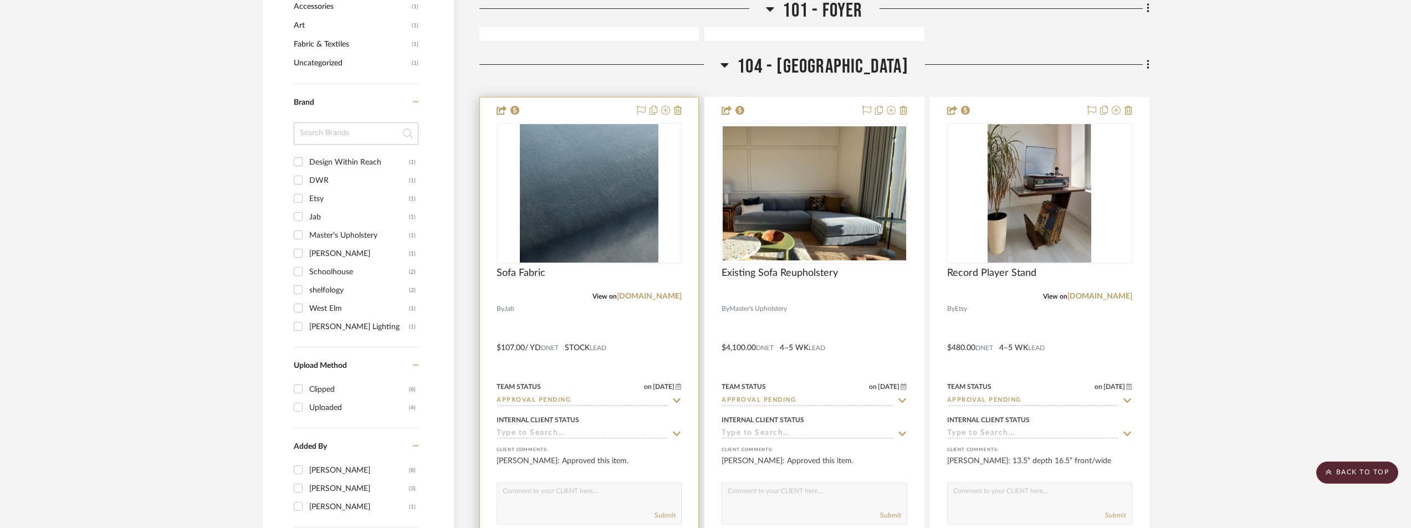
click at [595, 224] on div at bounding box center [589, 193] width 185 height 141
click at [595, 224] on img "0" at bounding box center [589, 193] width 139 height 139
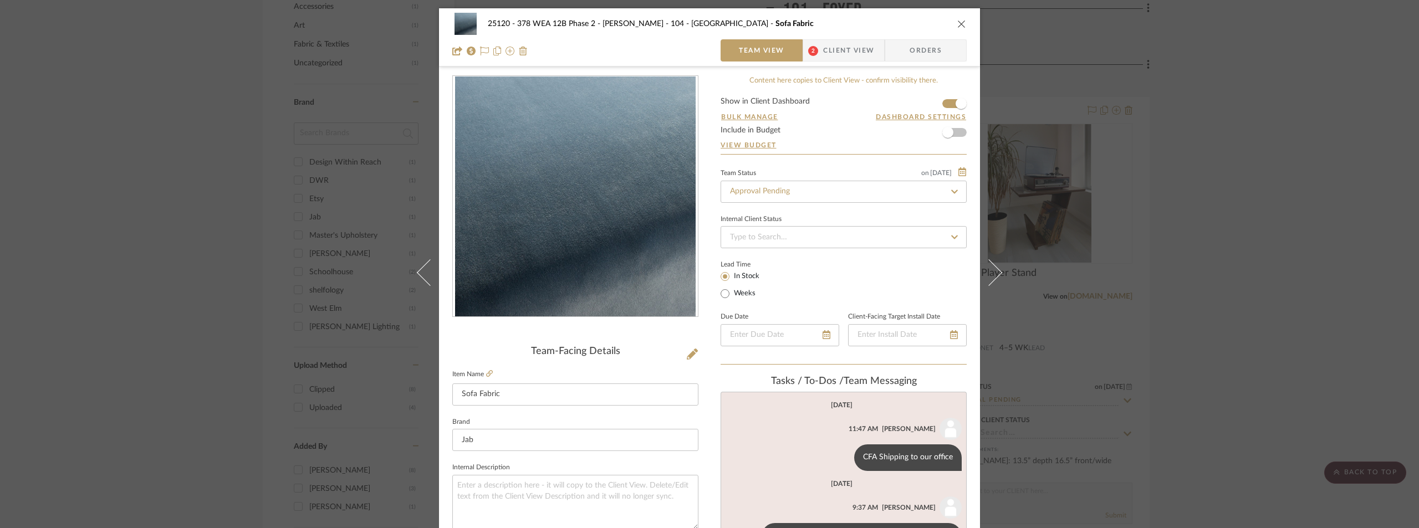
scroll to position [111, 0]
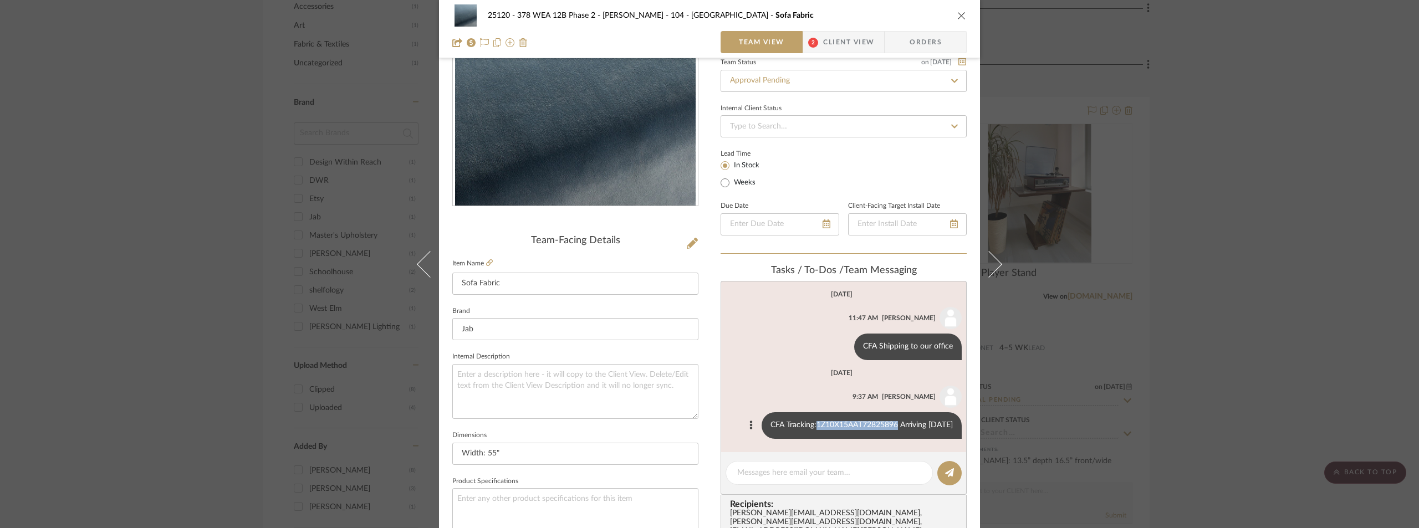
drag, startPoint x: 802, startPoint y: 425, endPoint x: 883, endPoint y: 426, distance: 81.5
click at [883, 426] on div "CFA Tracking:1Z10X15AAT72825896 Arriving [DATE]" at bounding box center [861, 425] width 200 height 27
copy div "1Z10X15AAT72825896"
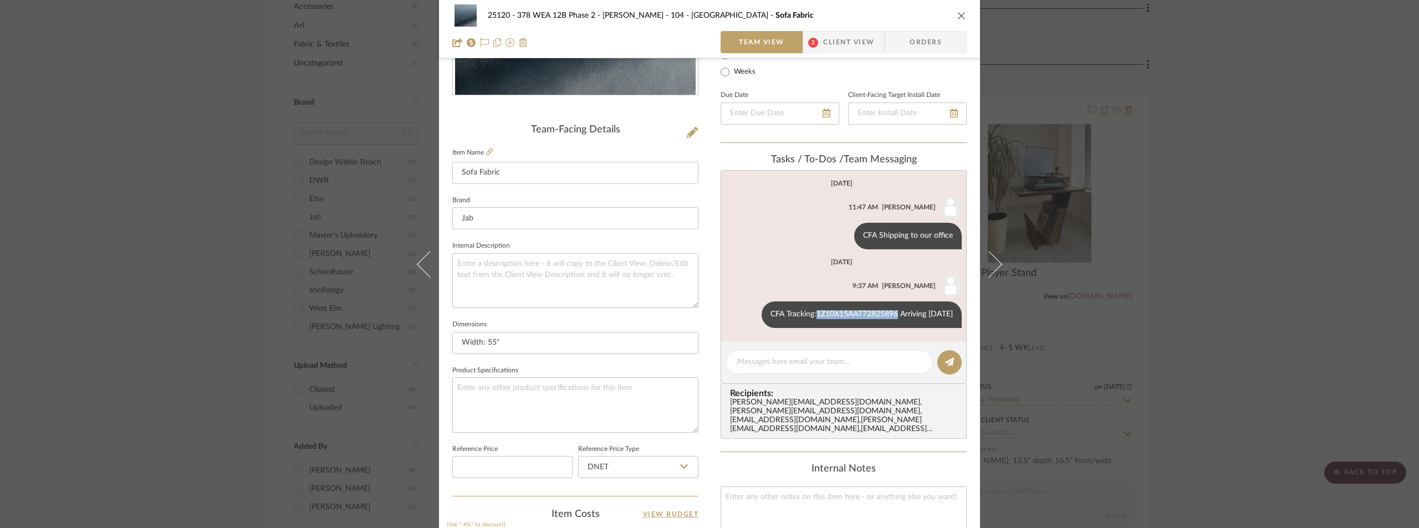
scroll to position [277, 0]
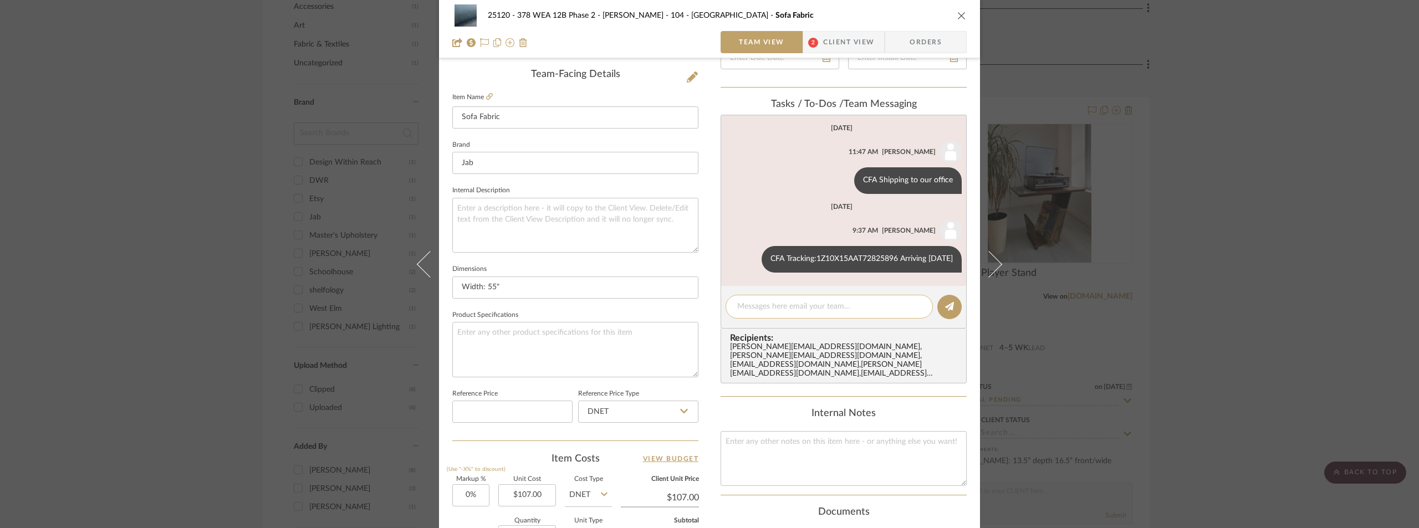
click at [787, 306] on textarea at bounding box center [829, 307] width 184 height 12
